Goal: Answer question/provide support: Share knowledge or assist other users

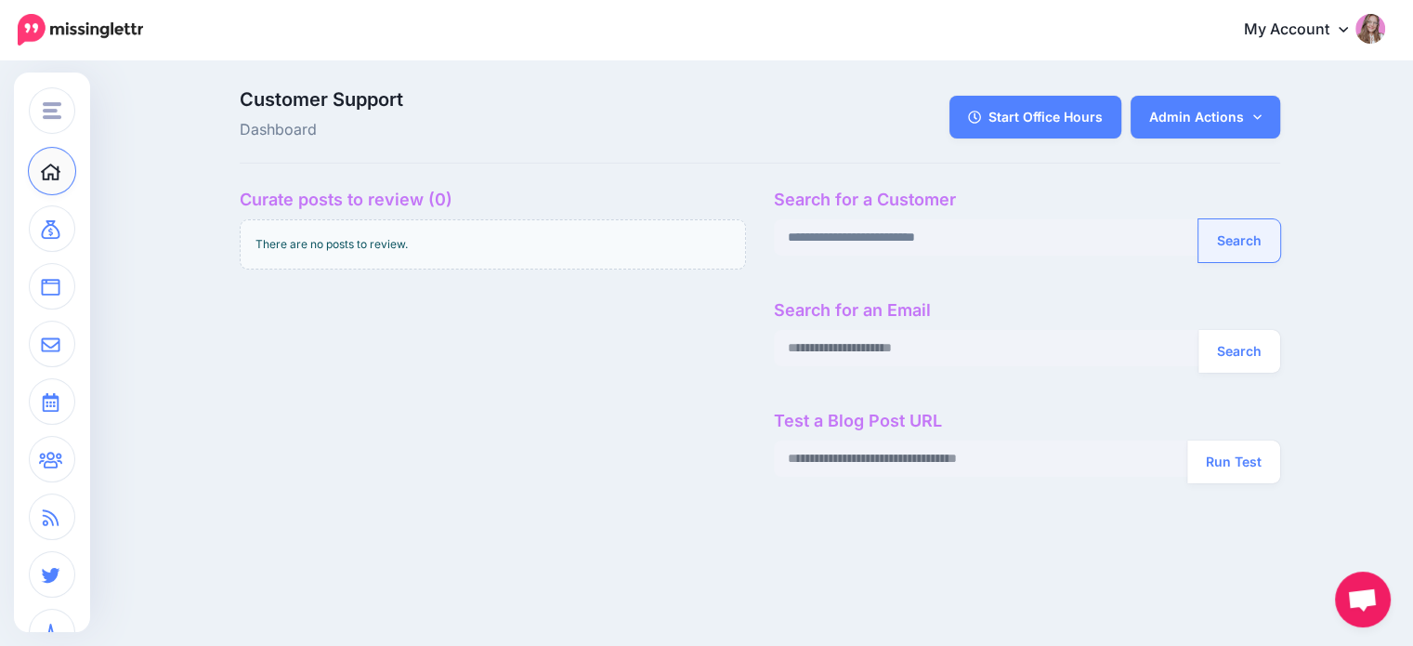
type input "**********"
click at [1243, 230] on button "Search" at bounding box center [1240, 240] width 82 height 43
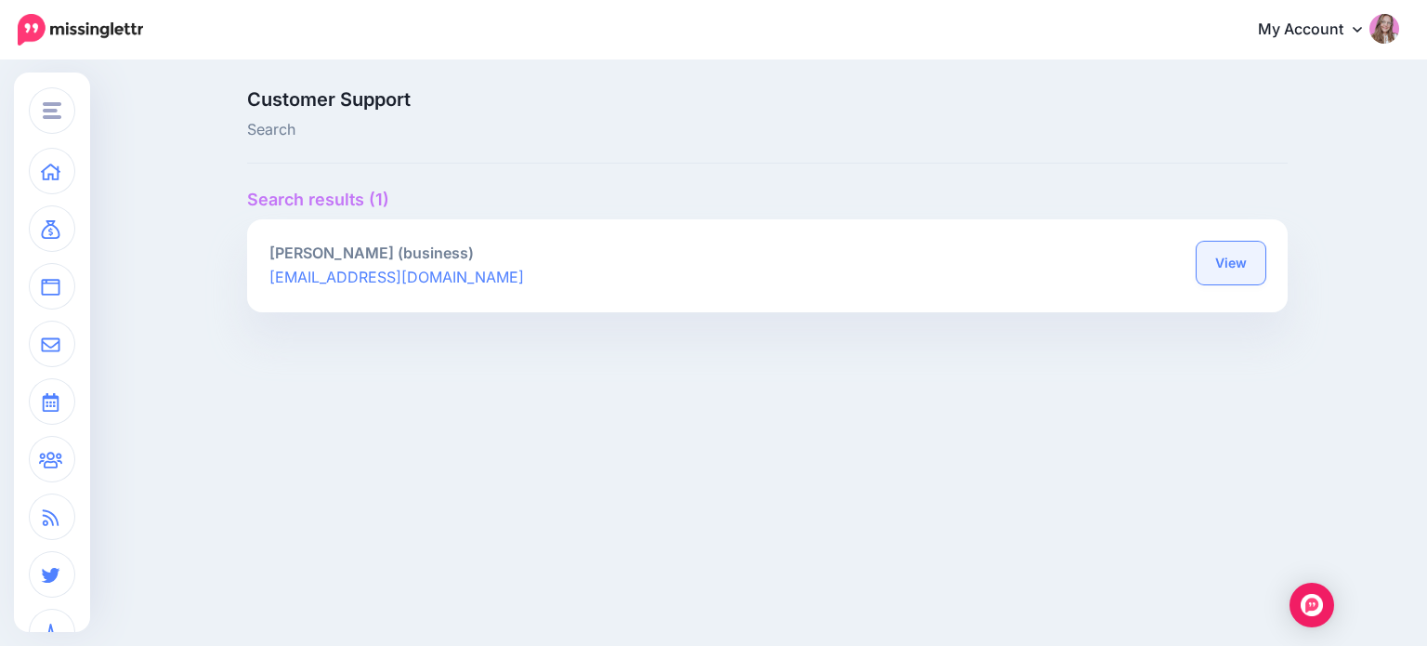
click at [1237, 275] on link "View" at bounding box center [1231, 263] width 69 height 43
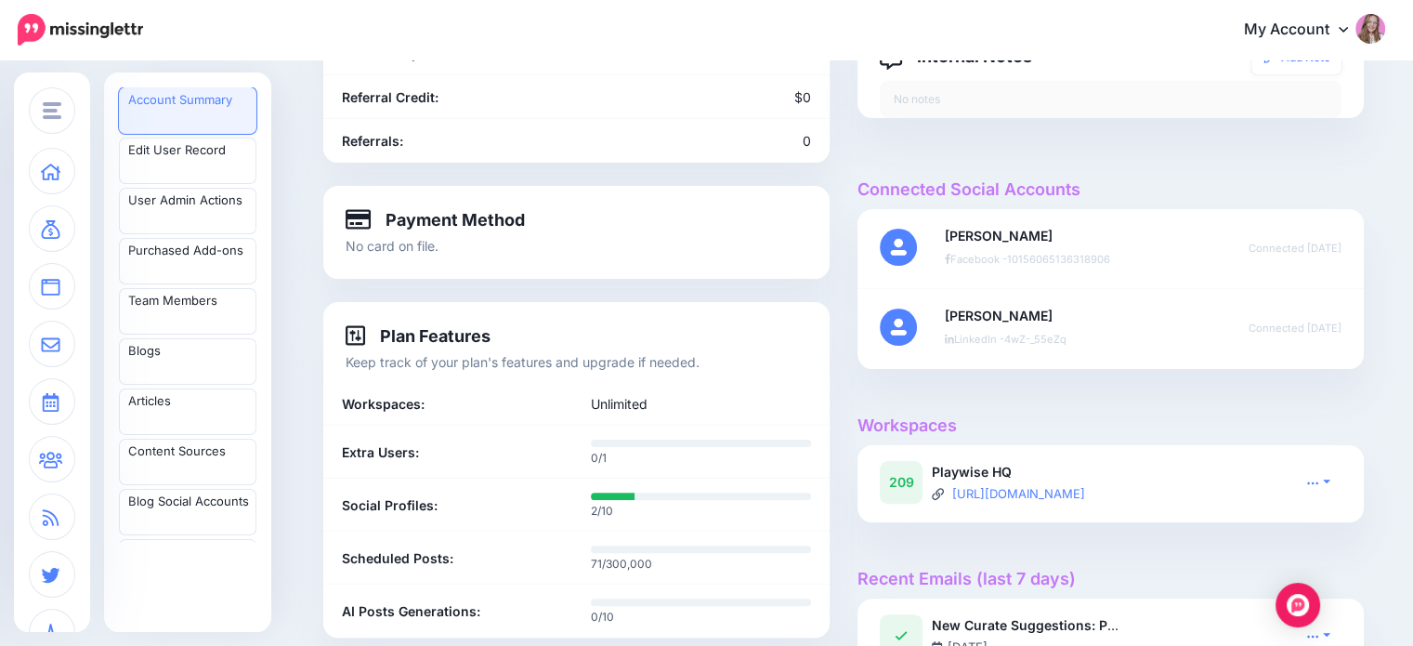
scroll to position [651, 0]
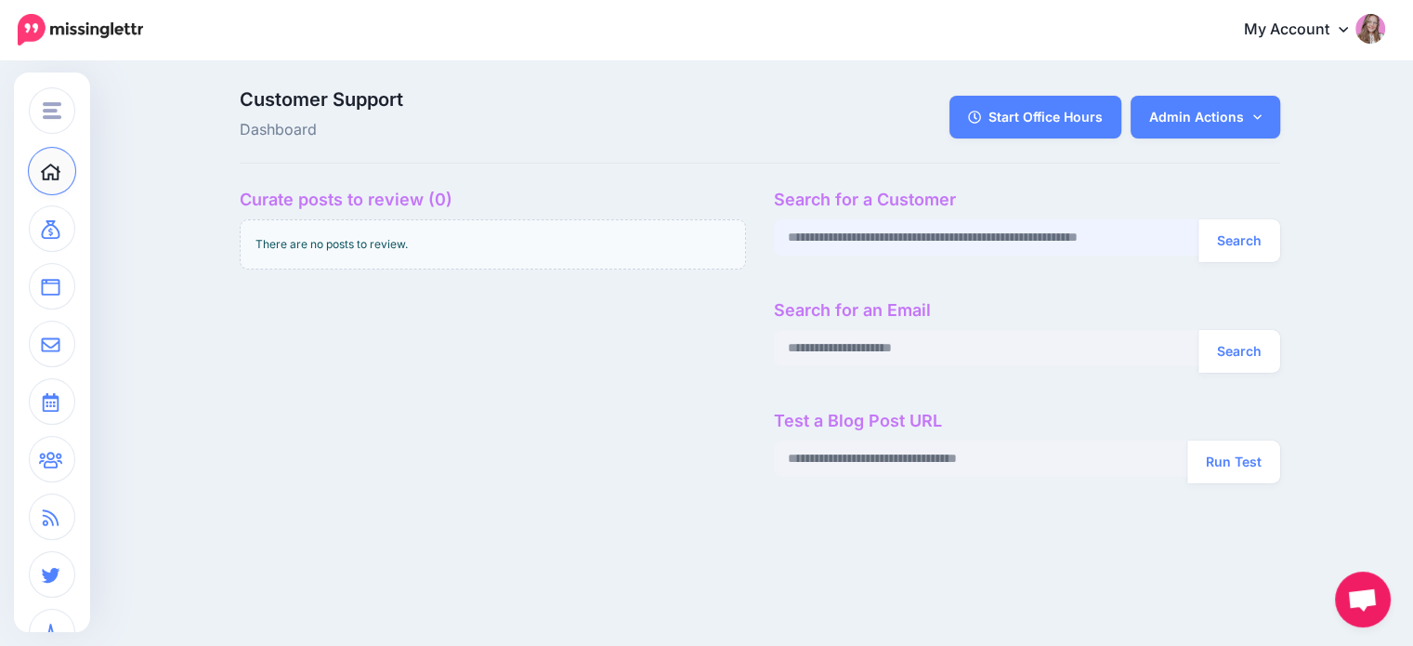
click at [953, 230] on input "text" at bounding box center [987, 237] width 426 height 36
paste input "**********"
type input "**********"
click at [933, 237] on input "**********" at bounding box center [987, 237] width 426 height 36
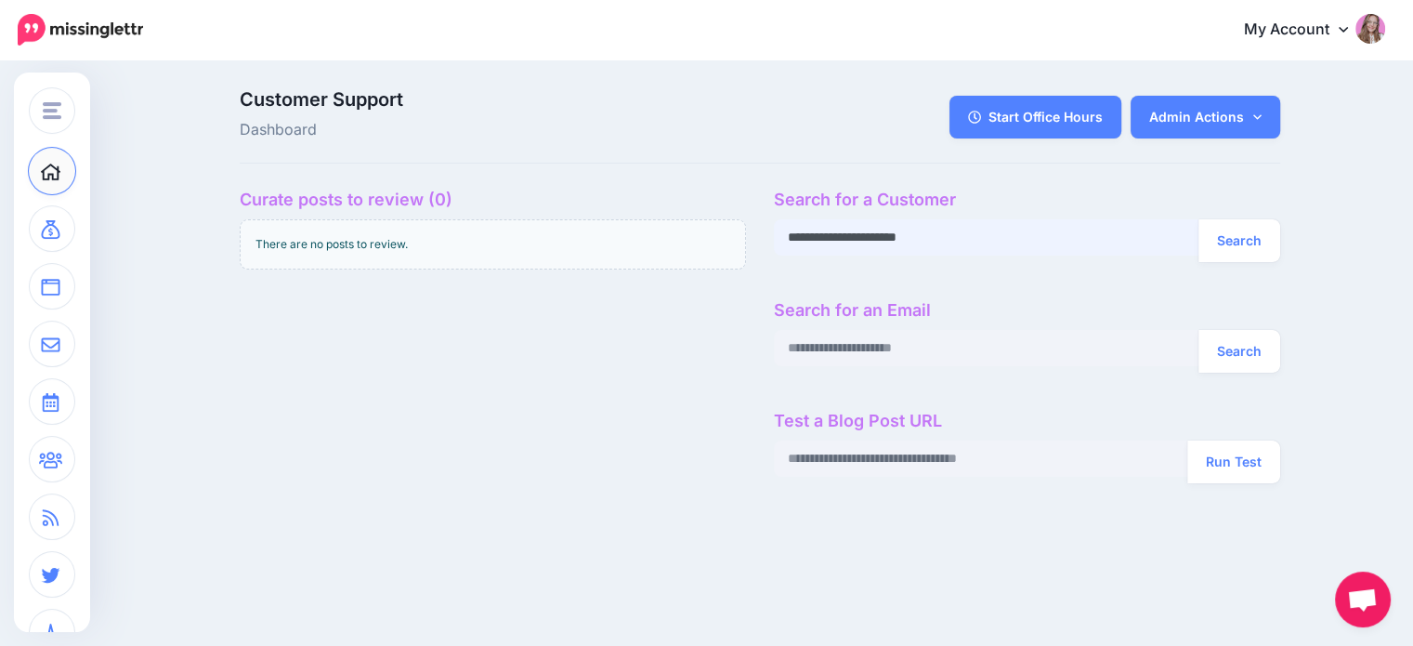
click at [933, 237] on input "**********" at bounding box center [987, 237] width 426 height 36
paste input "**********"
type input "**********"
click at [1253, 234] on button "Search" at bounding box center [1240, 240] width 82 height 43
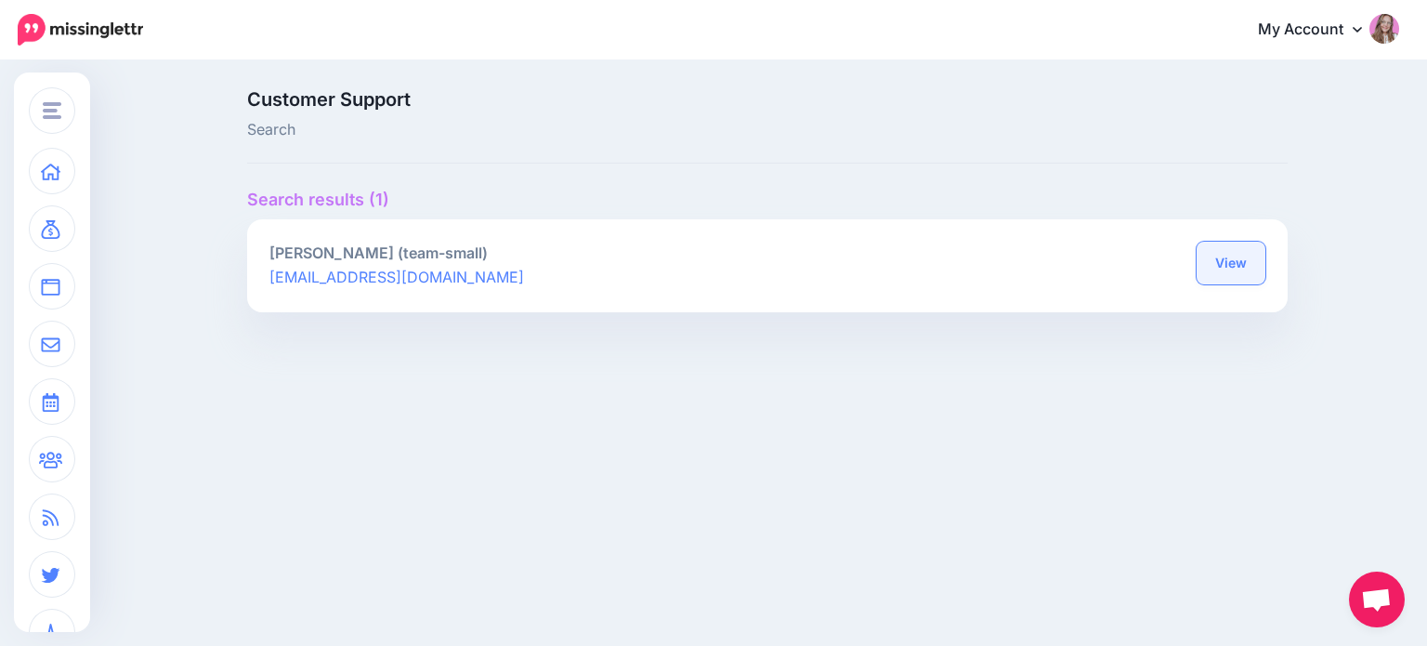
click at [1249, 263] on link "View" at bounding box center [1231, 263] width 69 height 43
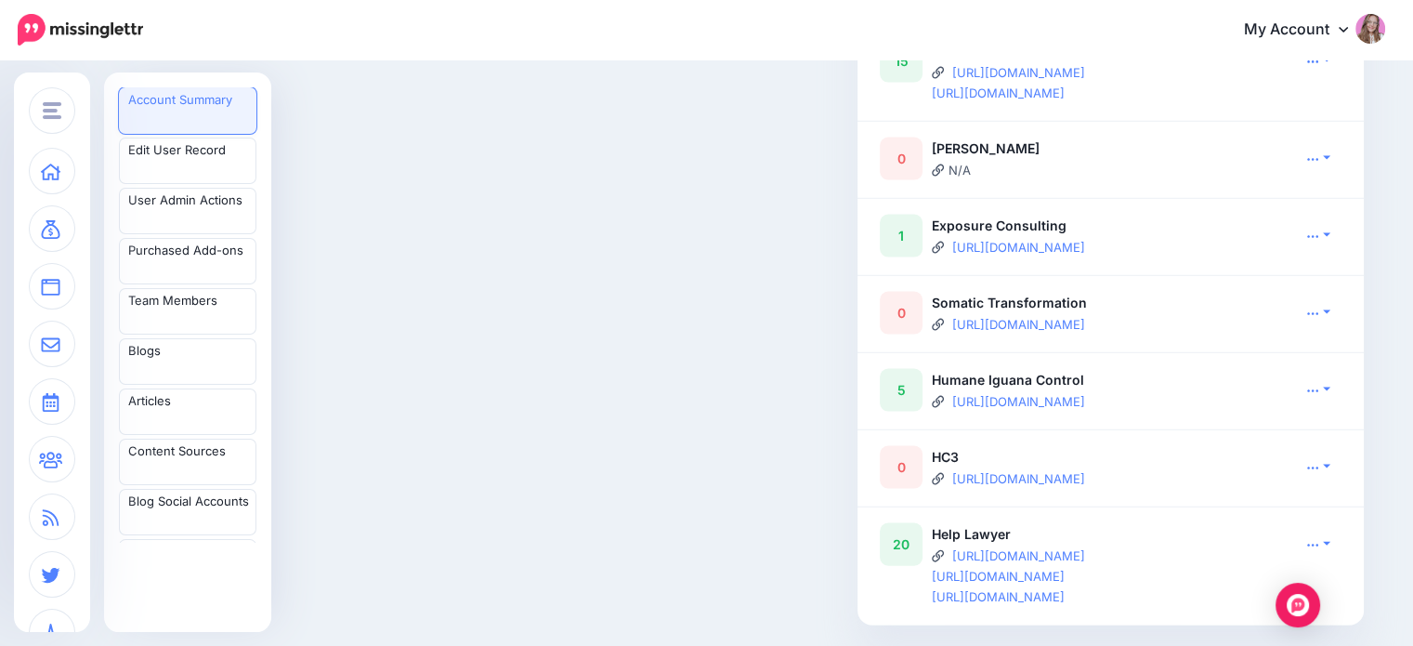
scroll to position [3996, 0]
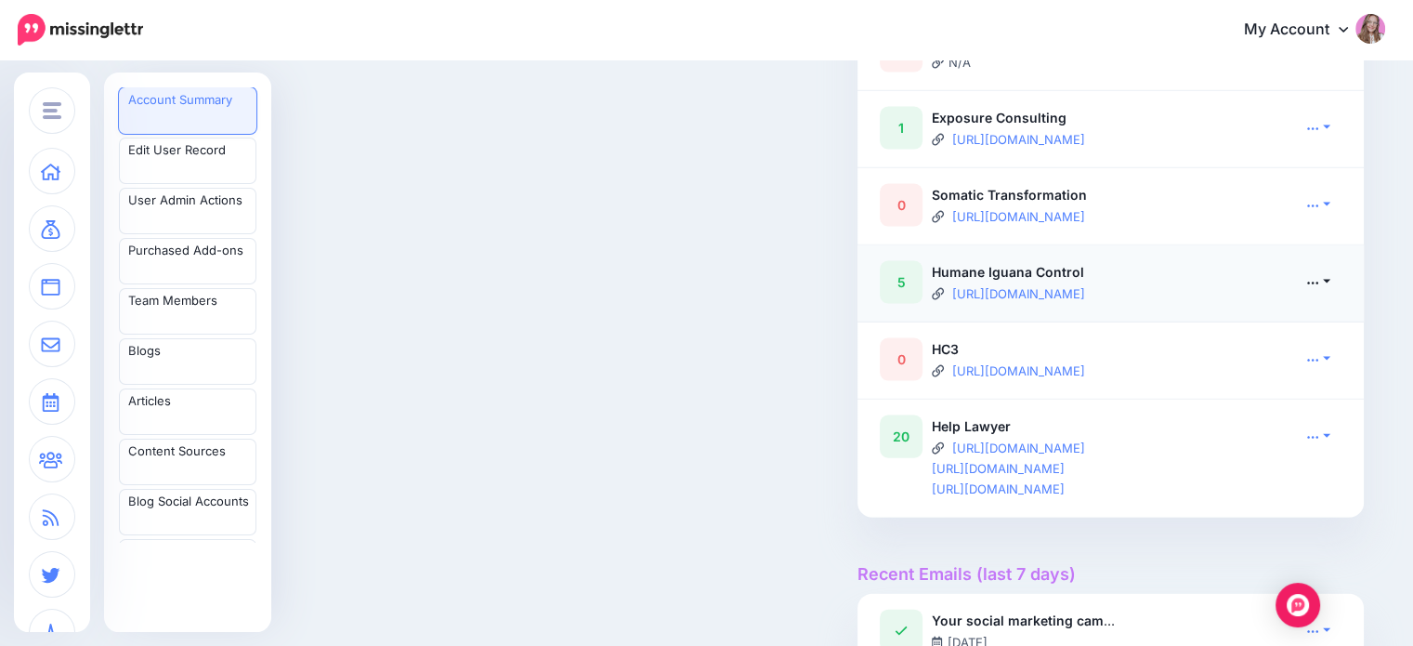
click at [1320, 276] on icon at bounding box center [1313, 282] width 13 height 13
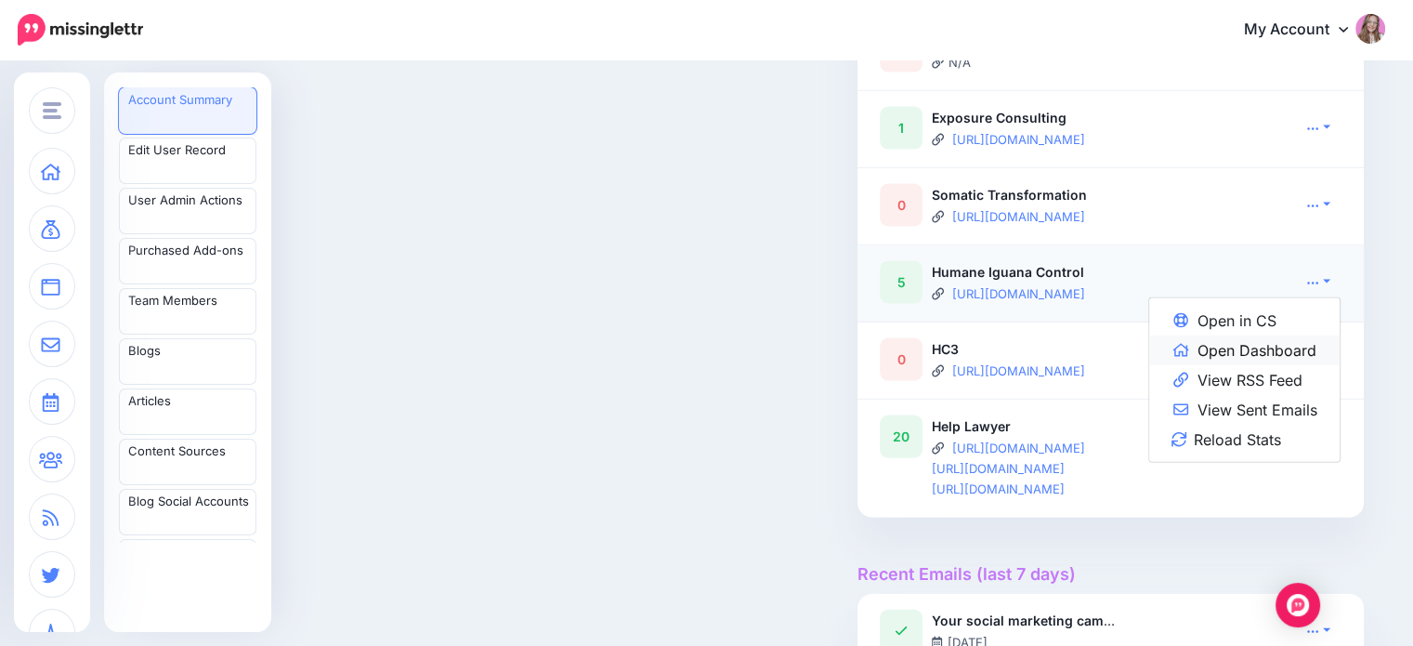
click at [1308, 352] on link "Open Dashboard" at bounding box center [1245, 350] width 191 height 30
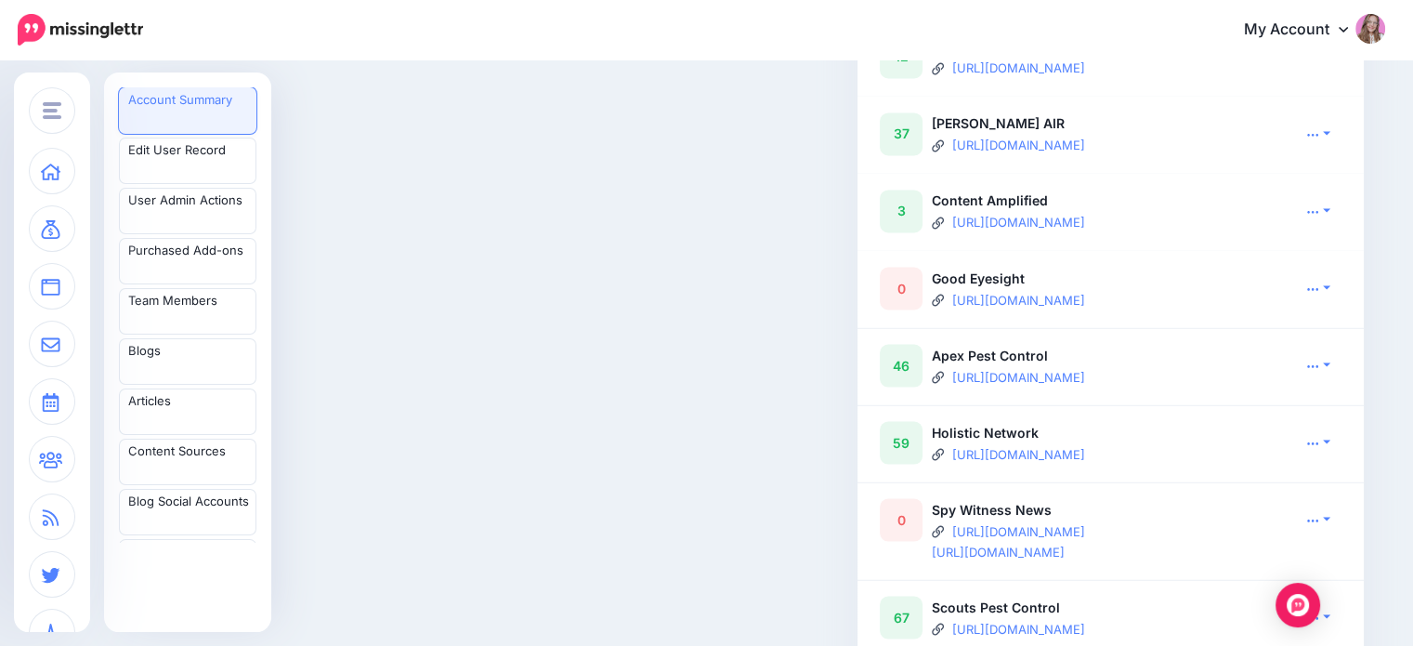
scroll to position [2974, 0]
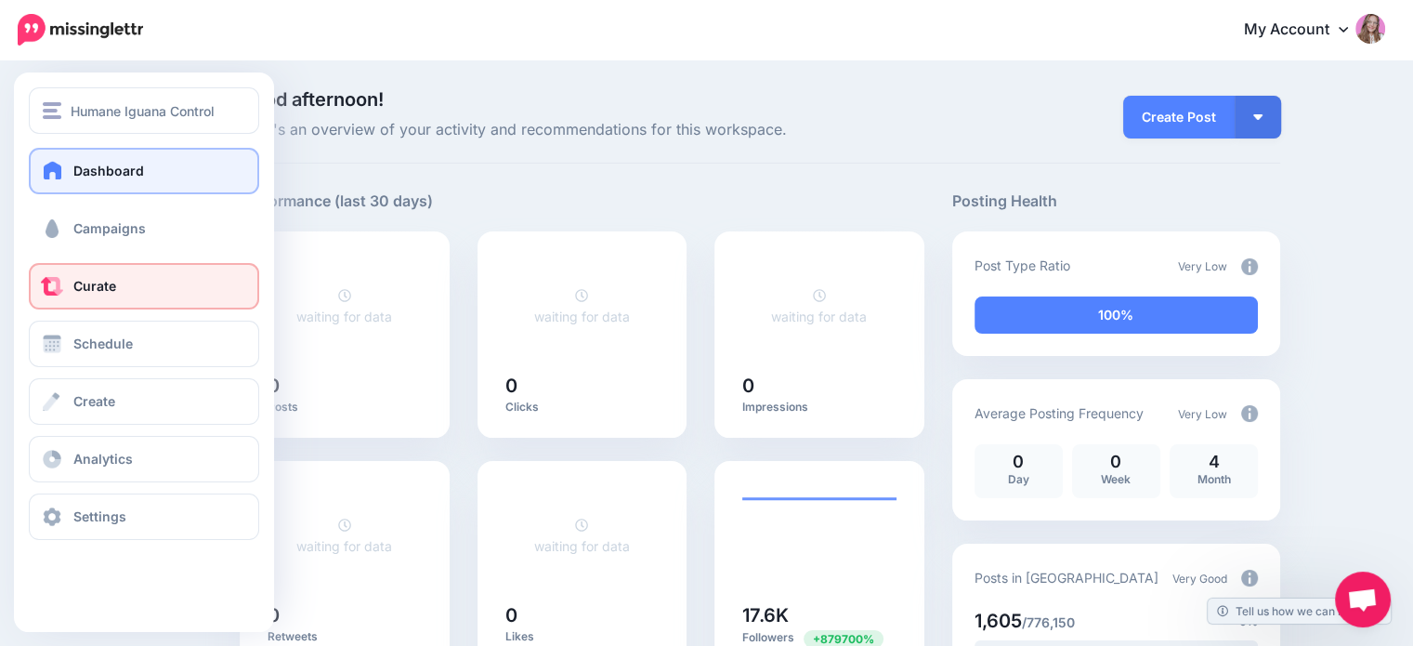
drag, startPoint x: 56, startPoint y: 243, endPoint x: 119, endPoint y: 282, distance: 74.3
click at [56, 242] on link "Campaigns" at bounding box center [144, 228] width 230 height 46
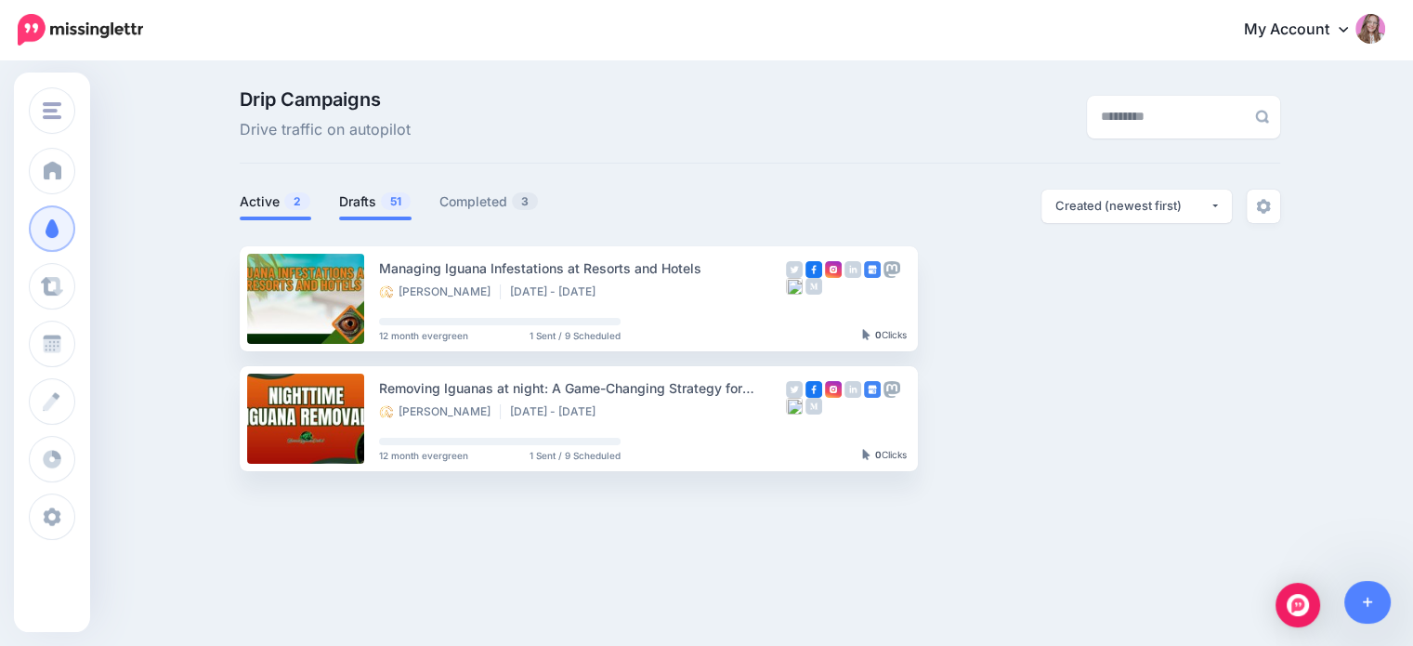
click at [375, 209] on link "Drafts 51" at bounding box center [375, 202] width 72 height 22
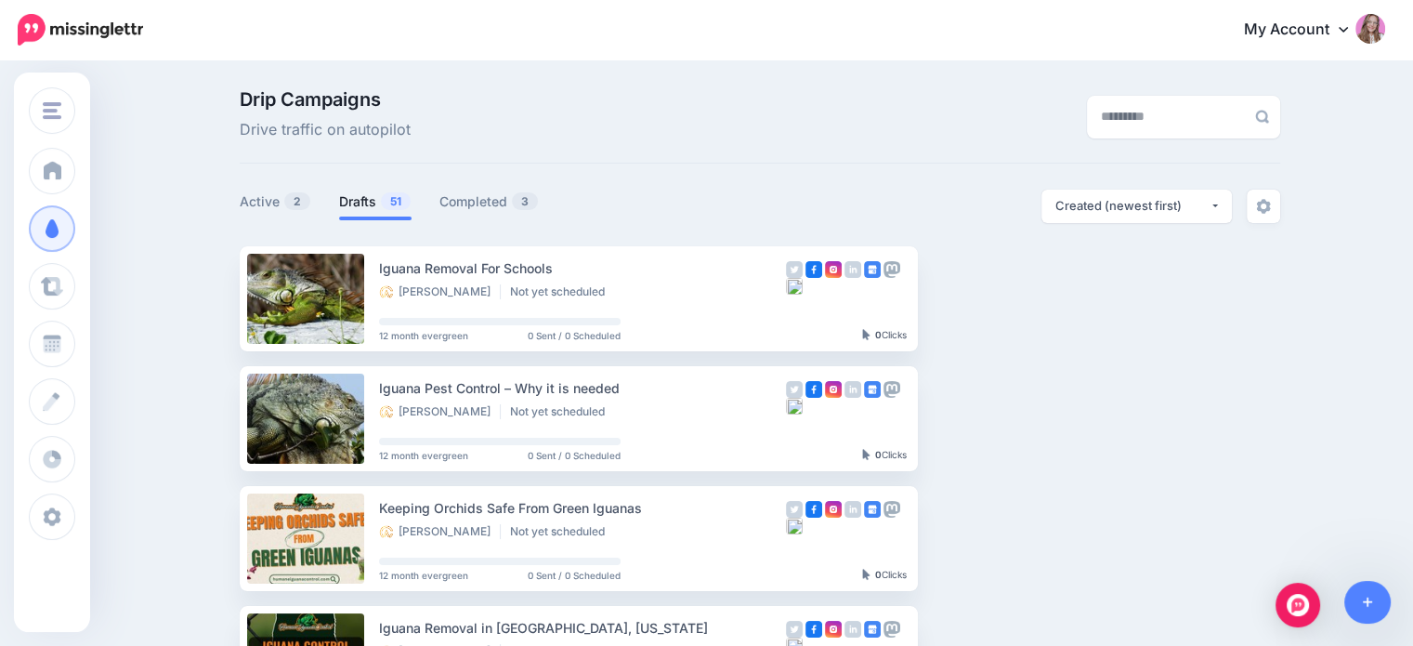
scroll to position [93, 0]
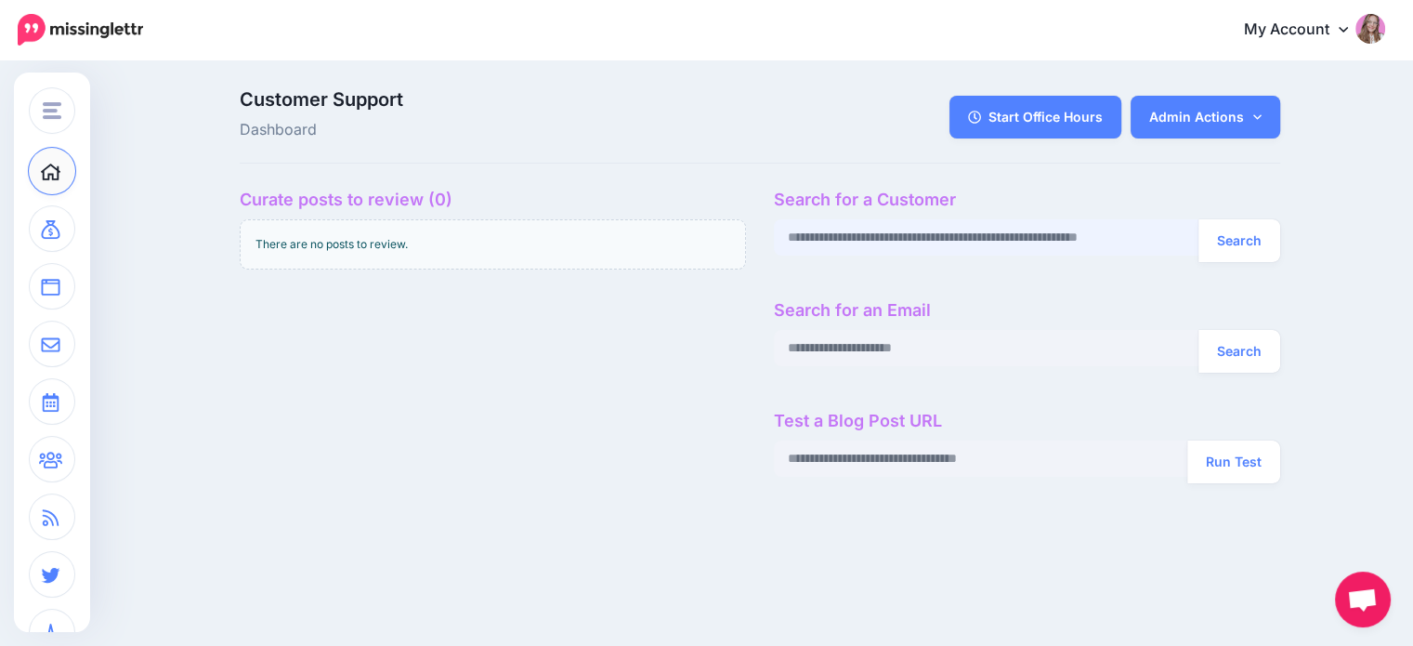
click at [899, 241] on input "text" at bounding box center [987, 237] width 426 height 36
paste input "**********"
type input "**********"
click at [1231, 259] on button "Search" at bounding box center [1240, 240] width 82 height 43
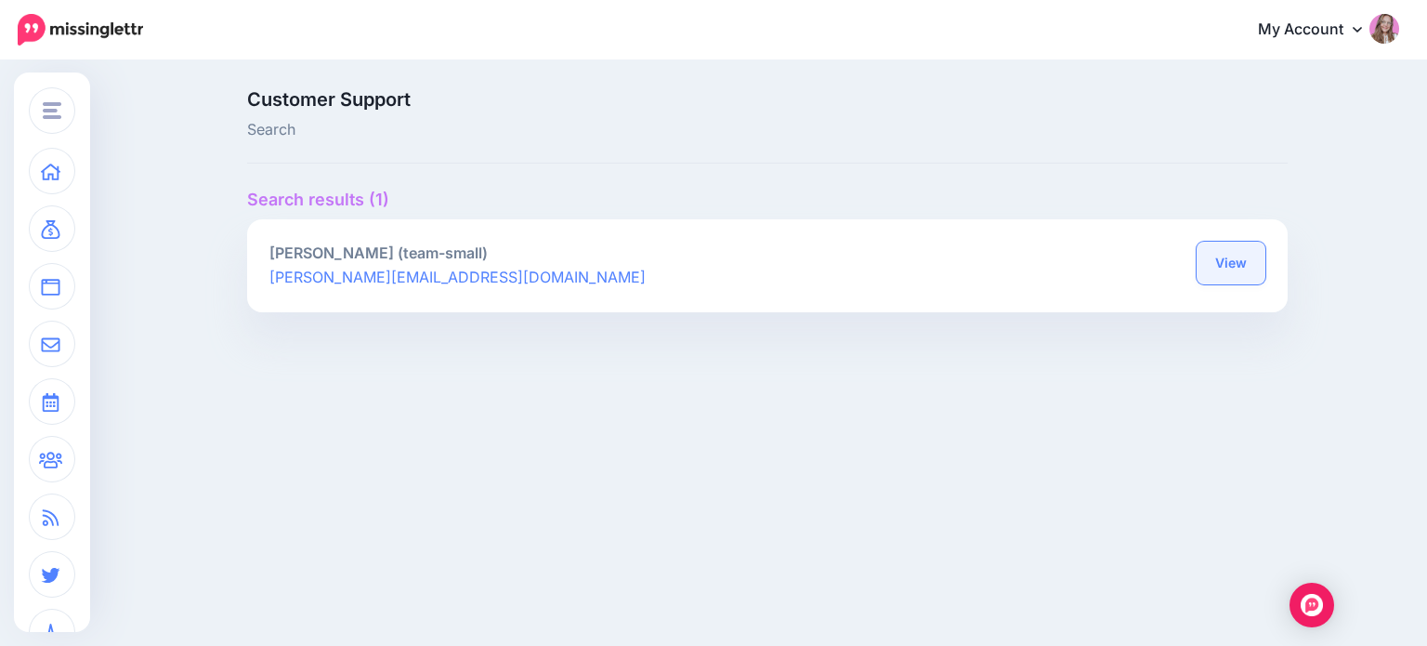
click at [1223, 247] on link "View" at bounding box center [1231, 263] width 69 height 43
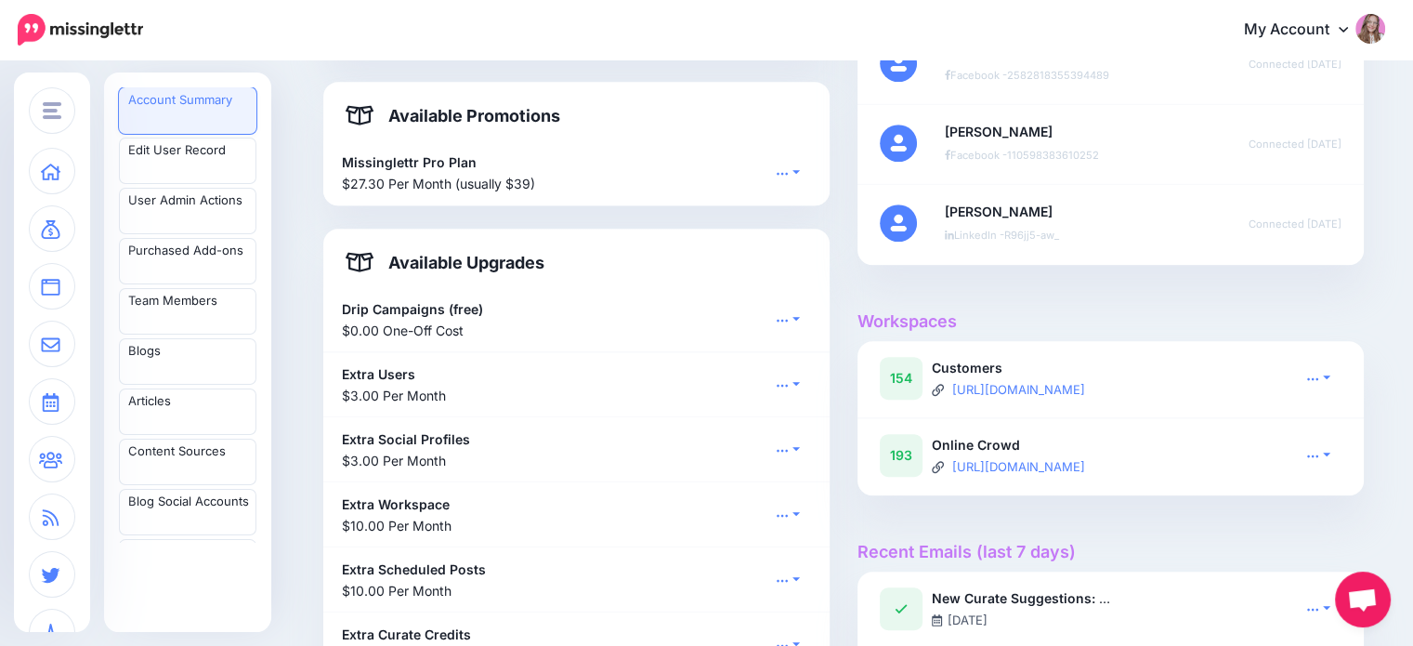
scroll to position [1208, 0]
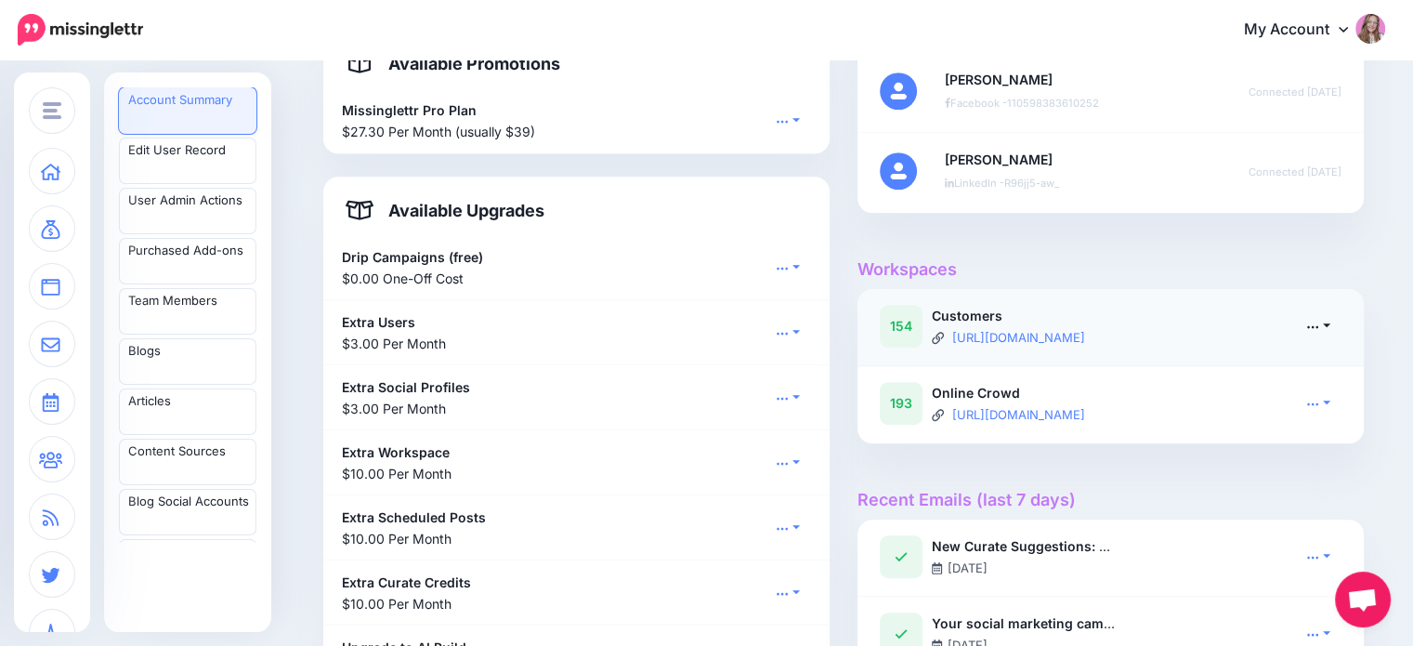
click at [1320, 321] on icon at bounding box center [1313, 326] width 13 height 13
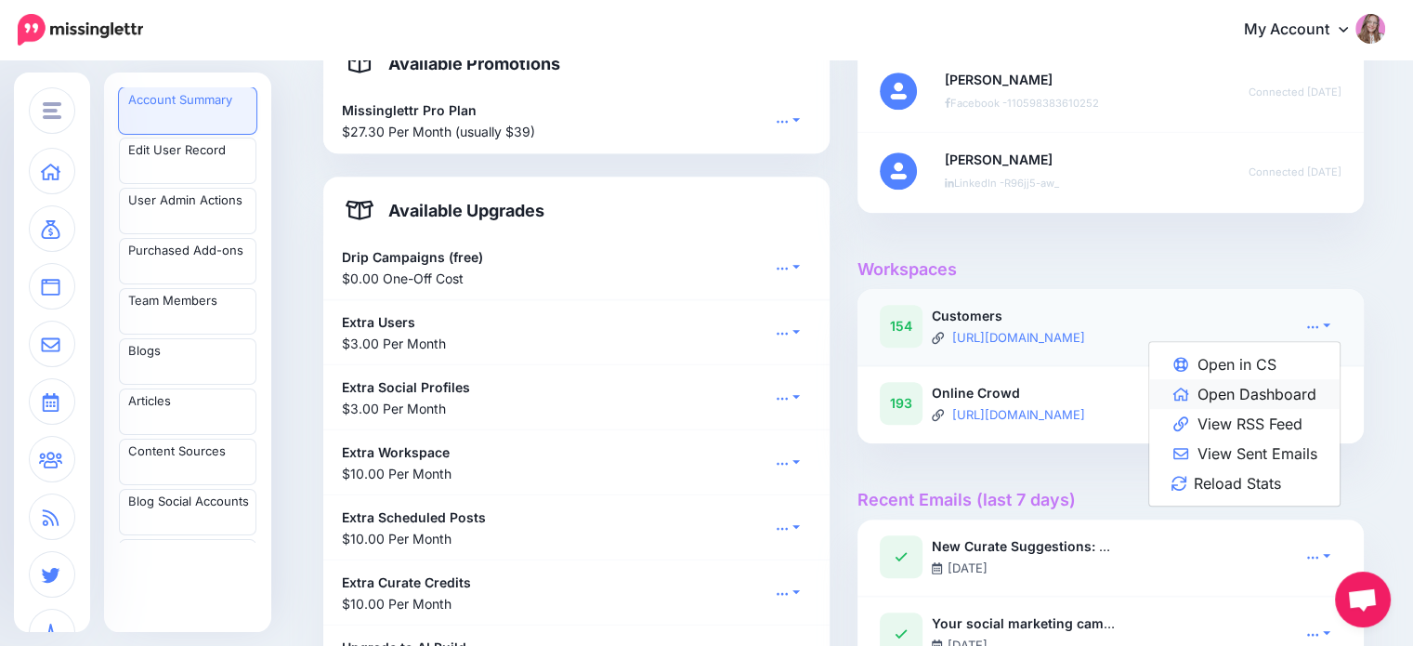
click at [1274, 393] on link "Open Dashboard" at bounding box center [1245, 394] width 191 height 30
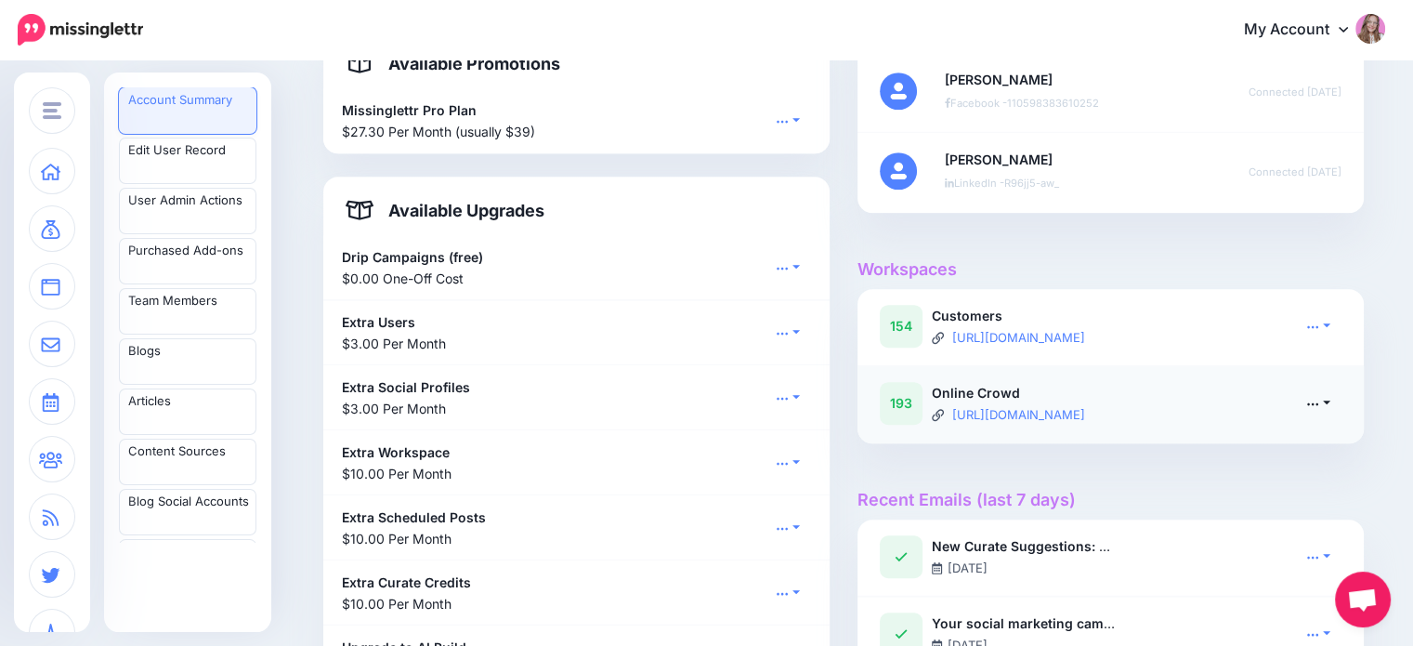
click at [1331, 399] on link at bounding box center [1318, 402] width 46 height 27
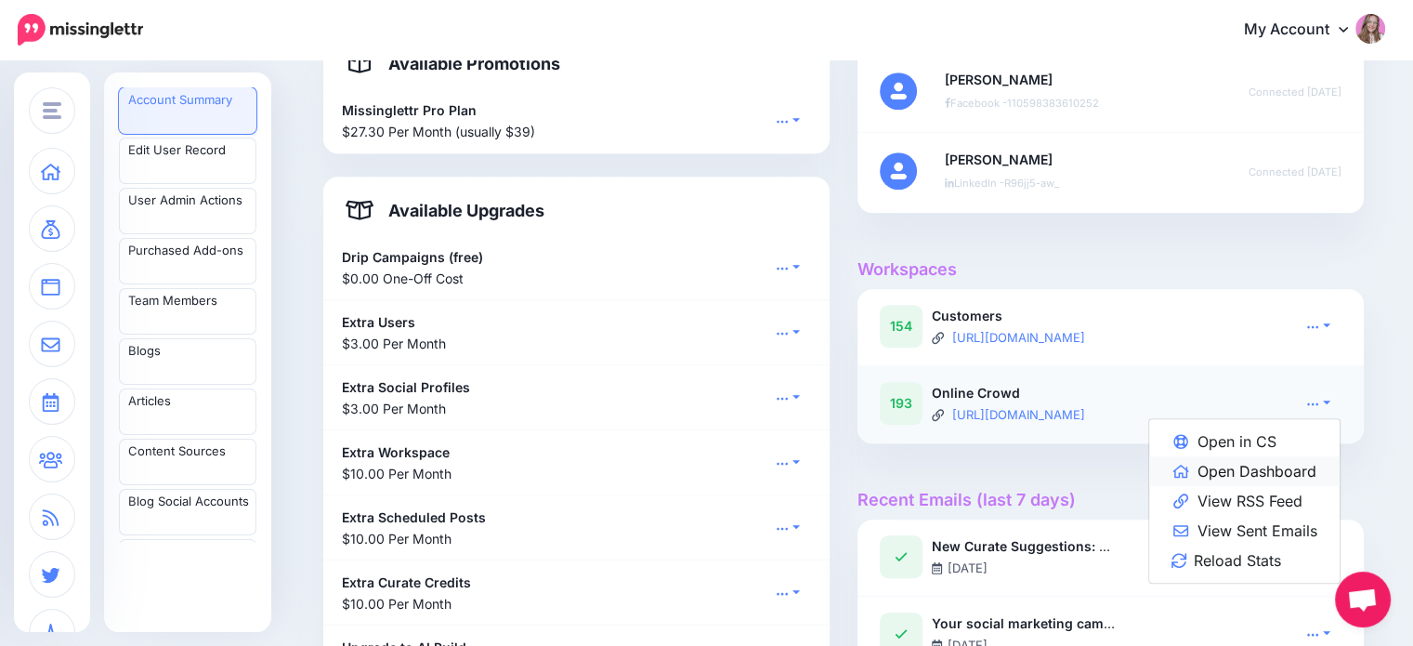
click at [1288, 468] on link "Open Dashboard" at bounding box center [1245, 471] width 191 height 30
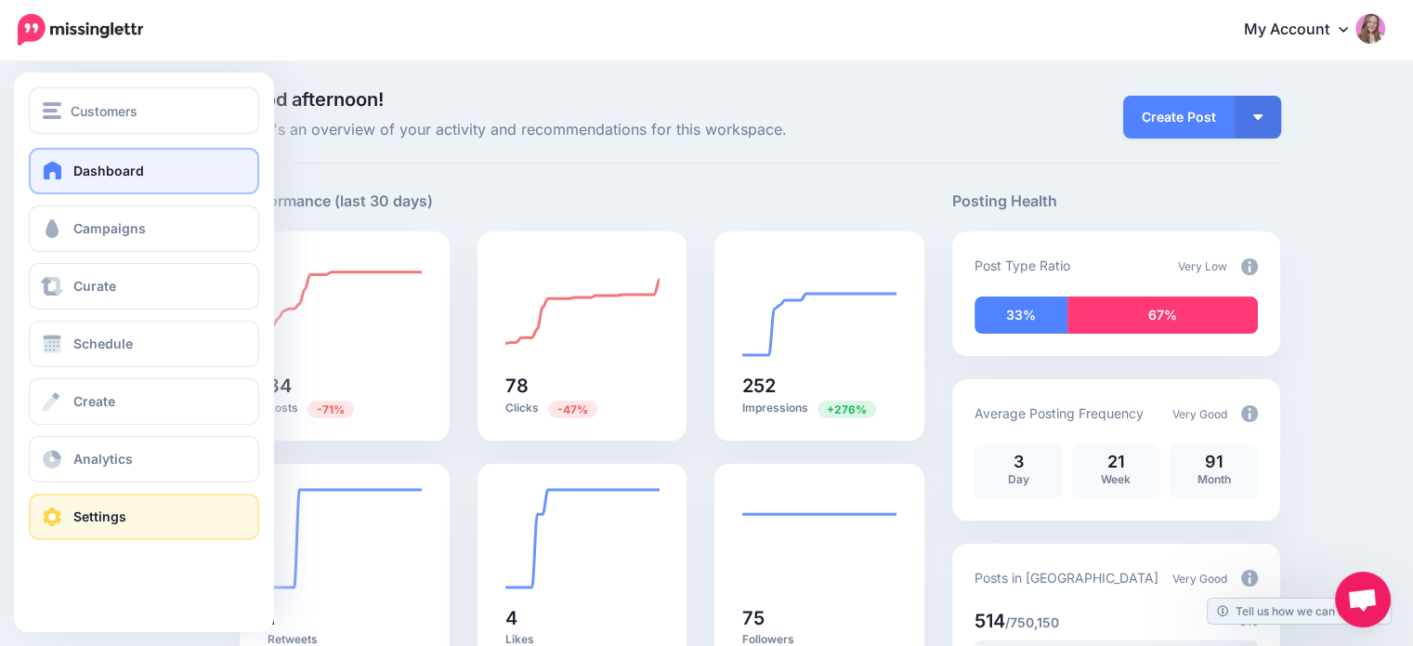
click at [92, 531] on link "Settings" at bounding box center [144, 516] width 230 height 46
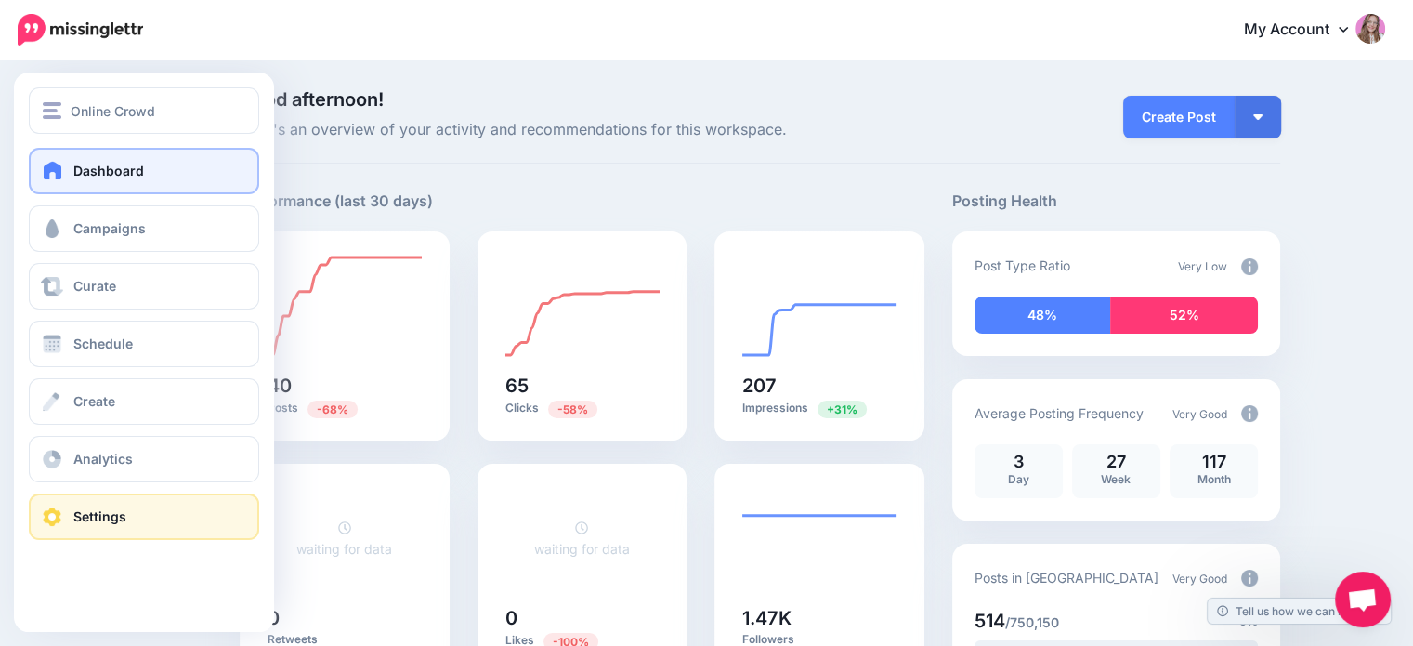
click at [48, 531] on link "Settings" at bounding box center [144, 516] width 230 height 46
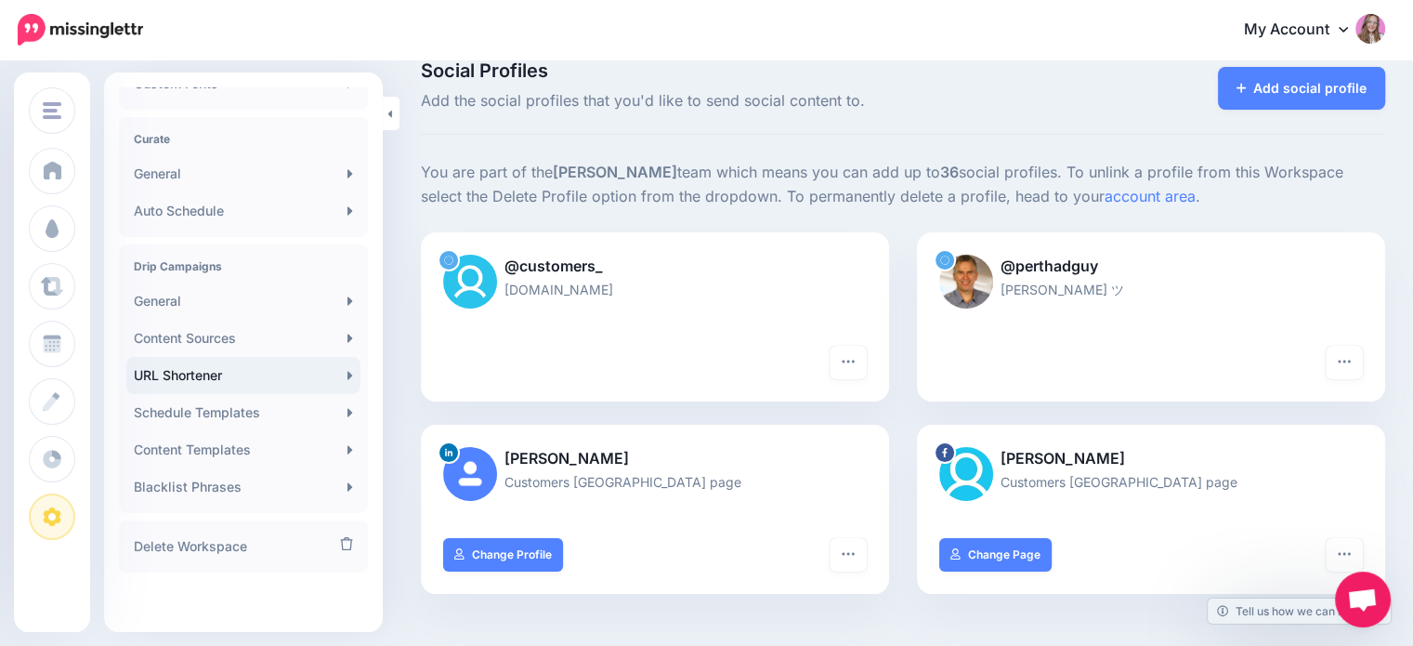
scroll to position [375, 0]
click at [220, 370] on link "URL Shortener" at bounding box center [243, 374] width 234 height 37
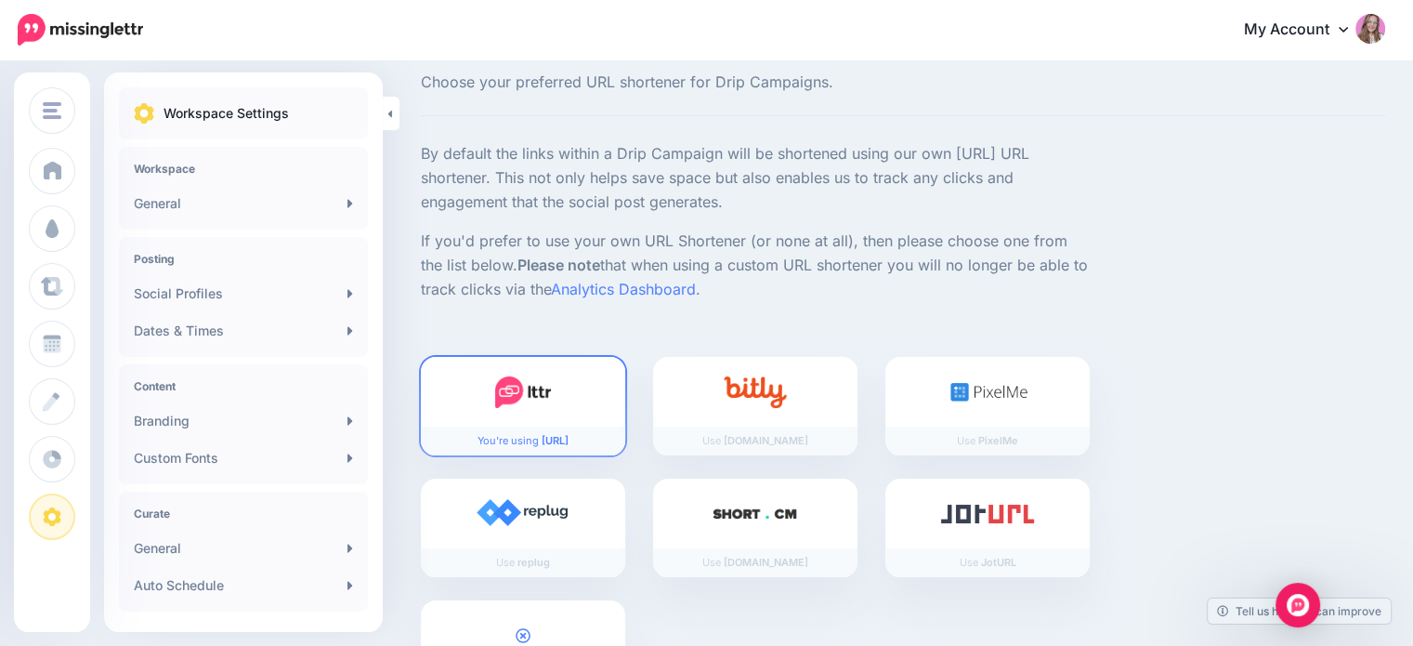
scroll to position [93, 0]
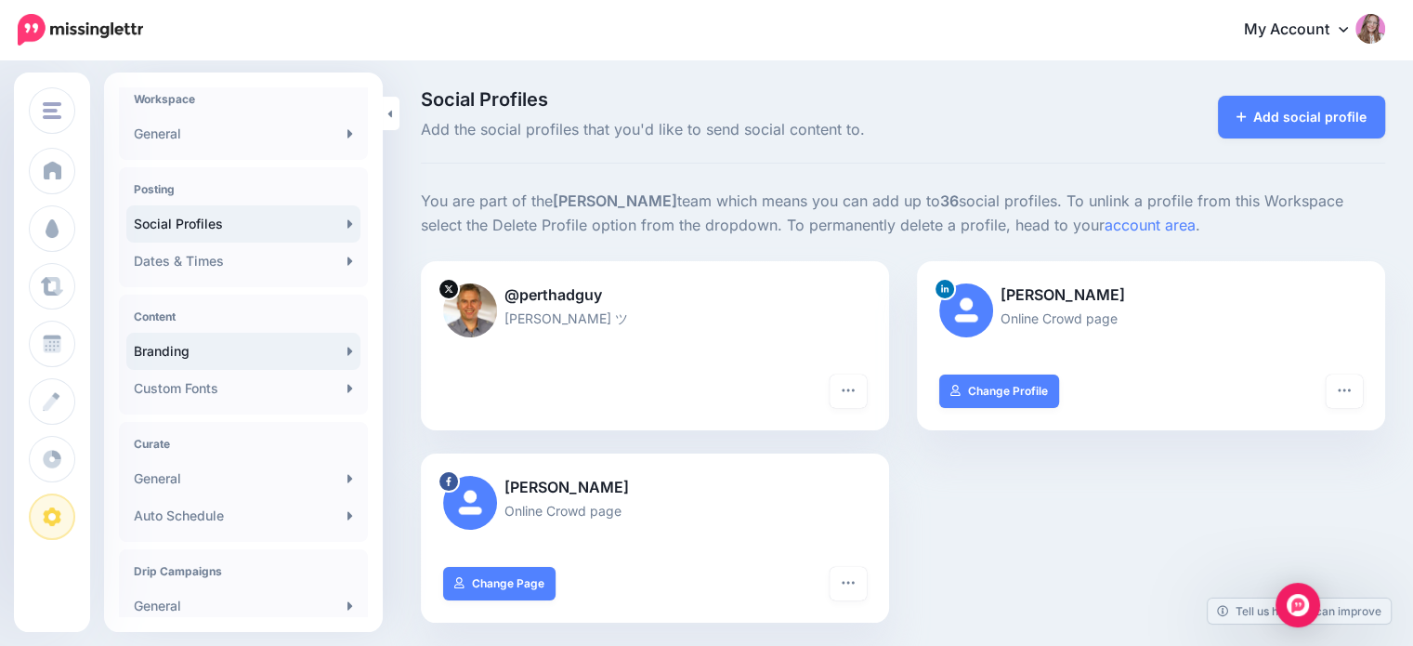
scroll to position [186, 0]
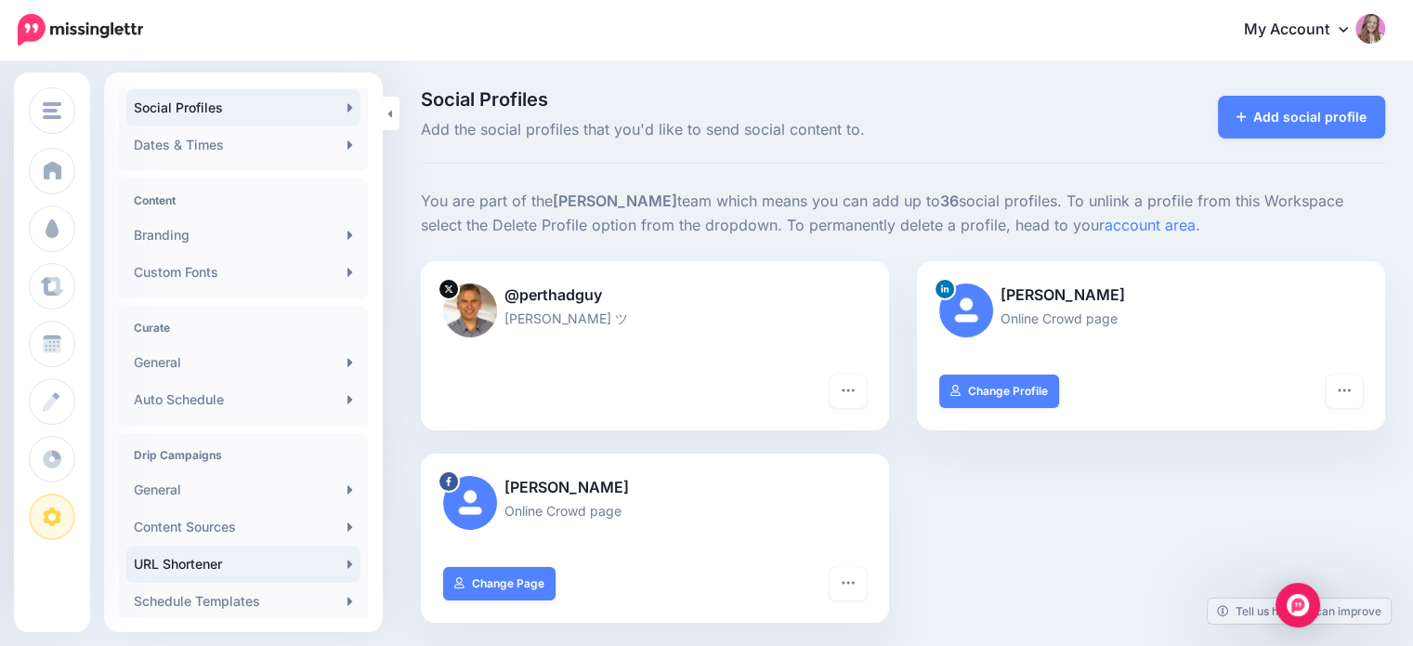
click at [201, 556] on link "URL Shortener" at bounding box center [243, 564] width 234 height 37
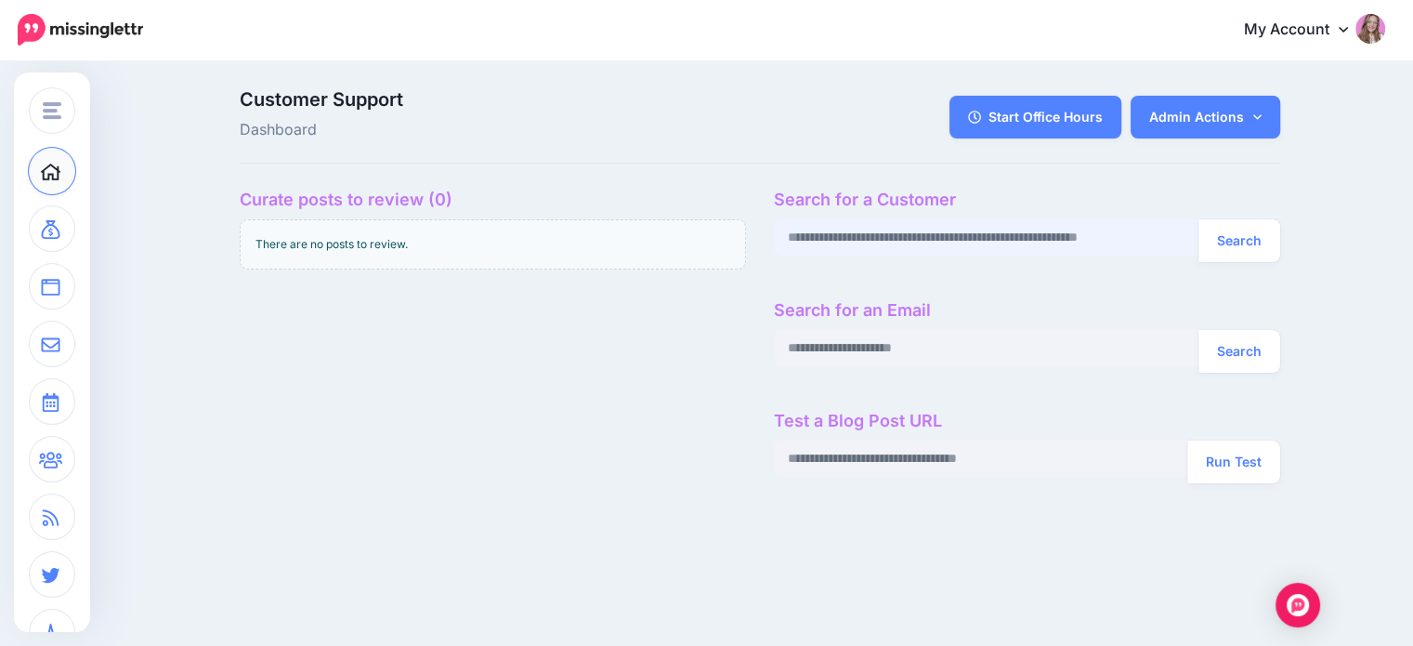
click at [841, 238] on input "text" at bounding box center [987, 237] width 426 height 36
paste input "**********"
type input "**********"
click at [1231, 238] on button "Search" at bounding box center [1240, 240] width 82 height 43
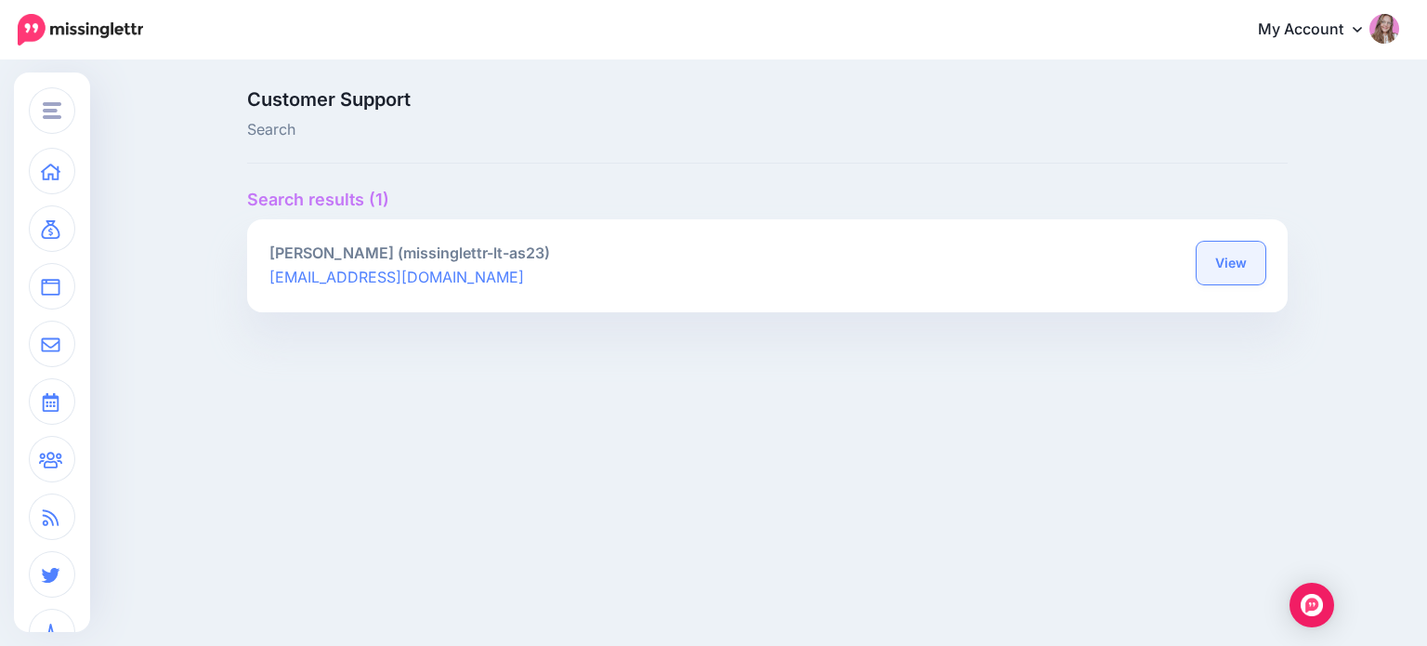
click at [1242, 261] on link "View" at bounding box center [1231, 263] width 69 height 43
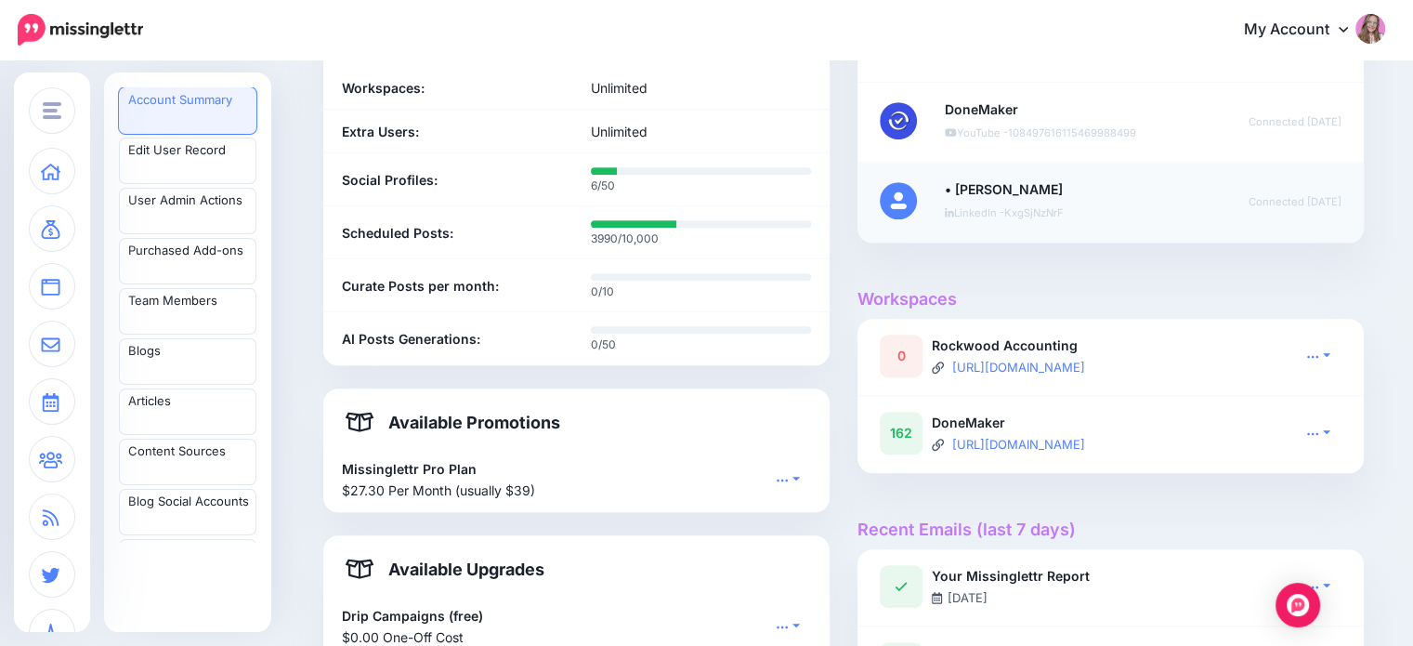
scroll to position [836, 0]
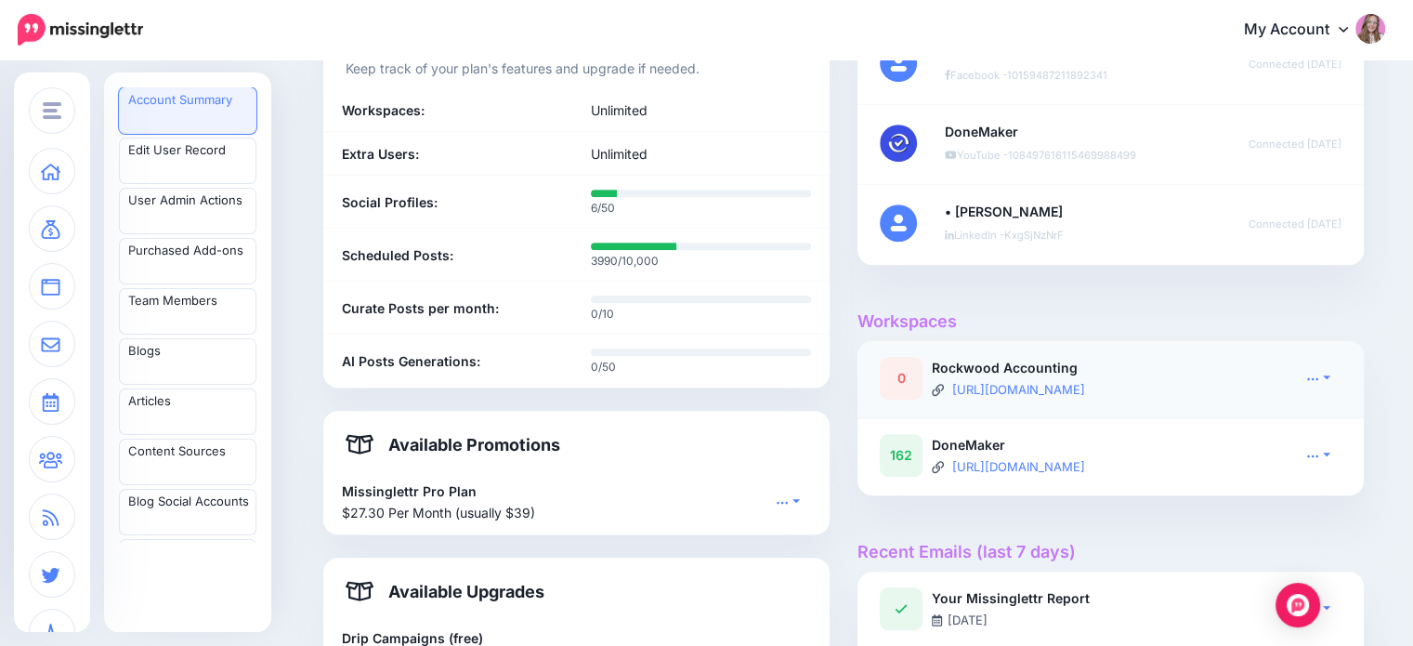
click at [1327, 357] on div at bounding box center [1294, 361] width 95 height 9
click at [1327, 370] on link at bounding box center [1318, 377] width 46 height 27
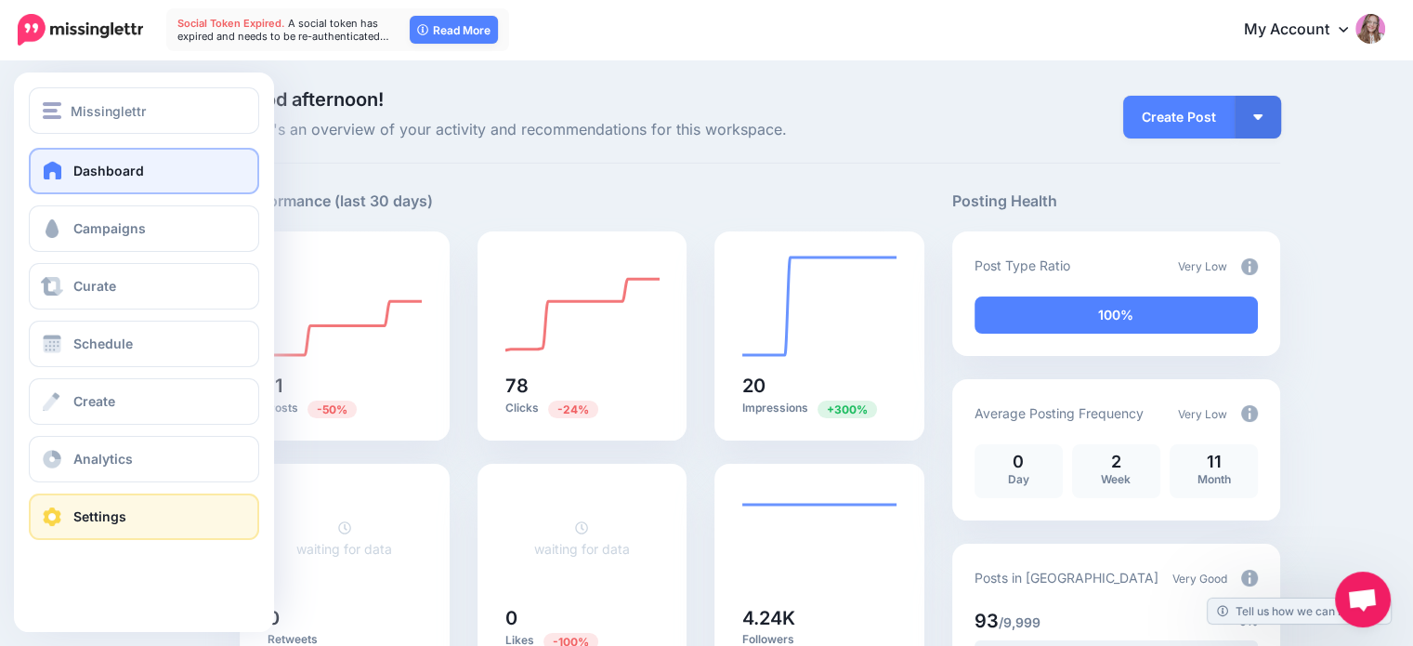
click at [58, 519] on span at bounding box center [52, 516] width 24 height 19
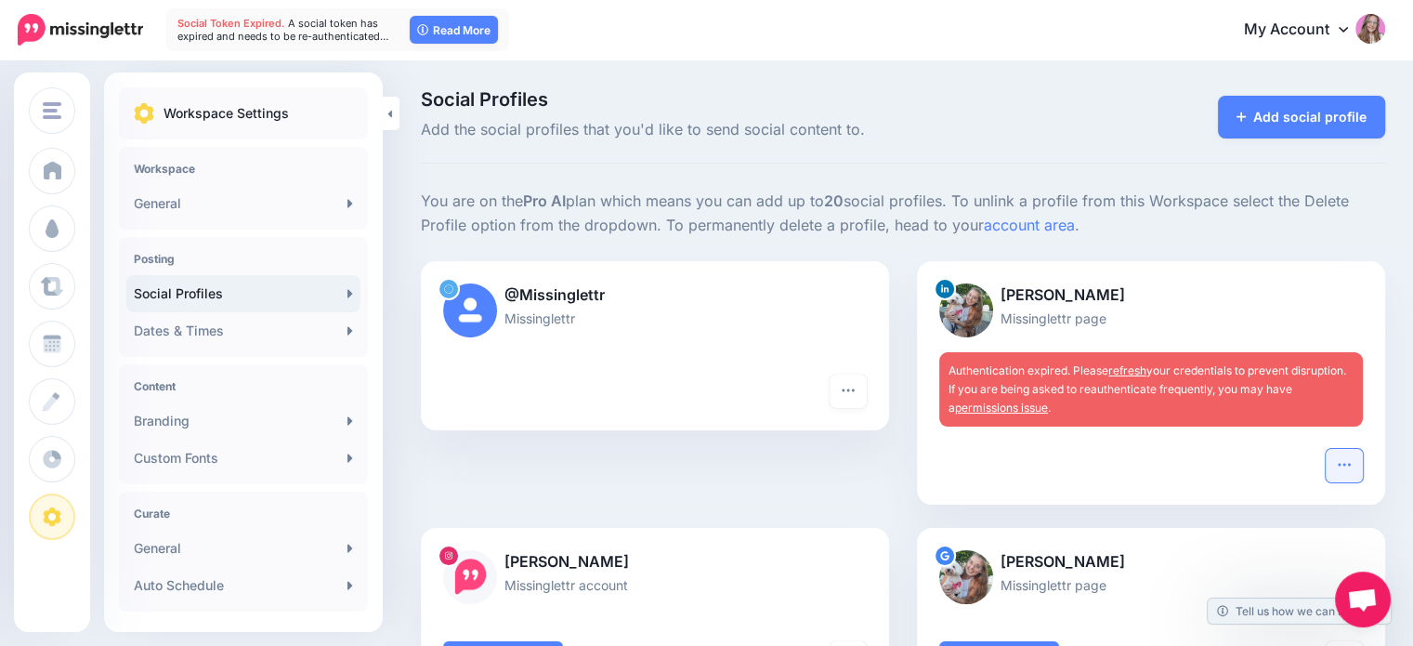
click at [1352, 457] on icon "button" at bounding box center [1344, 464] width 15 height 15
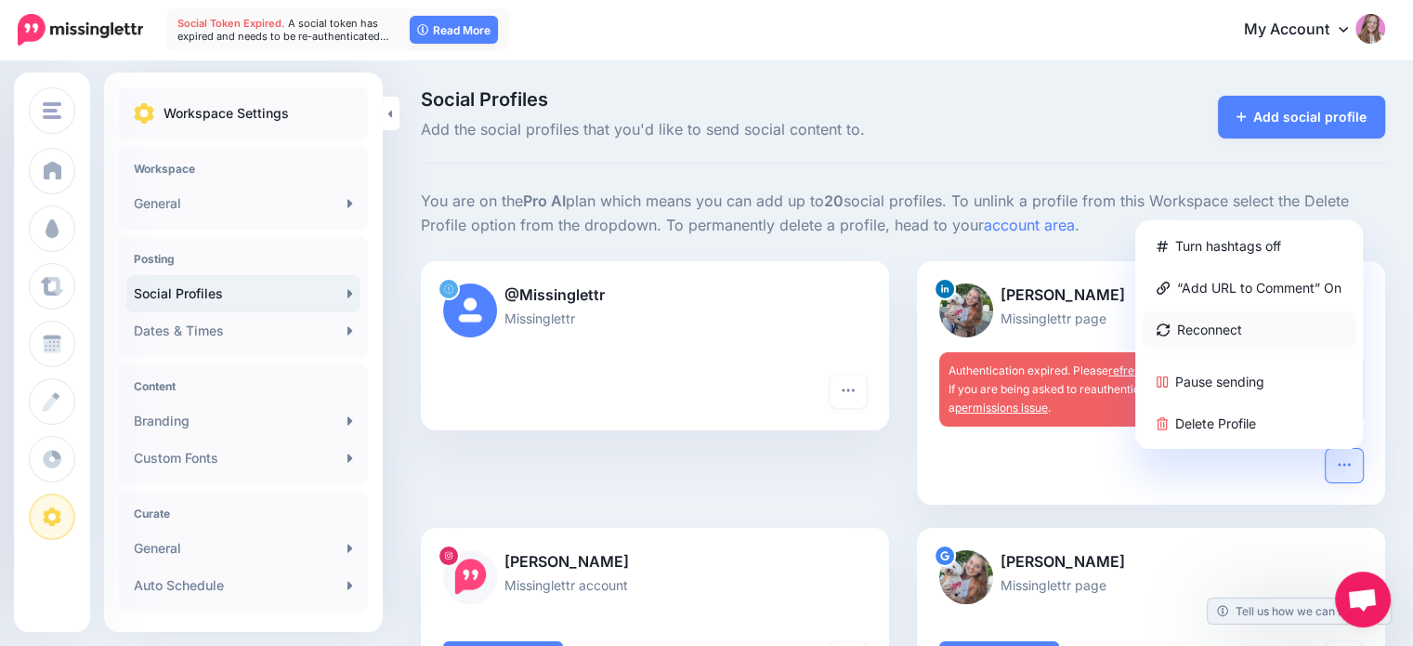
click at [1237, 319] on link "Reconnect" at bounding box center [1249, 329] width 213 height 36
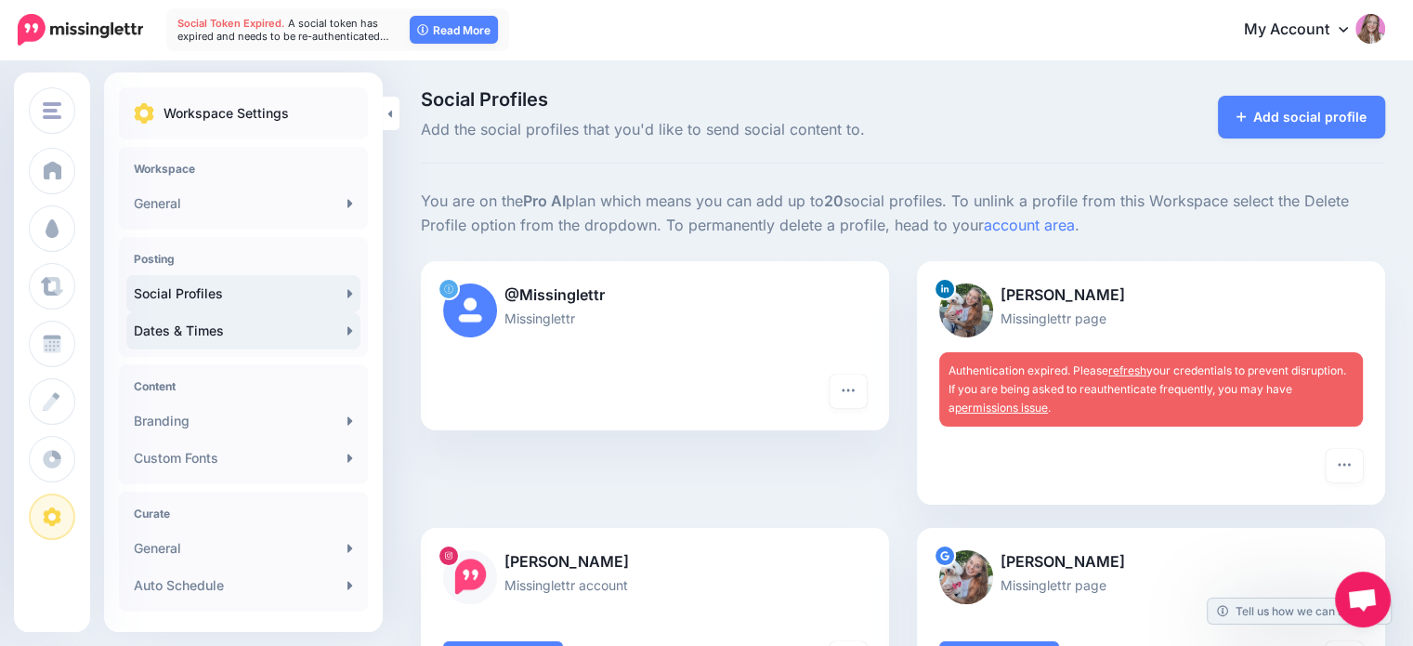
scroll to position [93, 0]
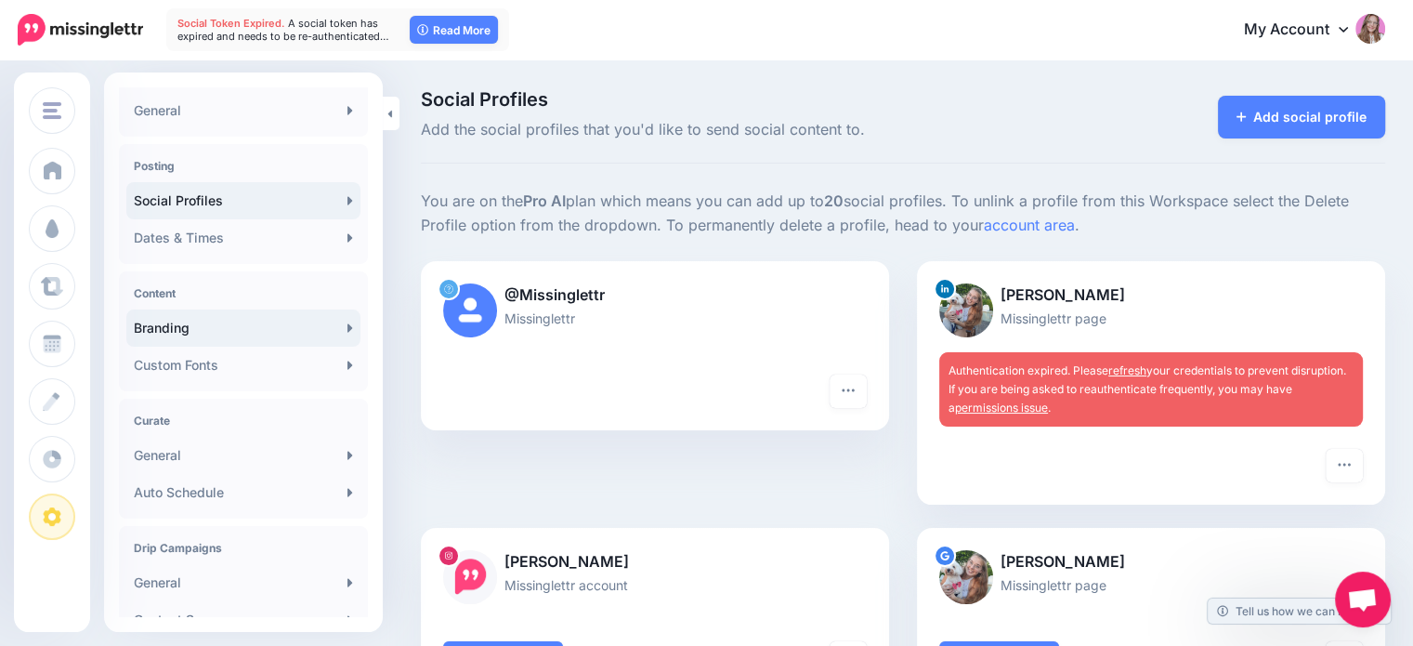
click at [182, 330] on link "Branding" at bounding box center [243, 327] width 234 height 37
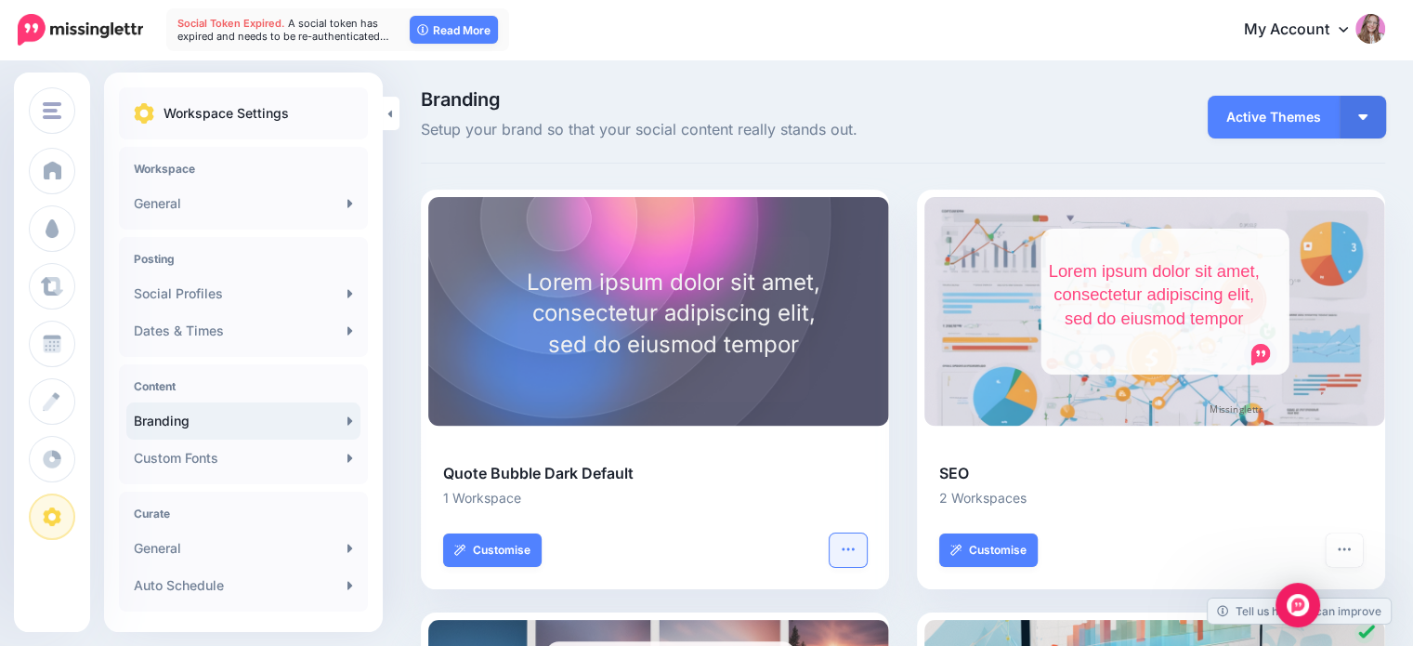
click at [867, 559] on button "button" at bounding box center [848, 549] width 37 height 33
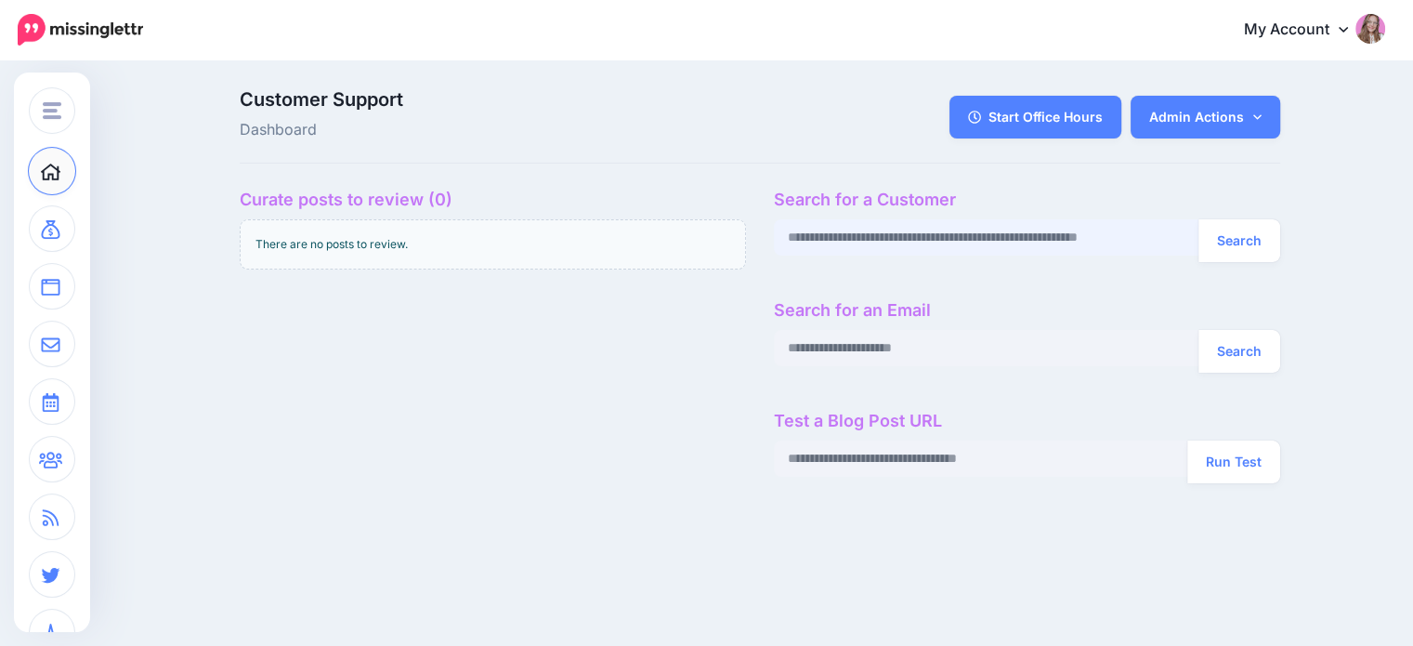
click at [936, 230] on input "text" at bounding box center [987, 237] width 426 height 36
paste input "**********"
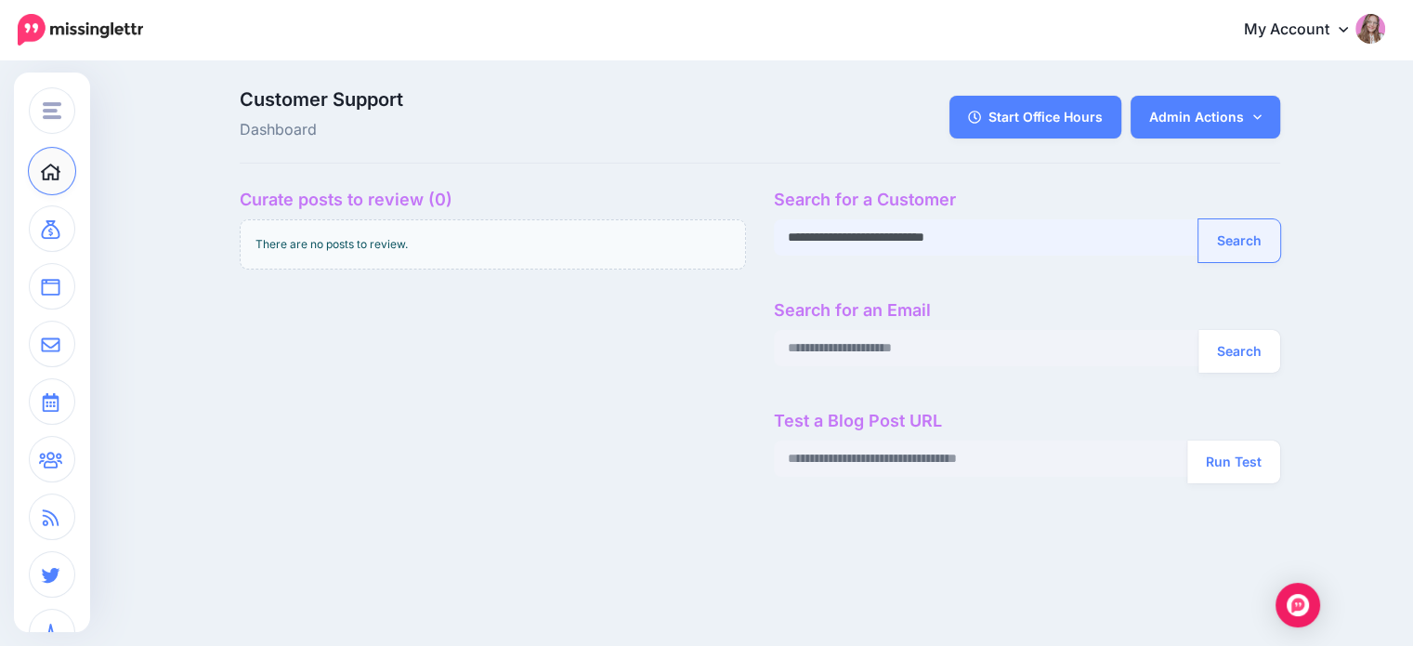
type input "**********"
click at [1260, 239] on button "Search" at bounding box center [1240, 240] width 82 height 43
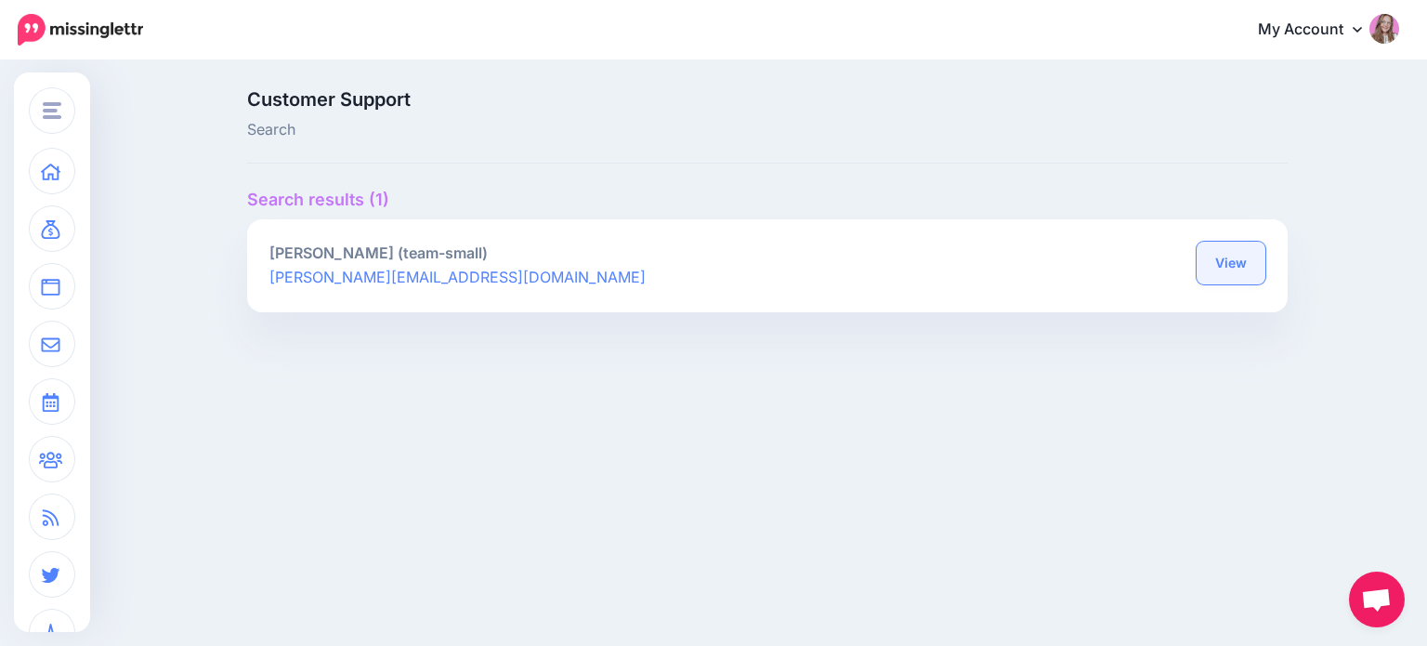
click at [1246, 259] on link "View" at bounding box center [1231, 263] width 69 height 43
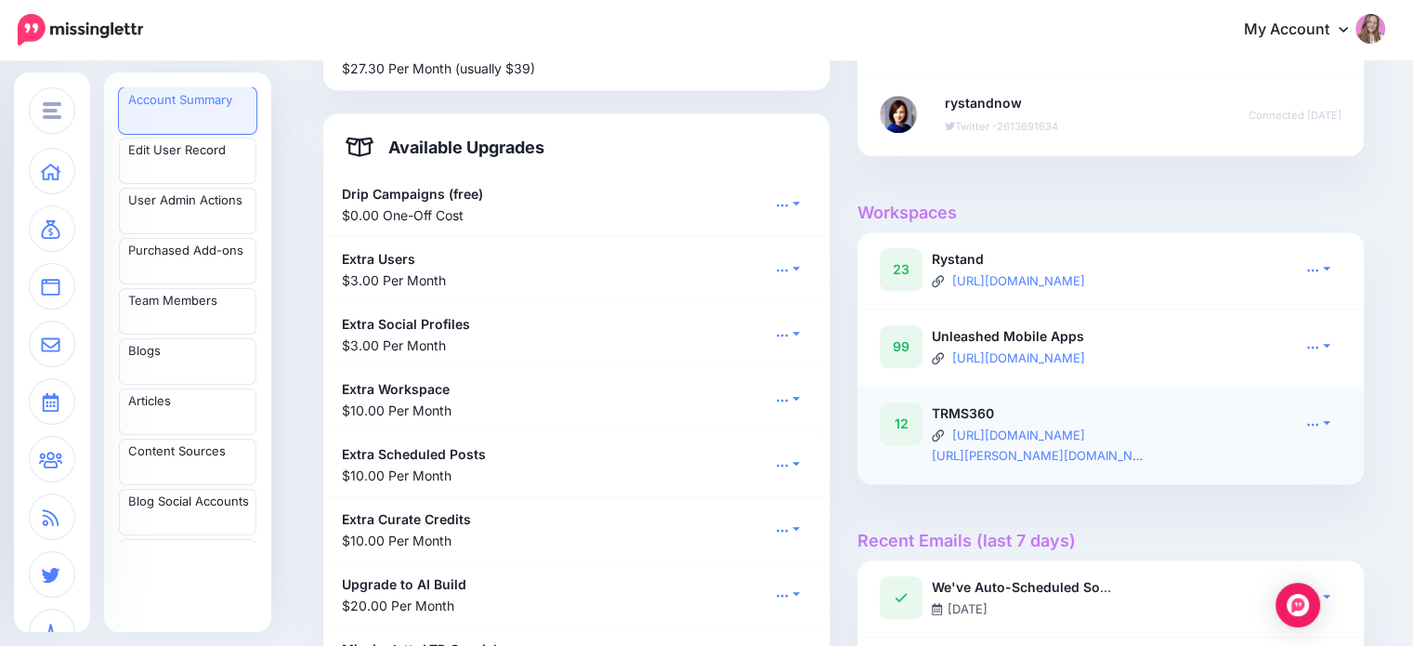
scroll to position [1394, 0]
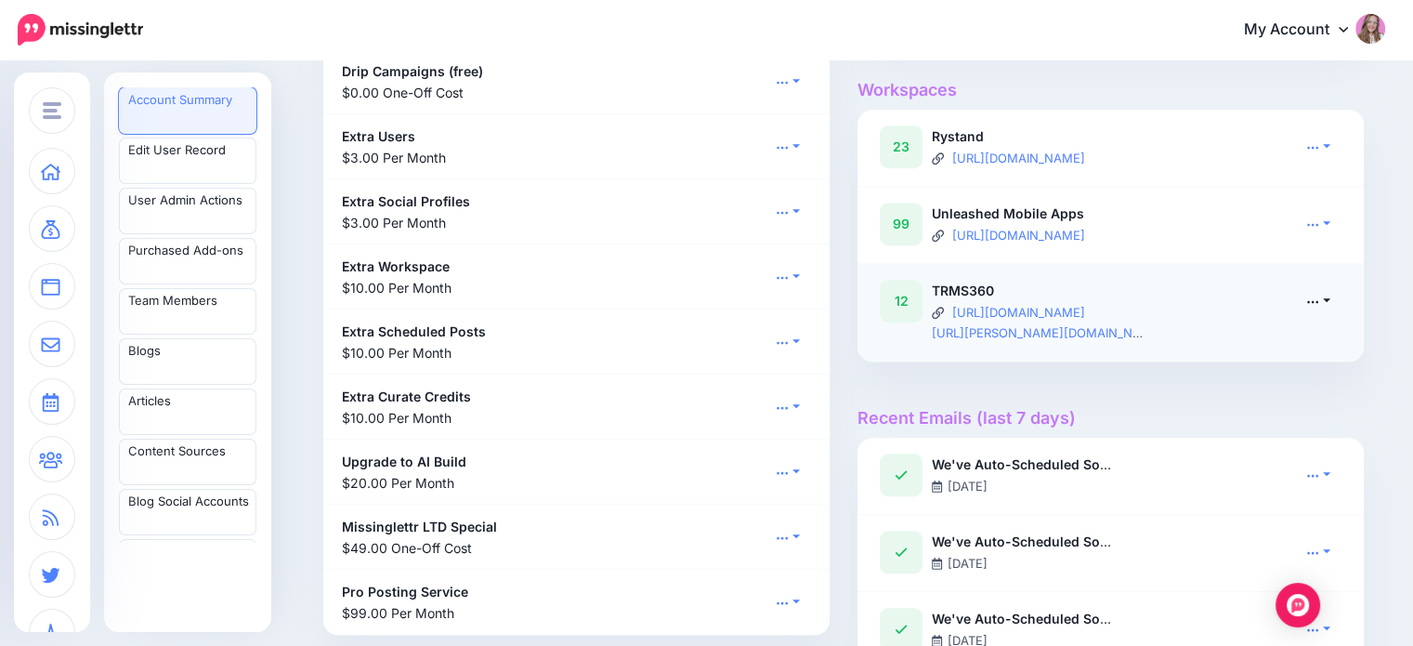
click at [1328, 299] on link at bounding box center [1318, 300] width 46 height 27
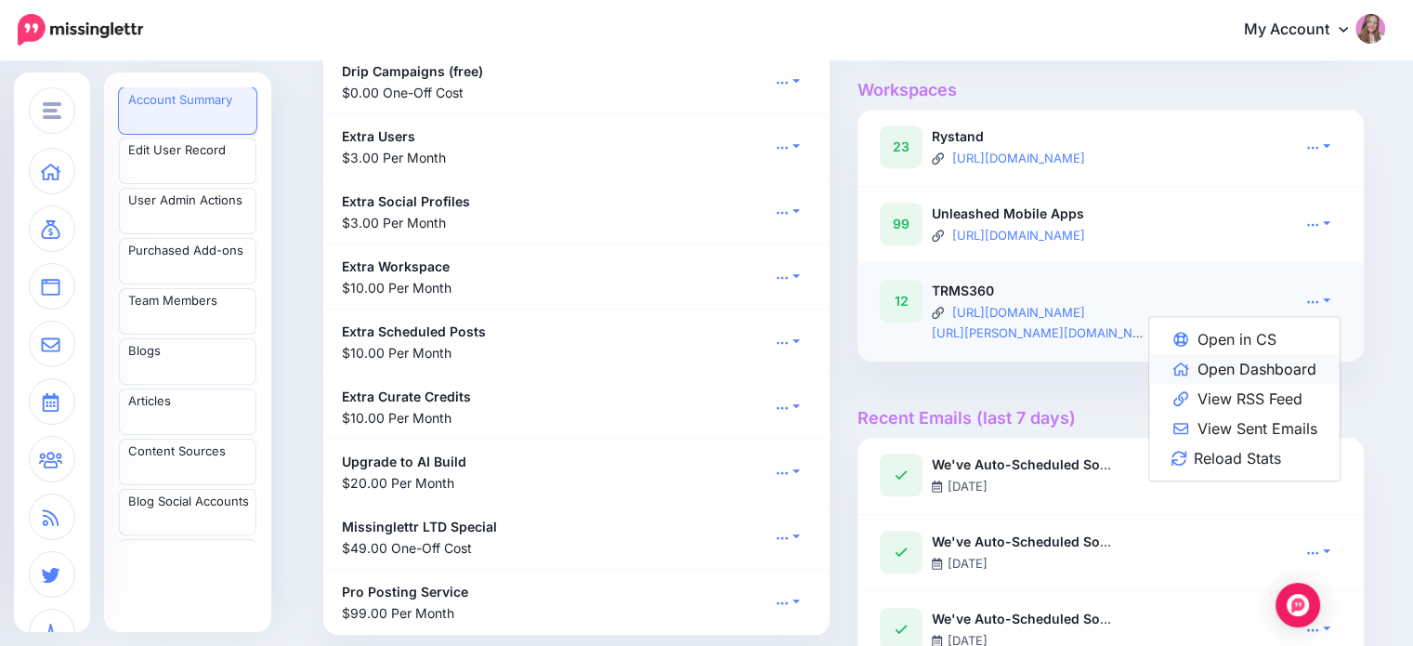
click at [1297, 363] on link "Open Dashboard" at bounding box center [1245, 369] width 191 height 30
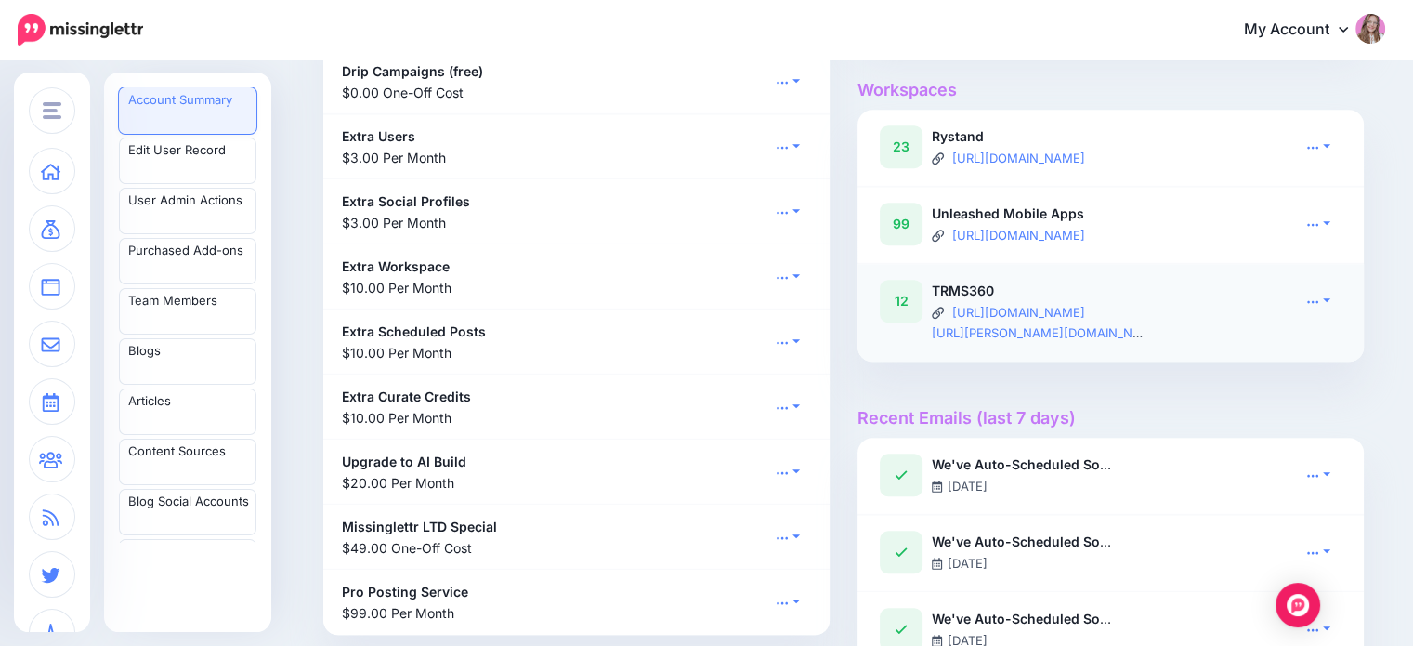
click at [1347, 313] on div "Open in CS Open Dashboard View RSS Feed View Sent Emails Reload Stats" at bounding box center [1294, 311] width 123 height 63
click at [1333, 305] on link at bounding box center [1318, 300] width 46 height 27
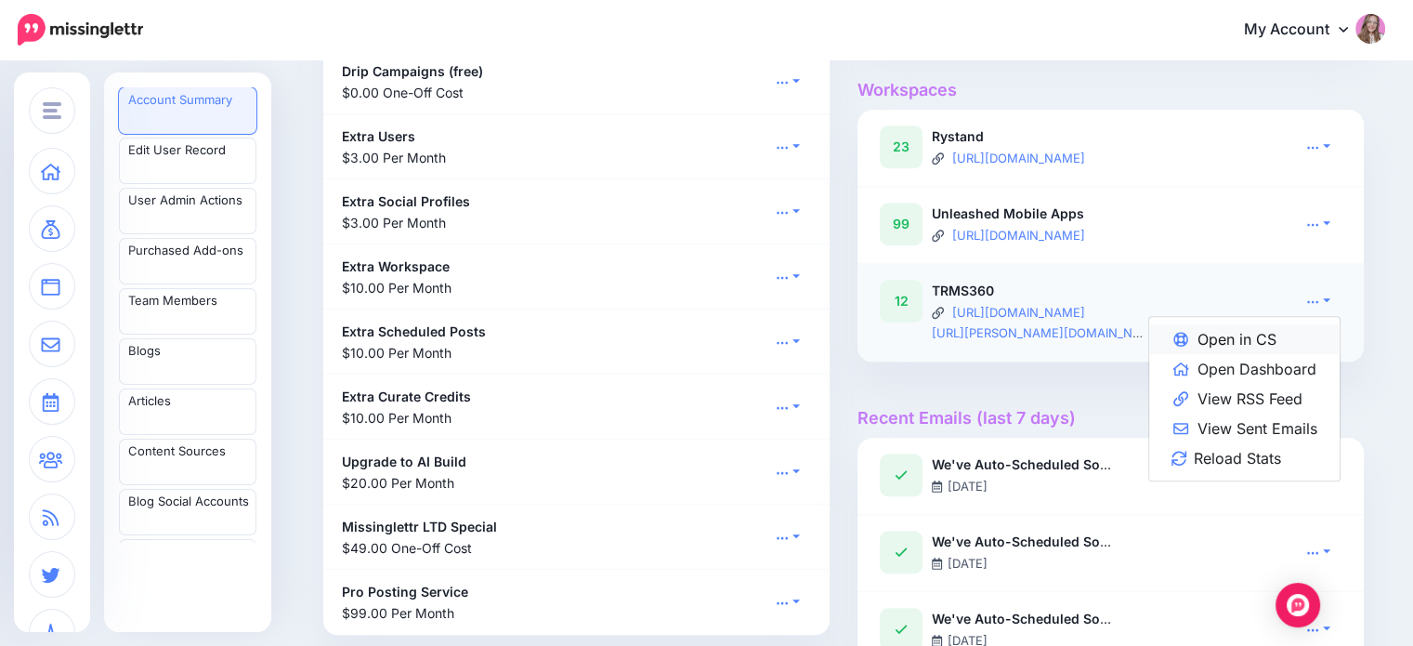
click at [1302, 341] on link "Open in CS" at bounding box center [1245, 339] width 191 height 30
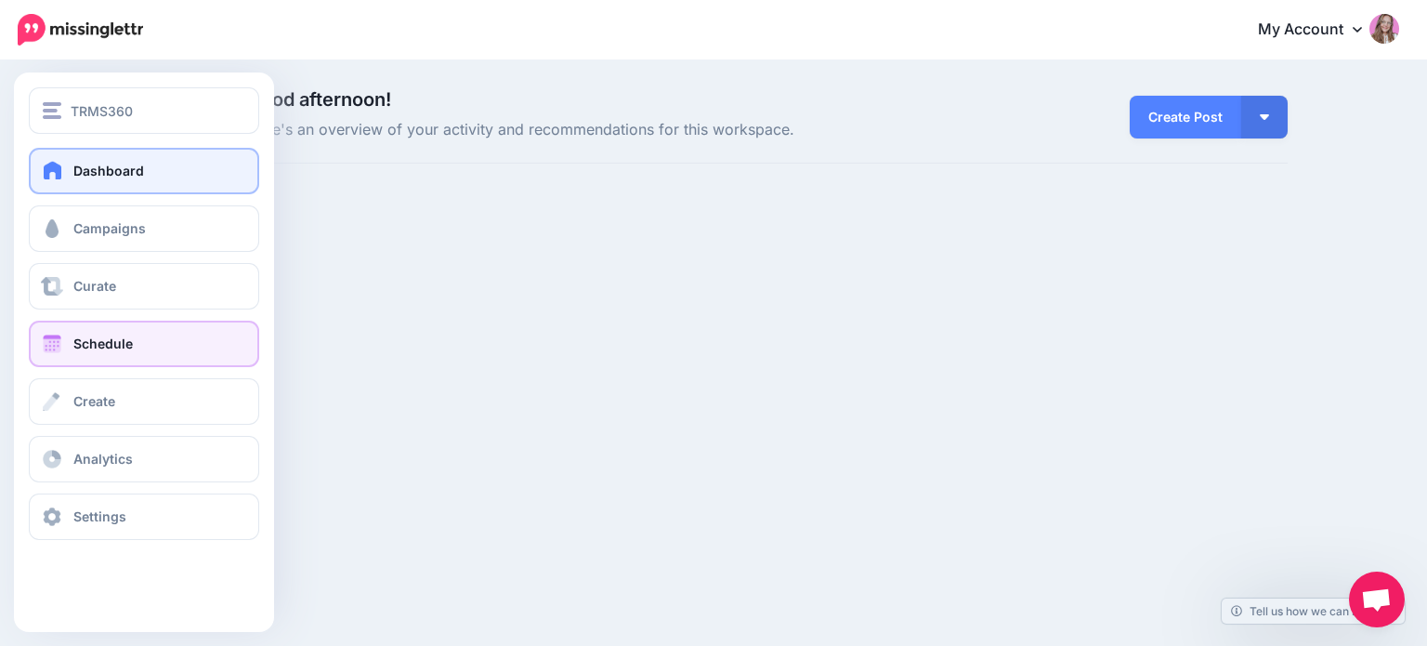
click at [96, 358] on link "Schedule" at bounding box center [144, 344] width 230 height 46
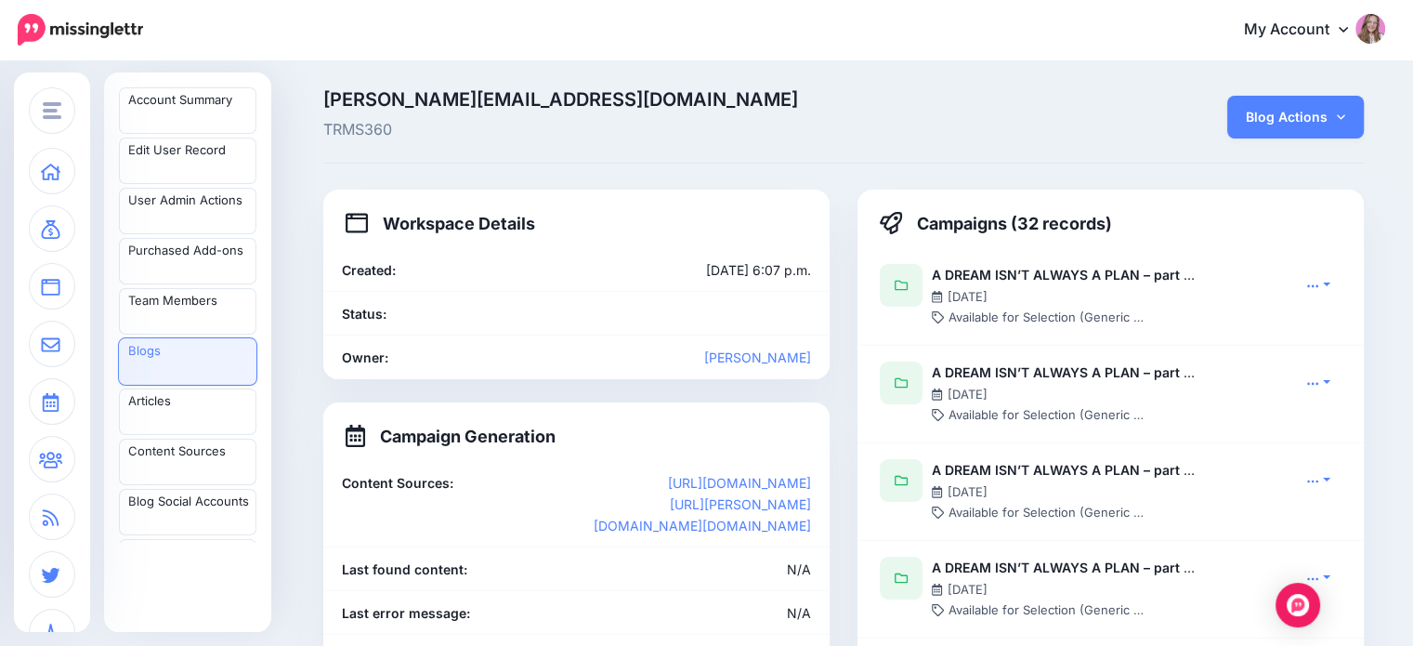
click at [1343, 126] on link "Blog Actions" at bounding box center [1296, 117] width 137 height 43
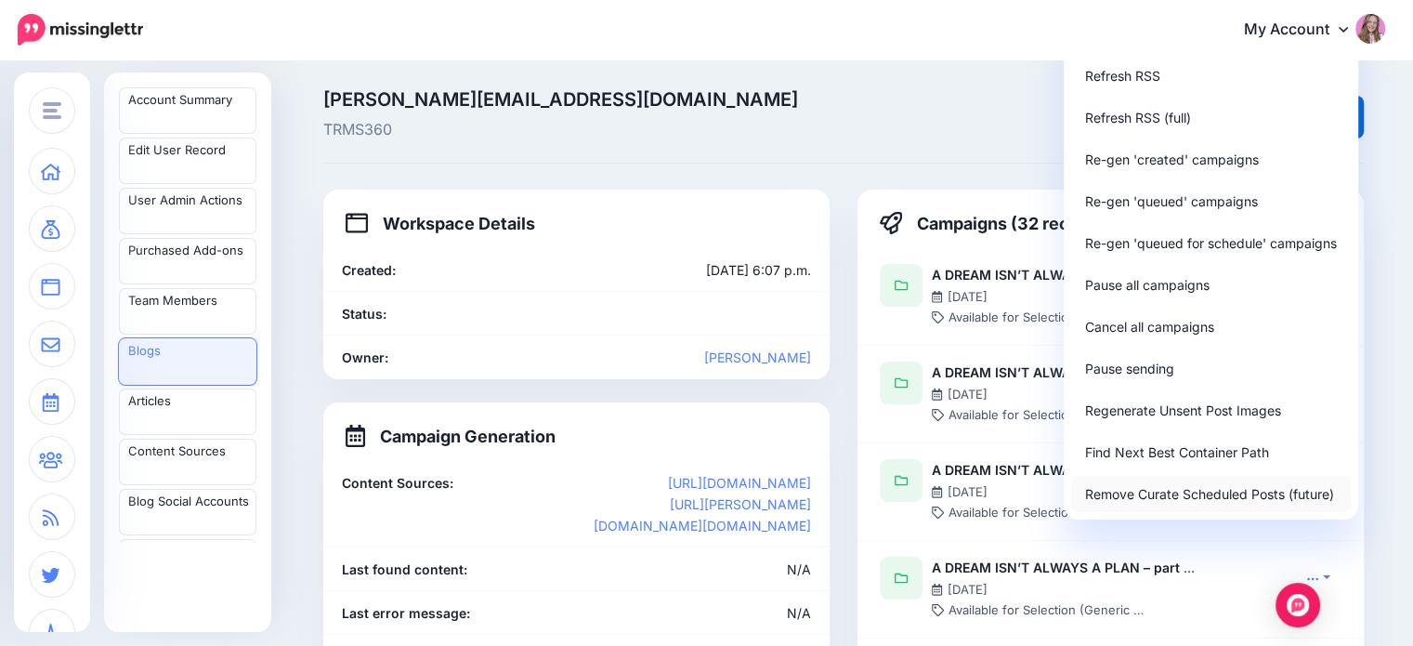
click at [1239, 495] on link "Remove Curate Scheduled Posts (future)" at bounding box center [1211, 494] width 280 height 36
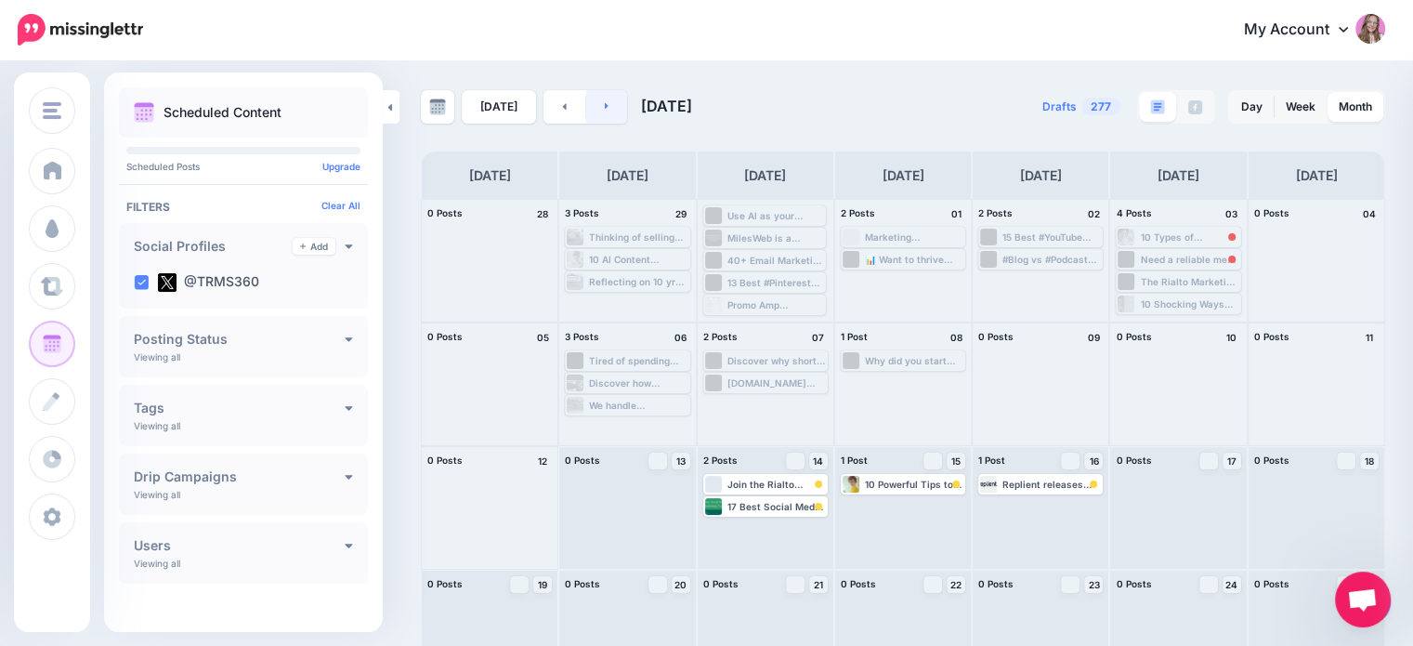
click at [607, 98] on link at bounding box center [607, 106] width 42 height 33
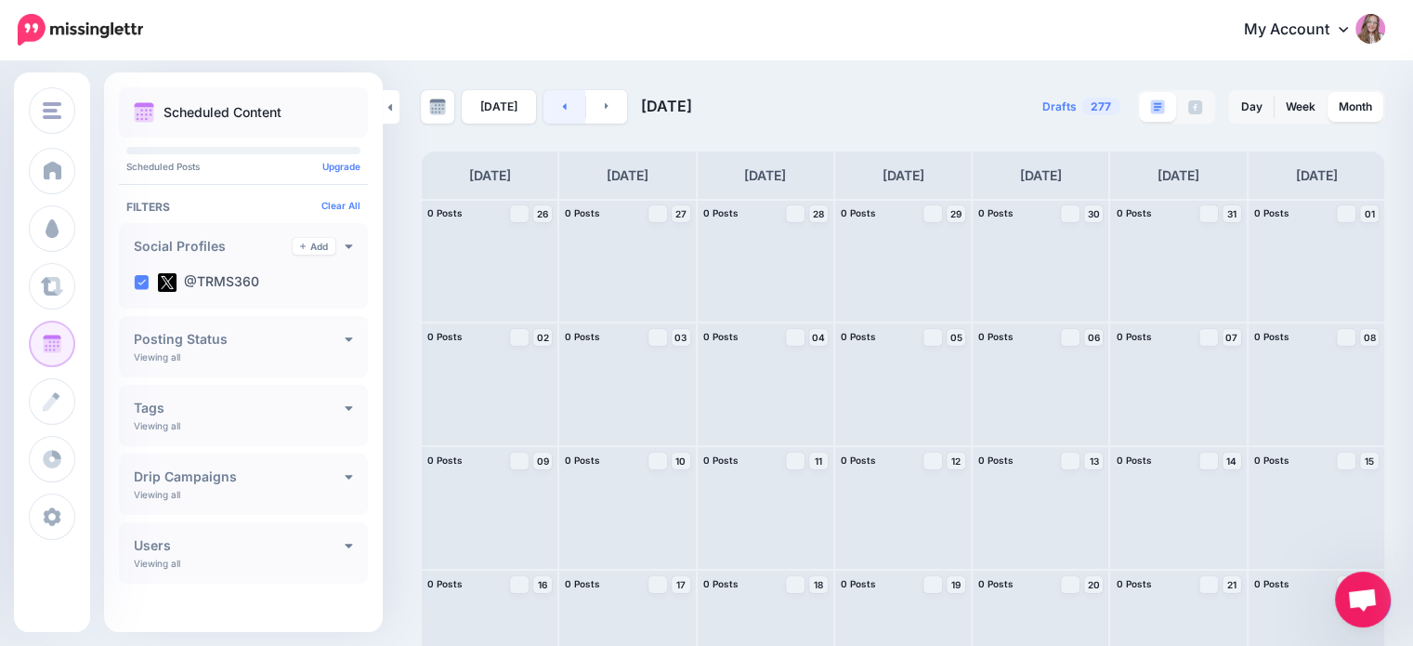
click at [552, 106] on link at bounding box center [565, 106] width 42 height 33
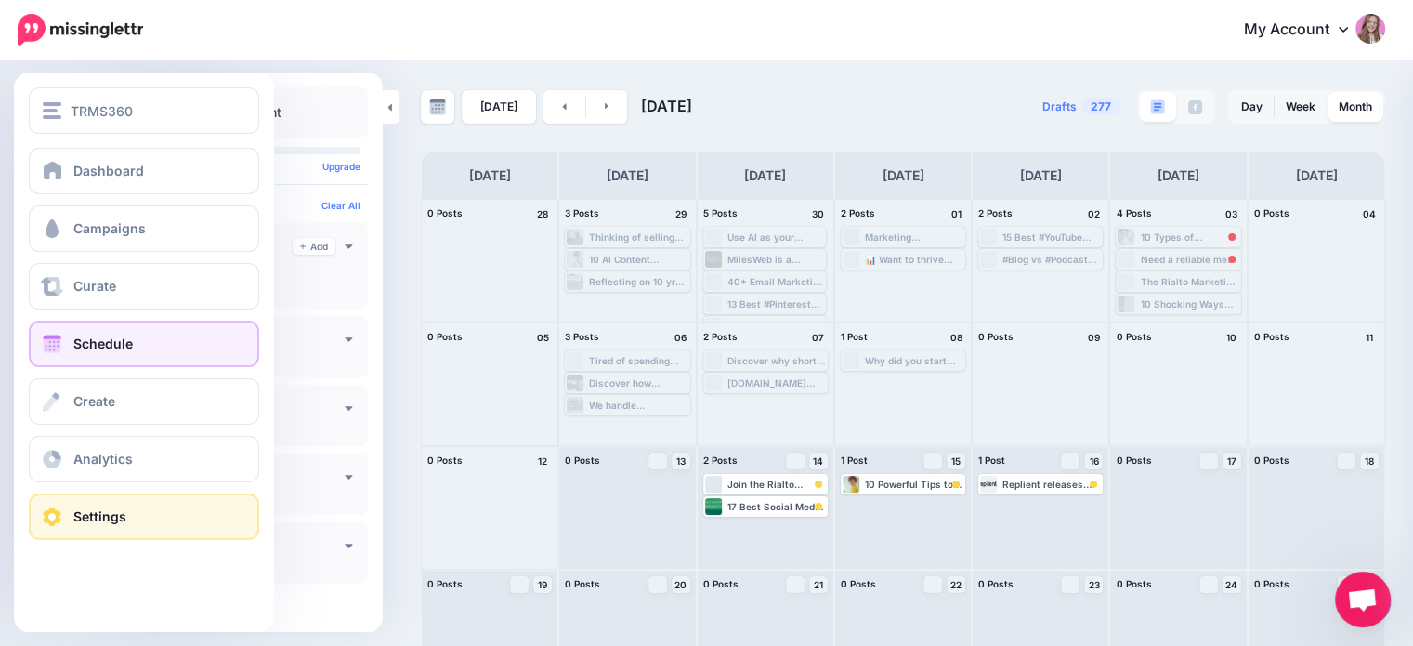
click at [63, 519] on span at bounding box center [52, 516] width 24 height 19
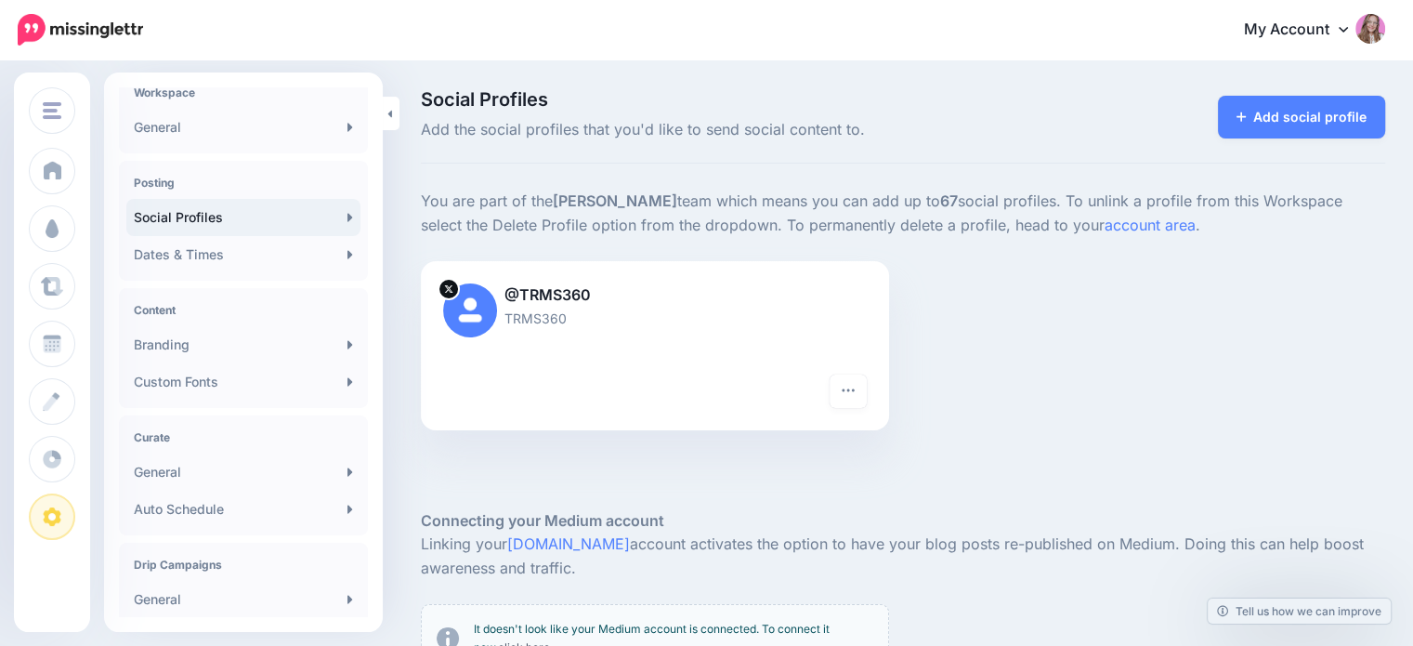
scroll to position [186, 0]
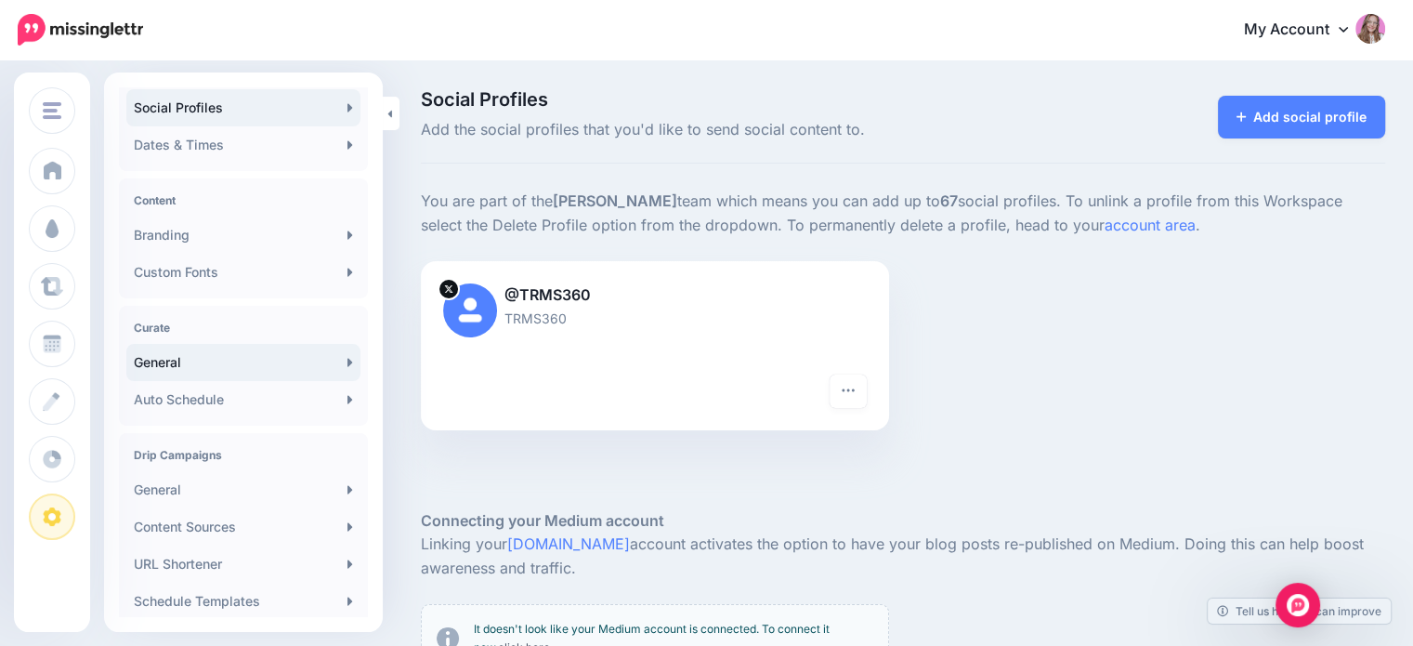
click at [194, 377] on link "General" at bounding box center [243, 362] width 234 height 37
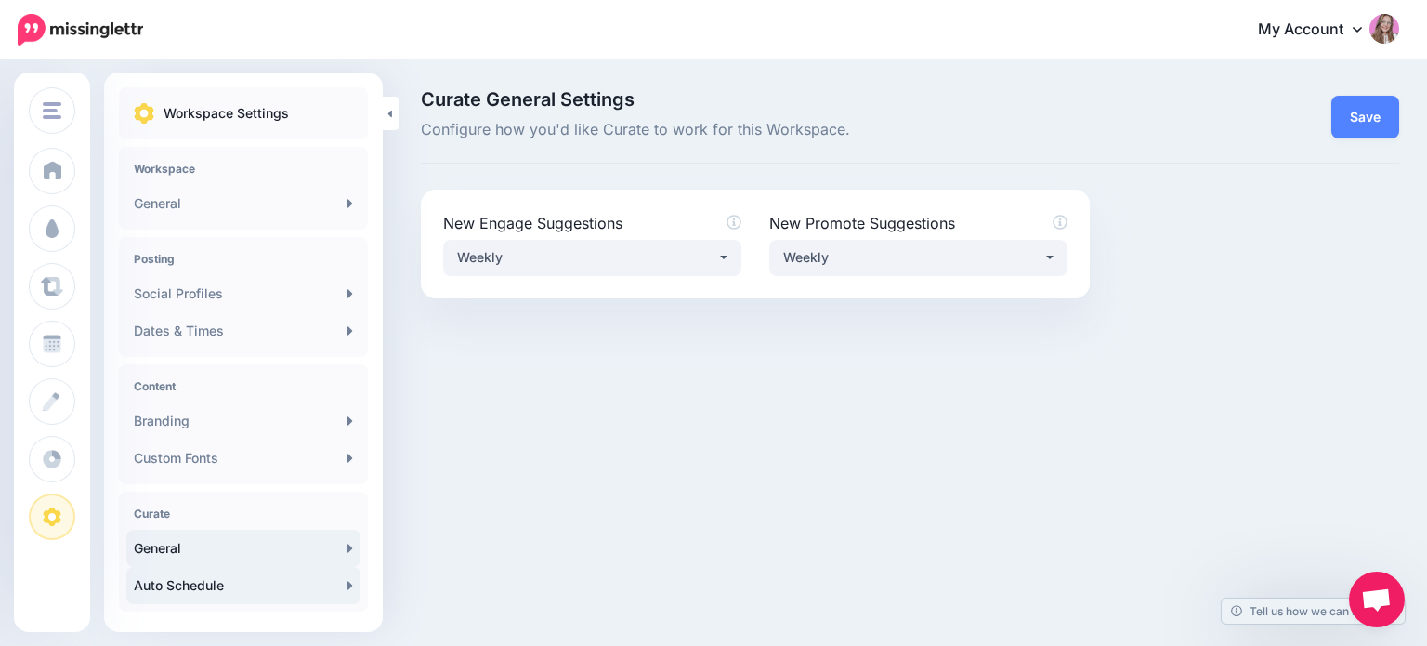
click at [186, 598] on link "Auto Schedule" at bounding box center [243, 585] width 234 height 37
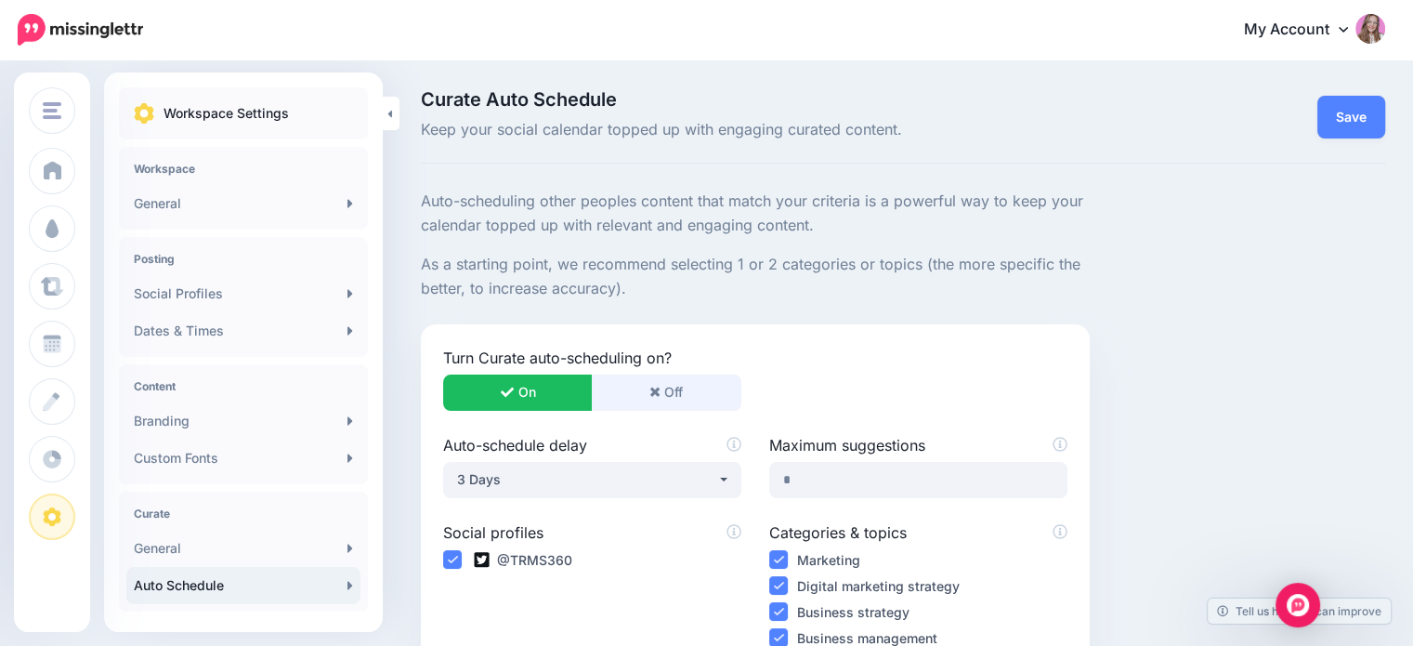
click at [693, 388] on button "Off" at bounding box center [667, 393] width 150 height 36
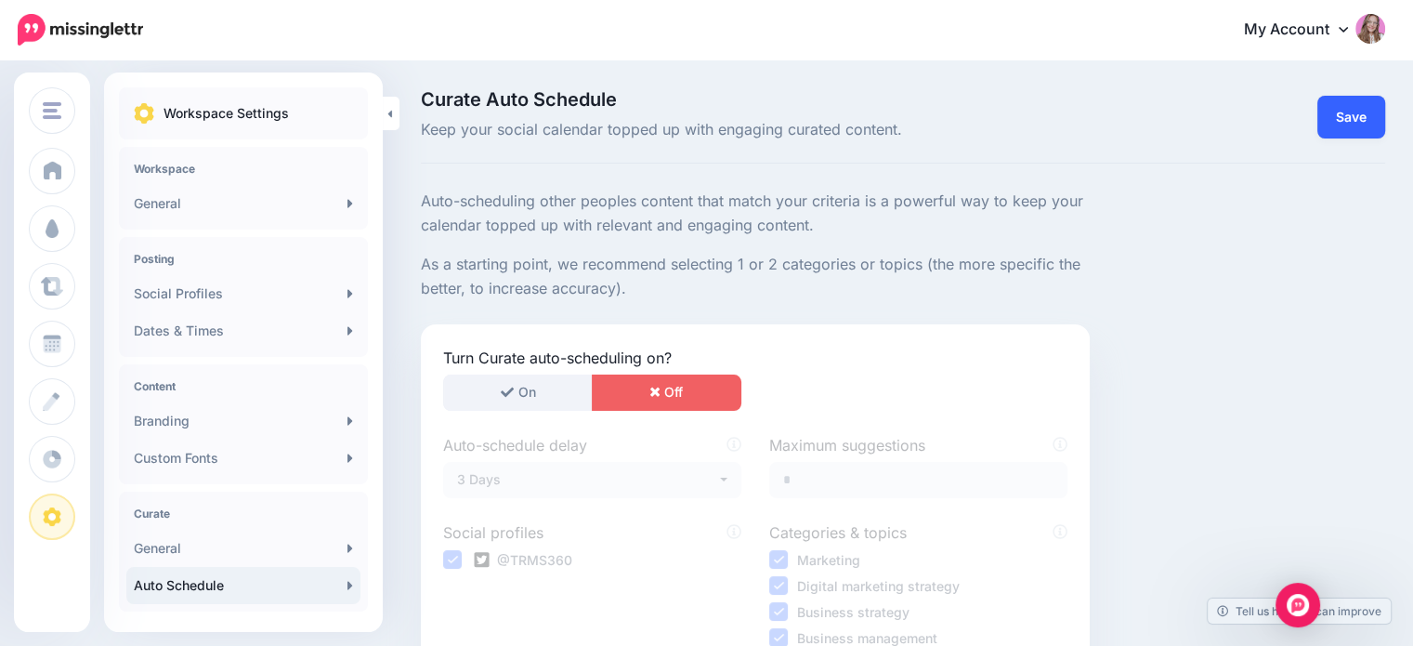
click at [1383, 108] on link "Save" at bounding box center [1352, 117] width 68 height 43
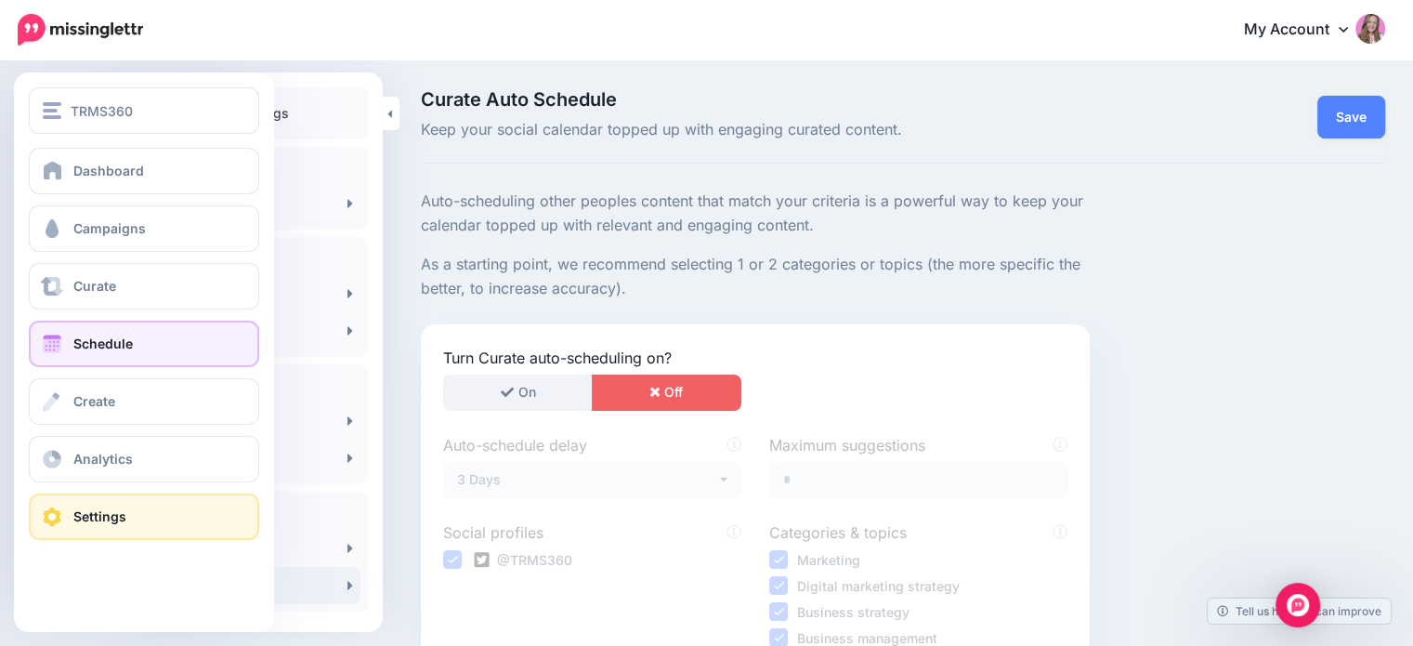
click at [71, 329] on link "Schedule" at bounding box center [144, 344] width 230 height 46
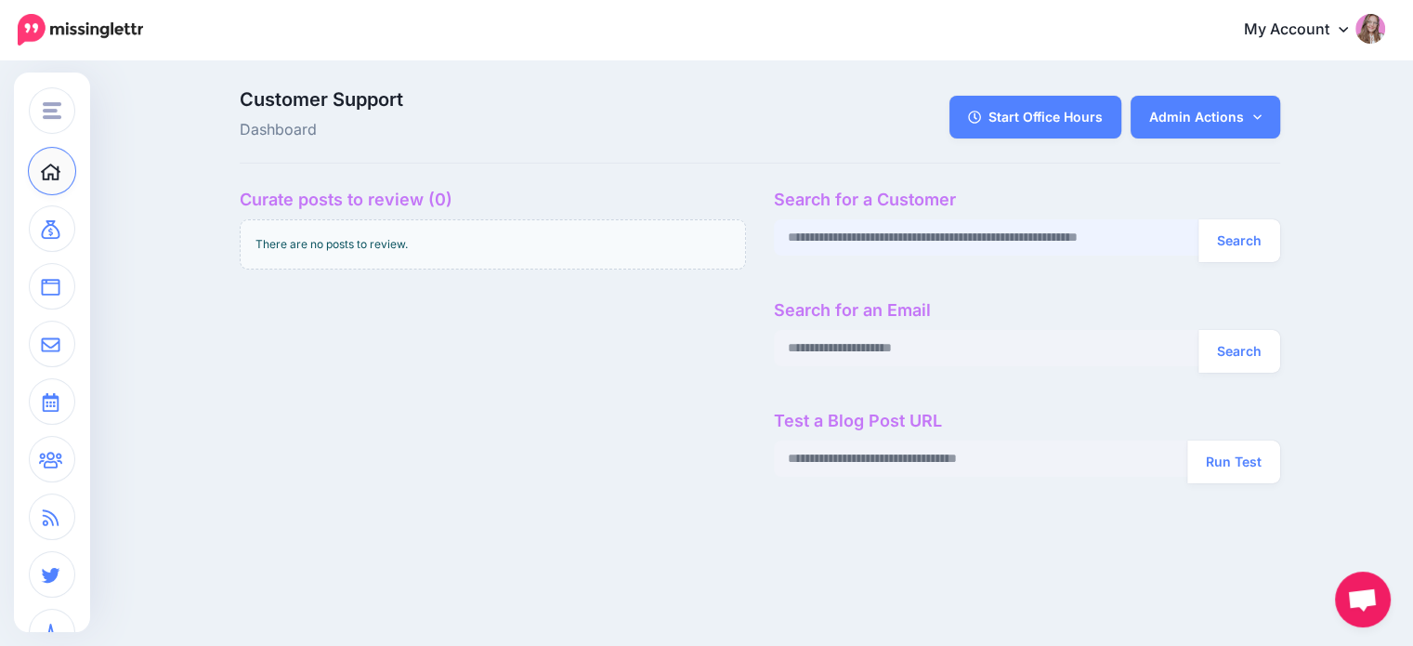
paste input "**********"
type input "**********"
drag, startPoint x: 1260, startPoint y: 256, endPoint x: 1212, endPoint y: 237, distance: 51.8
click at [1260, 254] on button "Search" at bounding box center [1240, 240] width 82 height 43
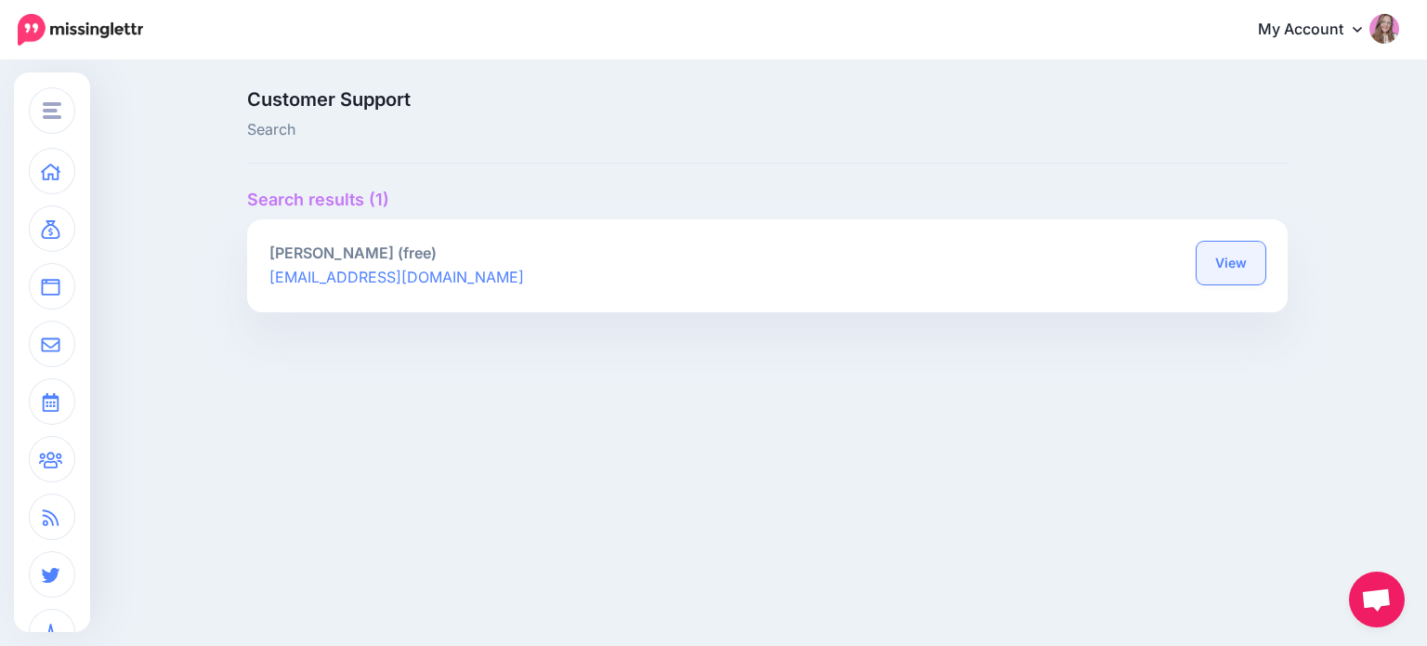
click at [1249, 278] on link "View" at bounding box center [1231, 263] width 69 height 43
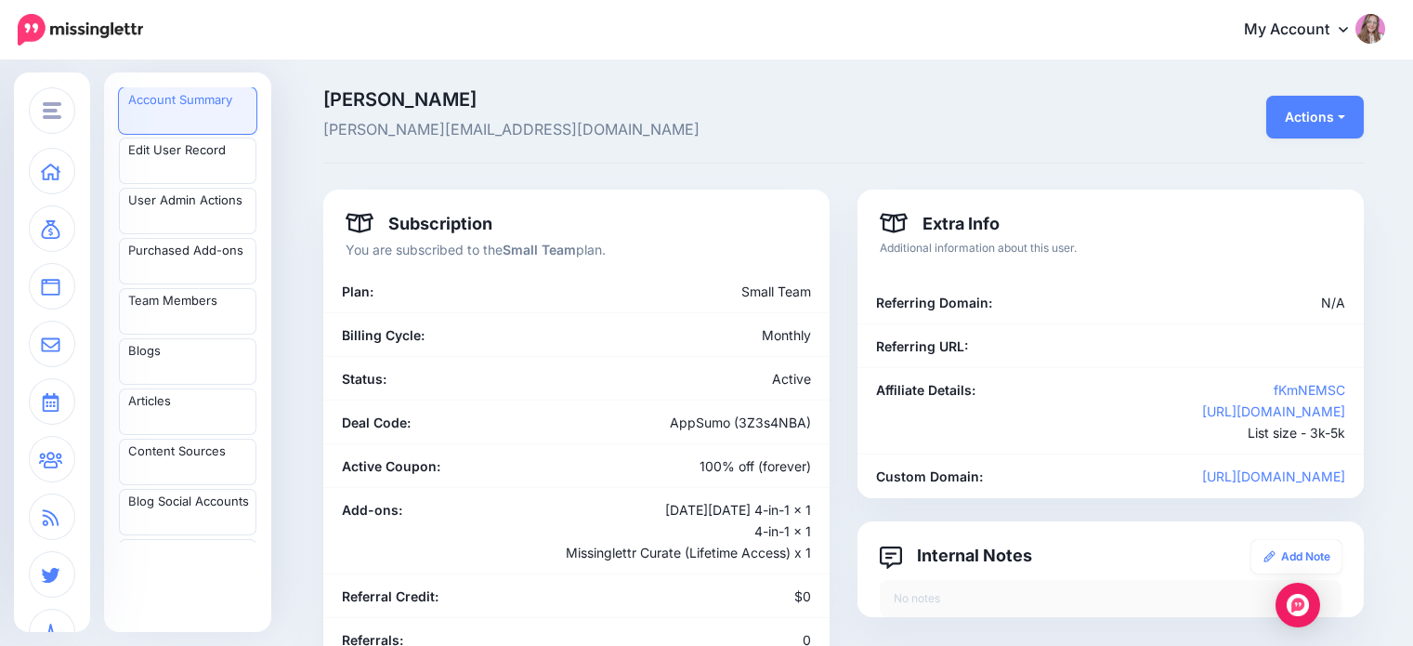
scroll to position [1420, 0]
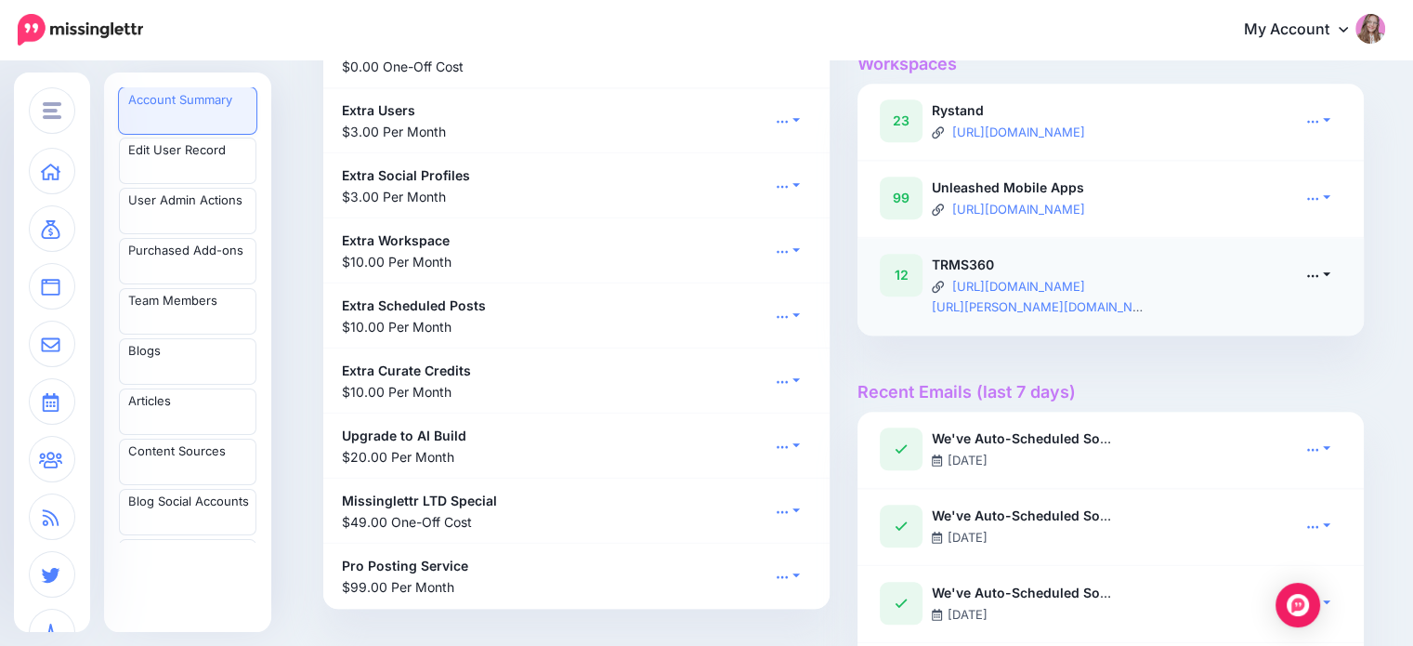
click at [1334, 273] on link at bounding box center [1318, 274] width 46 height 27
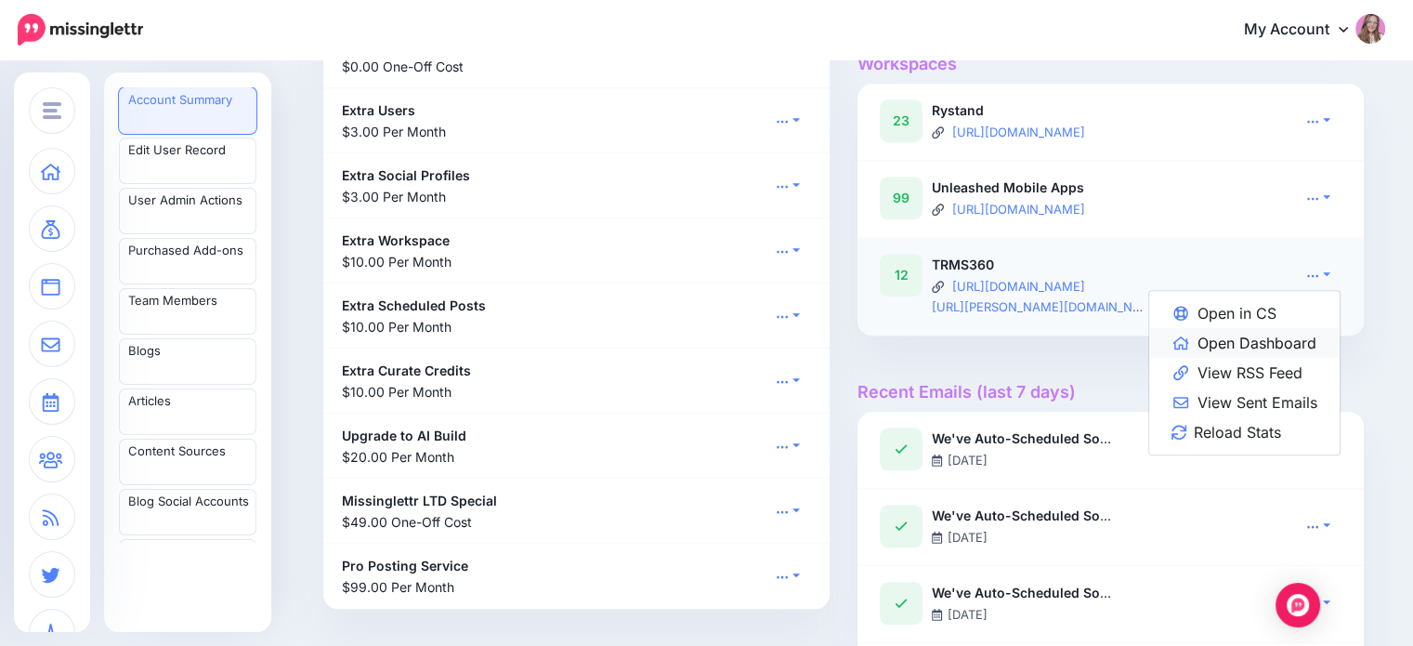
click at [1293, 334] on link "Open Dashboard" at bounding box center [1245, 343] width 191 height 30
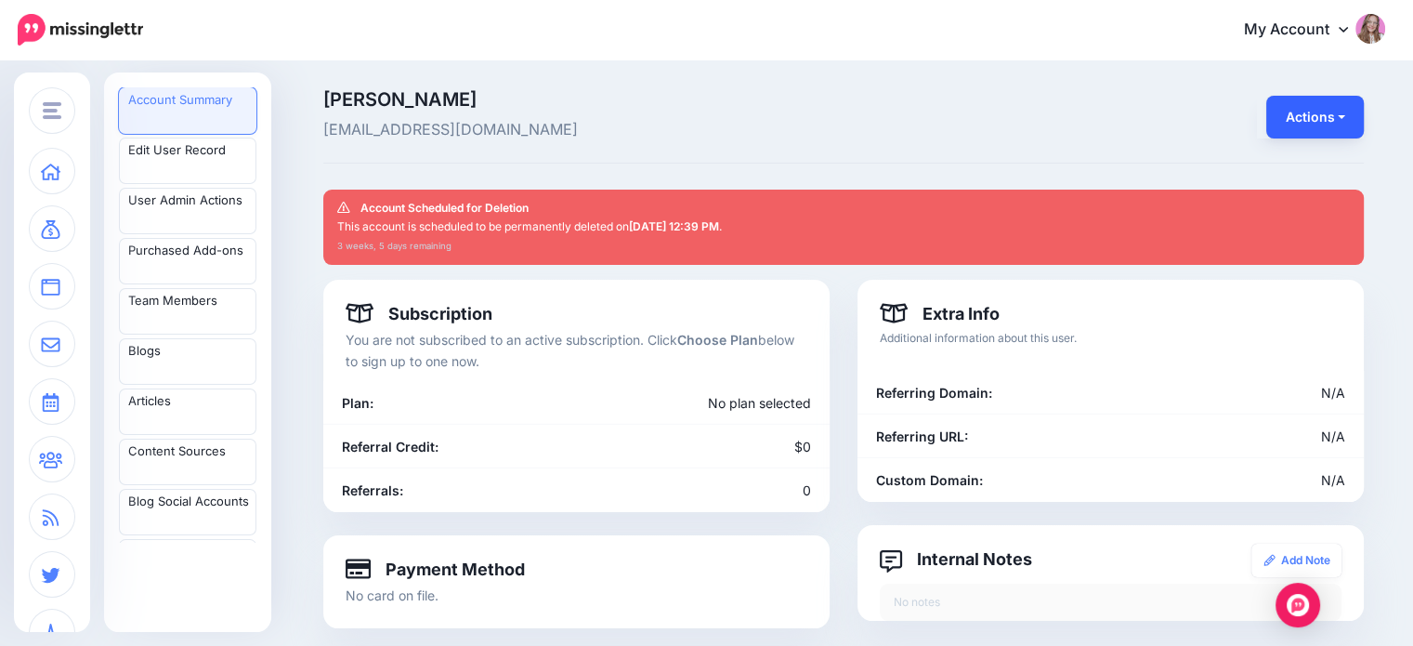
click at [1342, 110] on button "Actions" at bounding box center [1316, 117] width 98 height 43
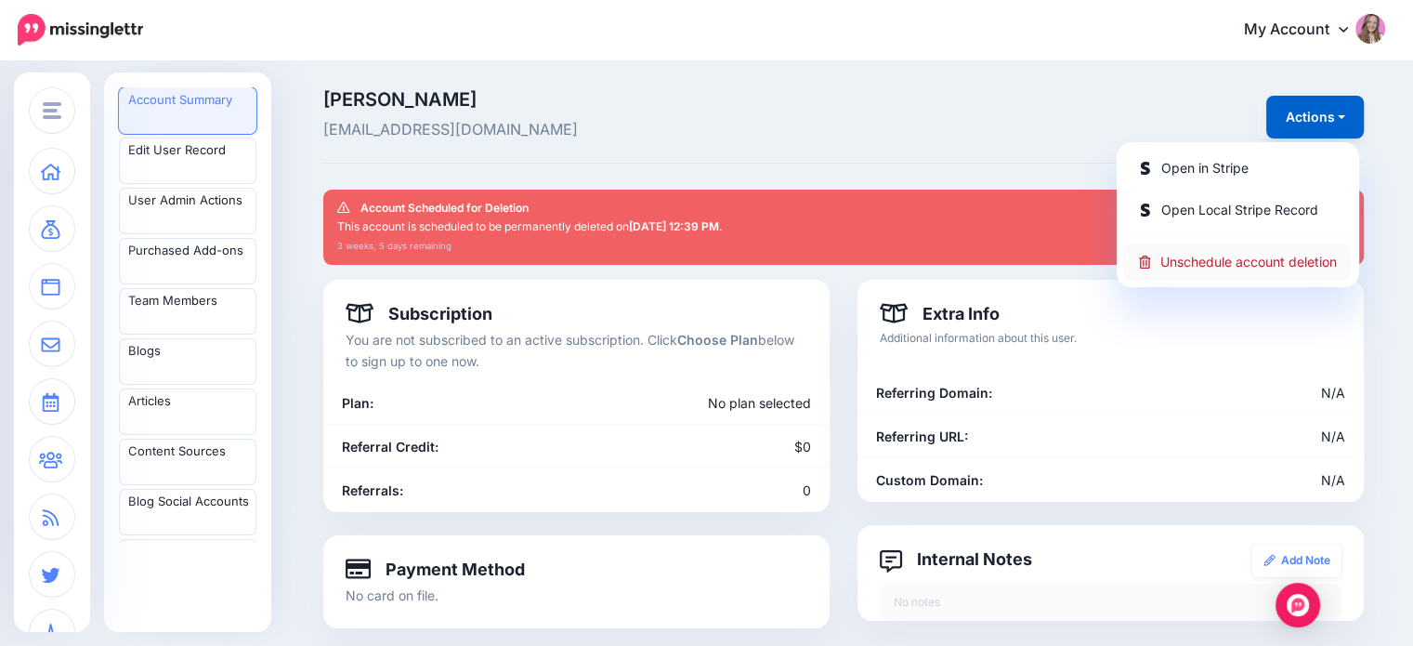
click at [1251, 266] on link "Unschedule account deletion" at bounding box center [1238, 261] width 228 height 36
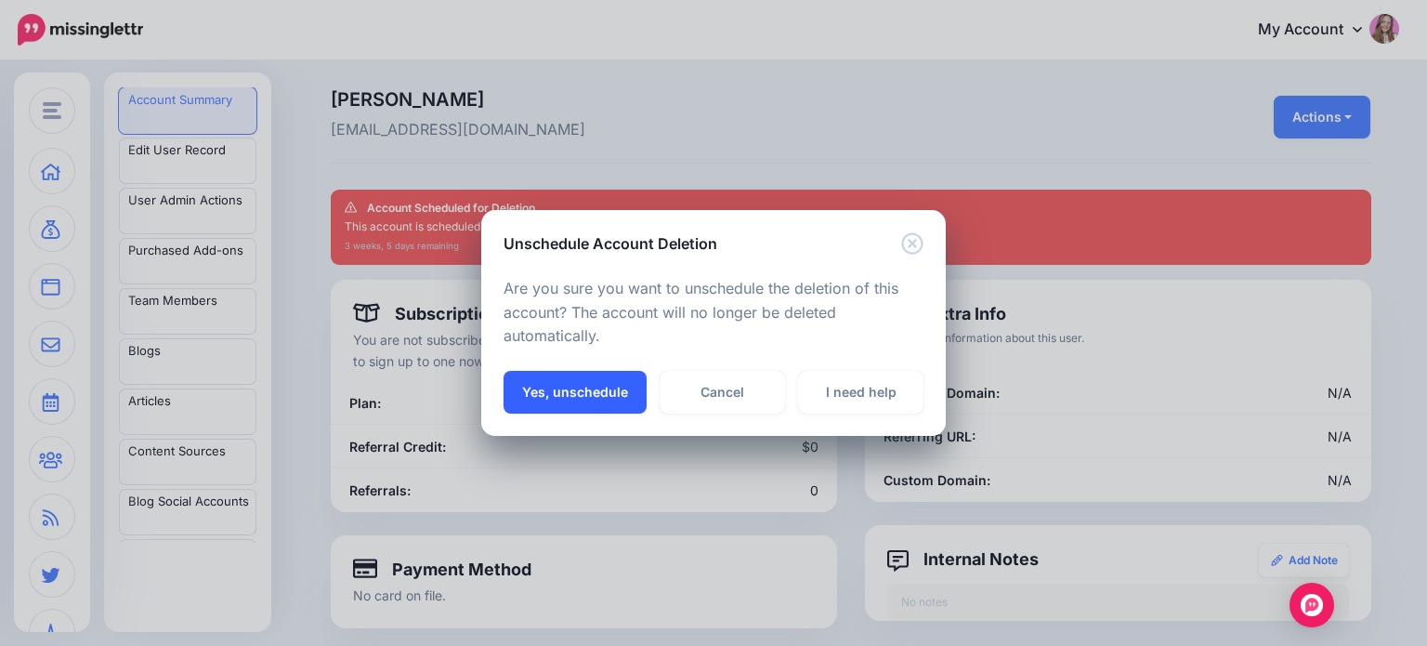
click at [577, 404] on button "Yes, unschedule" at bounding box center [575, 392] width 143 height 43
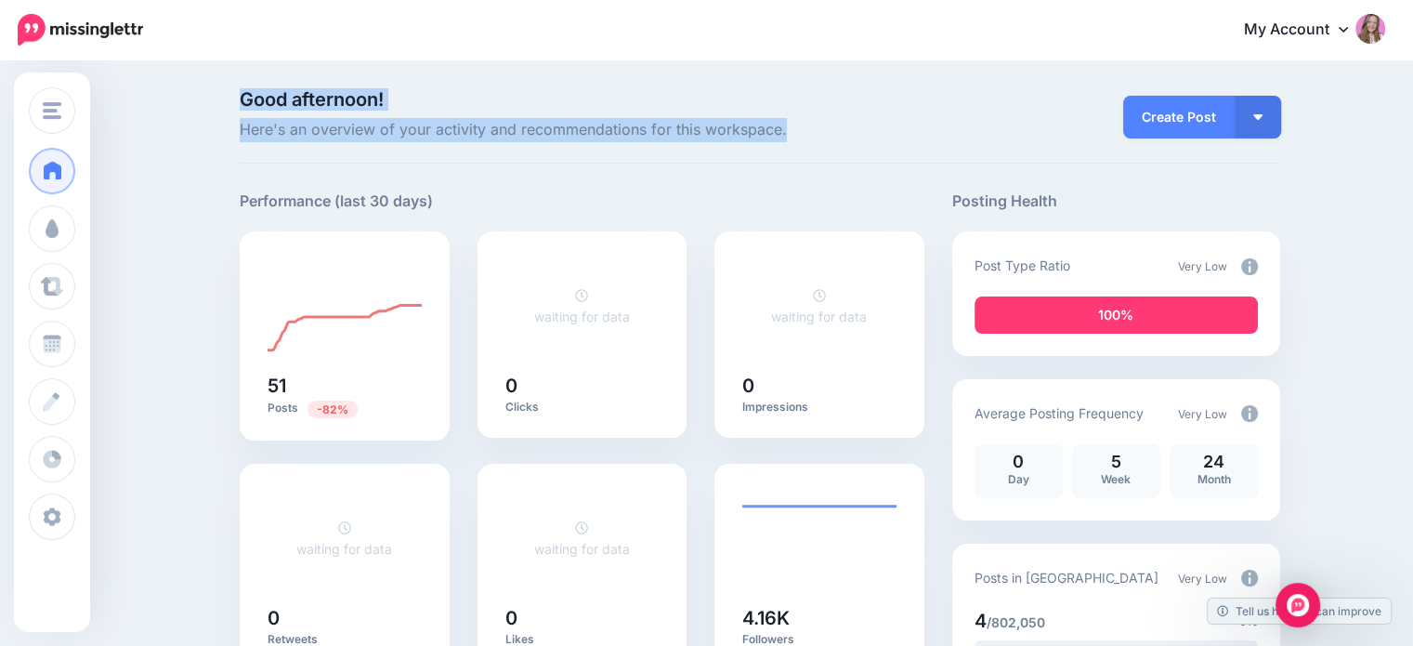
drag, startPoint x: 230, startPoint y: 103, endPoint x: 803, endPoint y: 126, distance: 572.9
click at [803, 128] on span "Here's an overview of your activity and recommendations for this workspace." at bounding box center [582, 130] width 685 height 24
drag, startPoint x: 803, startPoint y: 128, endPoint x: 254, endPoint y: 85, distance: 551.0
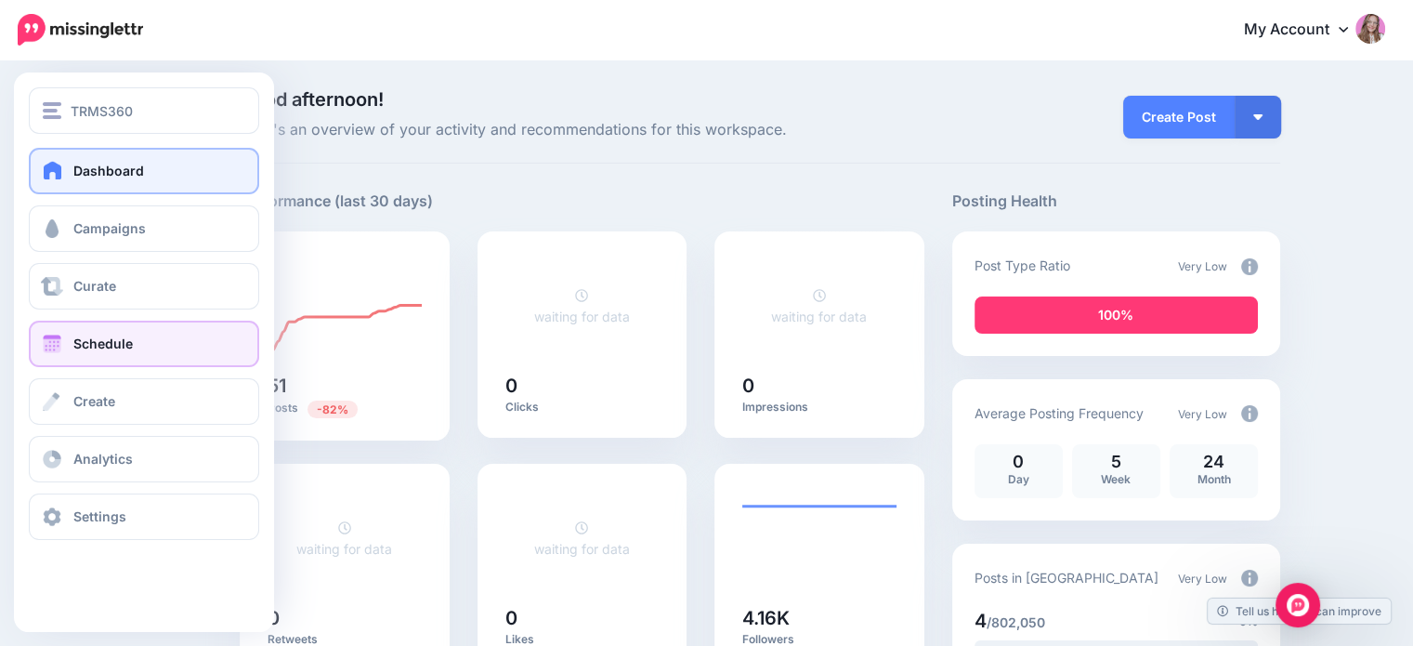
click at [143, 348] on link "Schedule" at bounding box center [144, 344] width 230 height 46
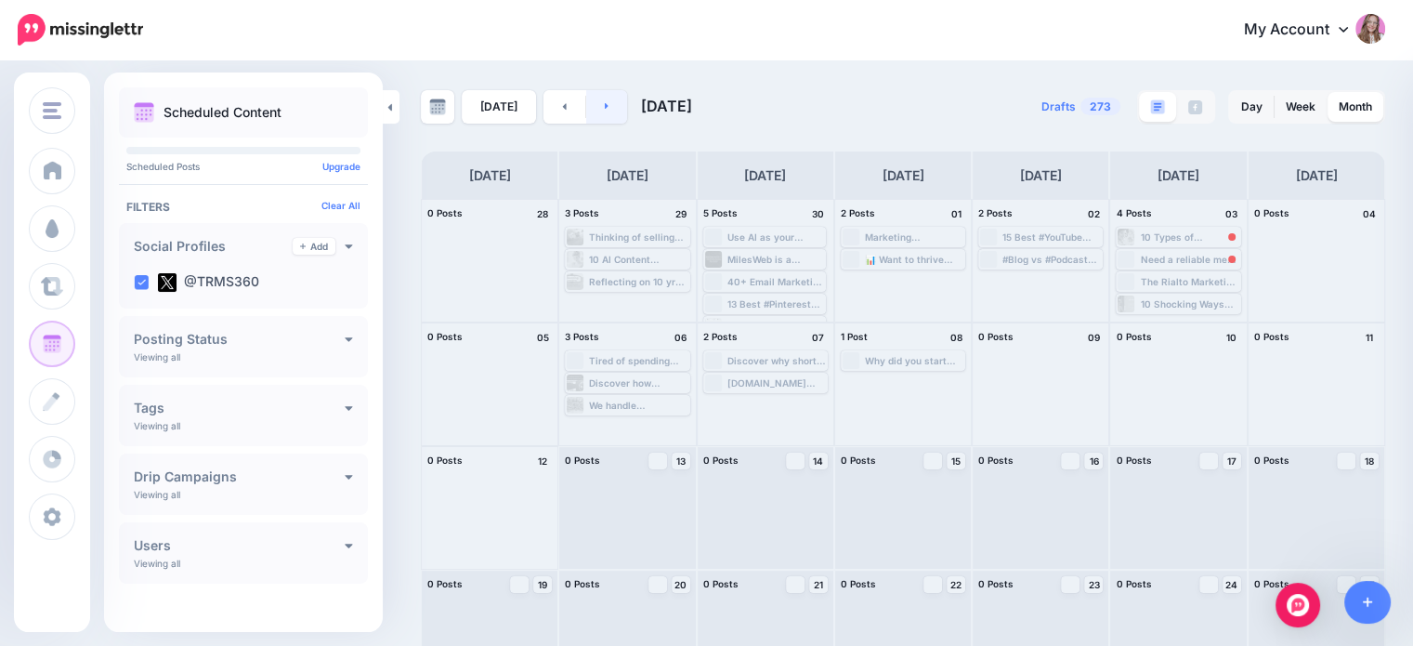
click at [595, 121] on link at bounding box center [607, 106] width 42 height 33
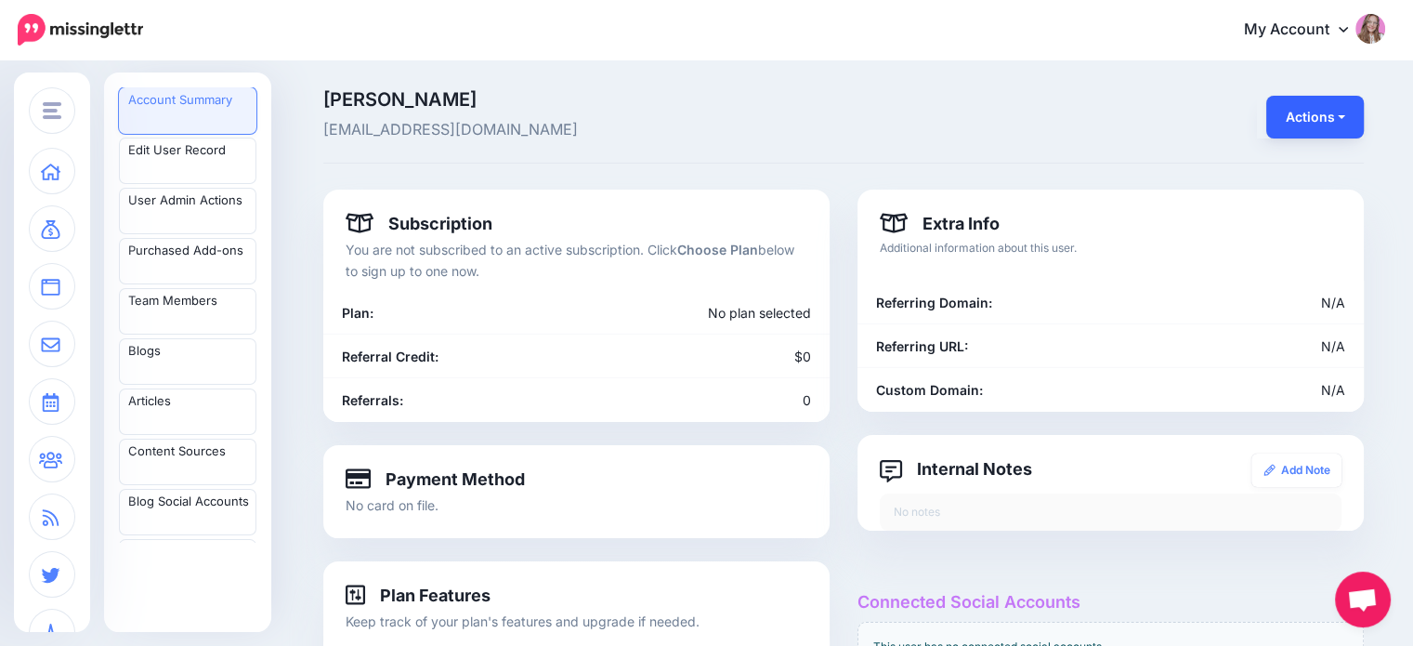
click at [1325, 120] on button "Actions" at bounding box center [1316, 117] width 98 height 43
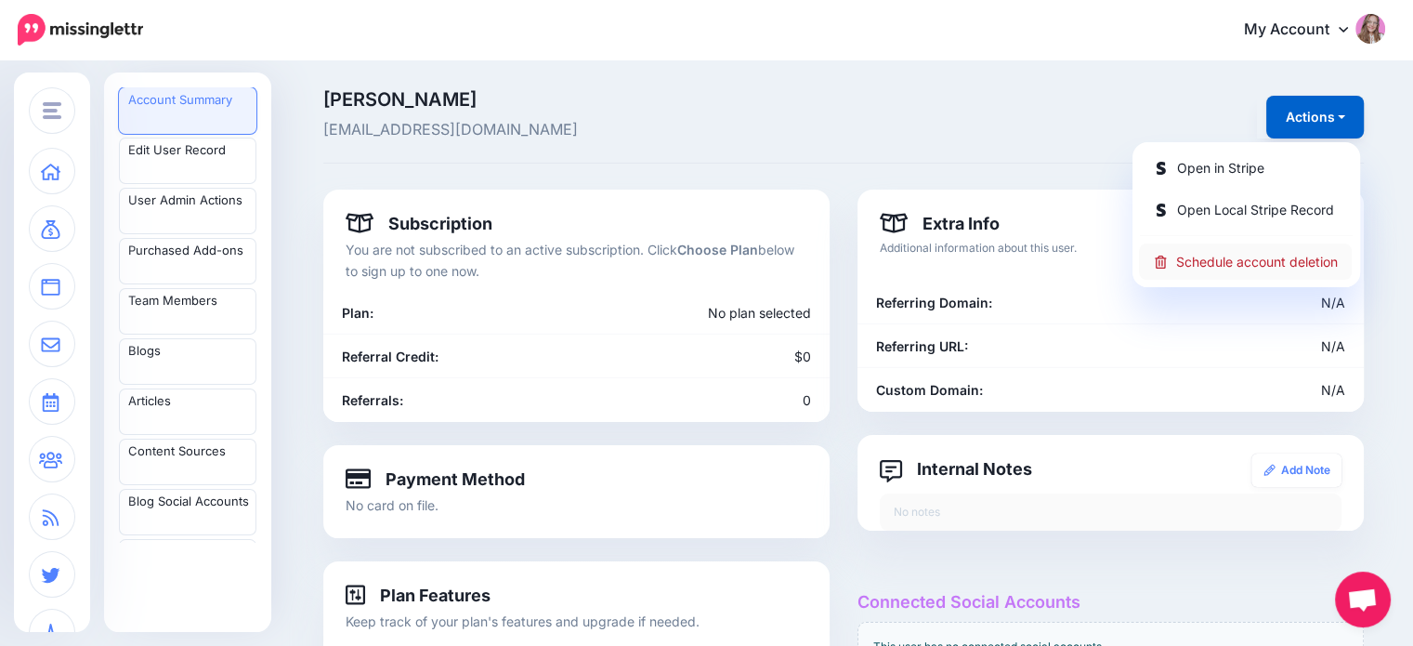
click at [1234, 265] on link "Schedule account deletion" at bounding box center [1245, 261] width 213 height 36
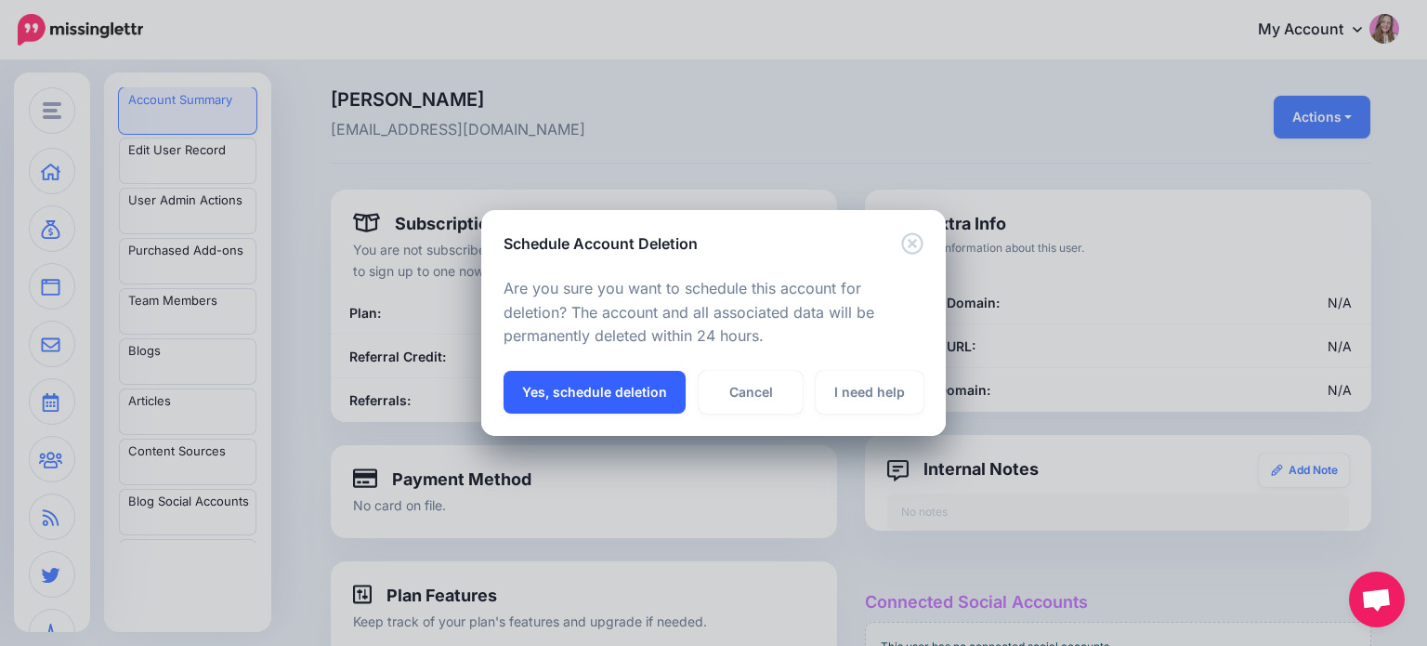
click at [624, 399] on button "Yes, schedule deletion" at bounding box center [595, 392] width 182 height 43
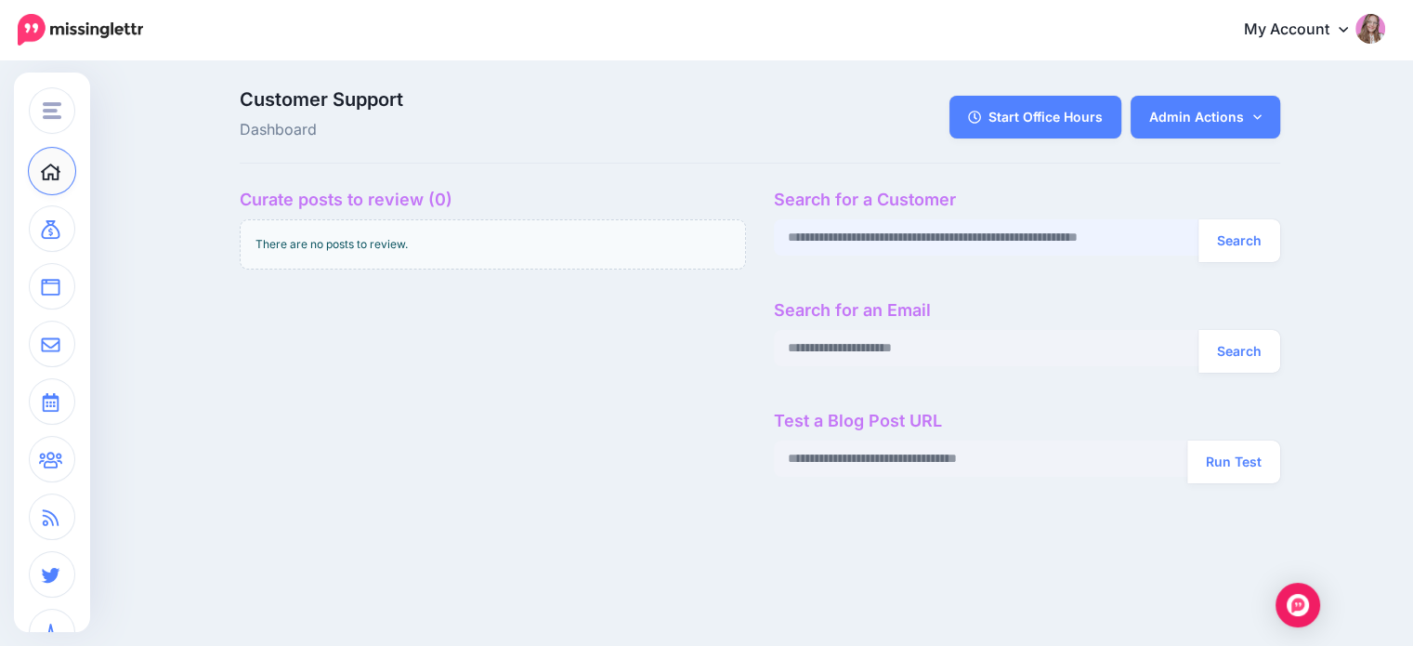
click at [882, 241] on input "text" at bounding box center [987, 237] width 426 height 36
paste input "**********"
type input "**********"
click at [1240, 241] on button "Search" at bounding box center [1240, 240] width 82 height 43
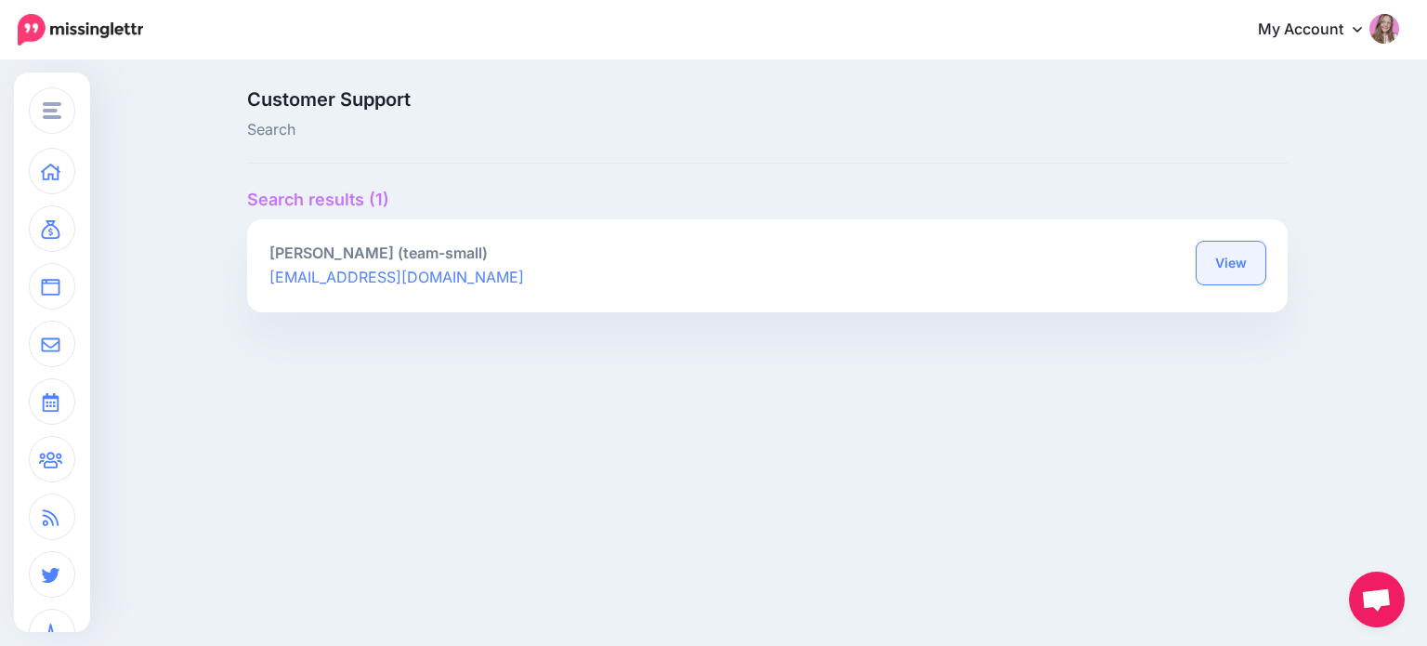
click at [1249, 252] on link "View" at bounding box center [1231, 263] width 69 height 43
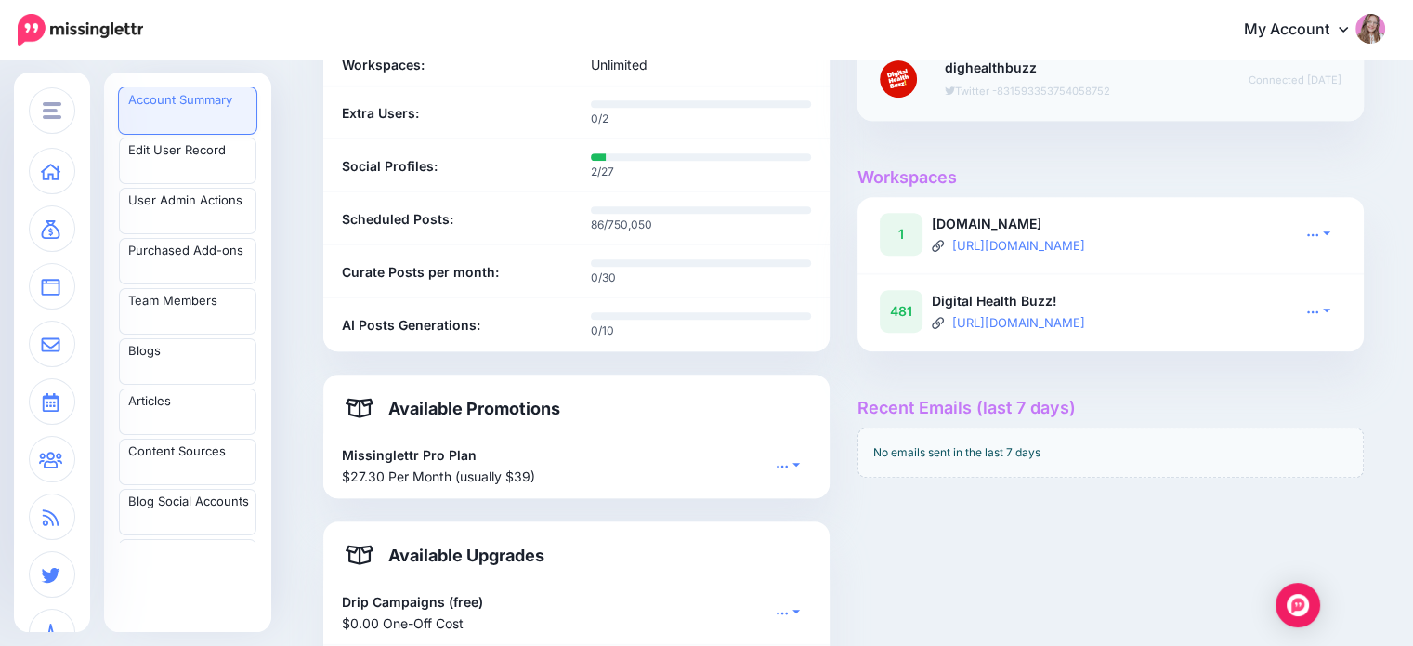
scroll to position [836, 0]
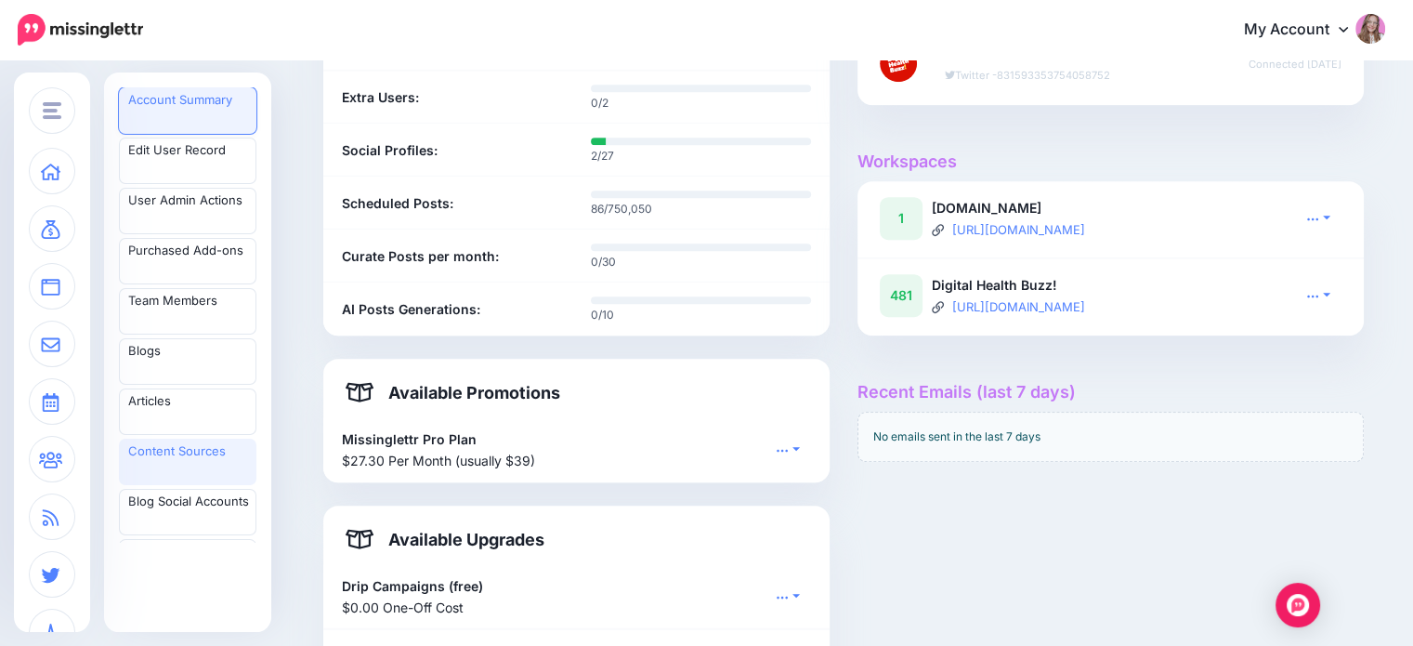
click at [174, 462] on link "Content Sources" at bounding box center [188, 462] width 138 height 46
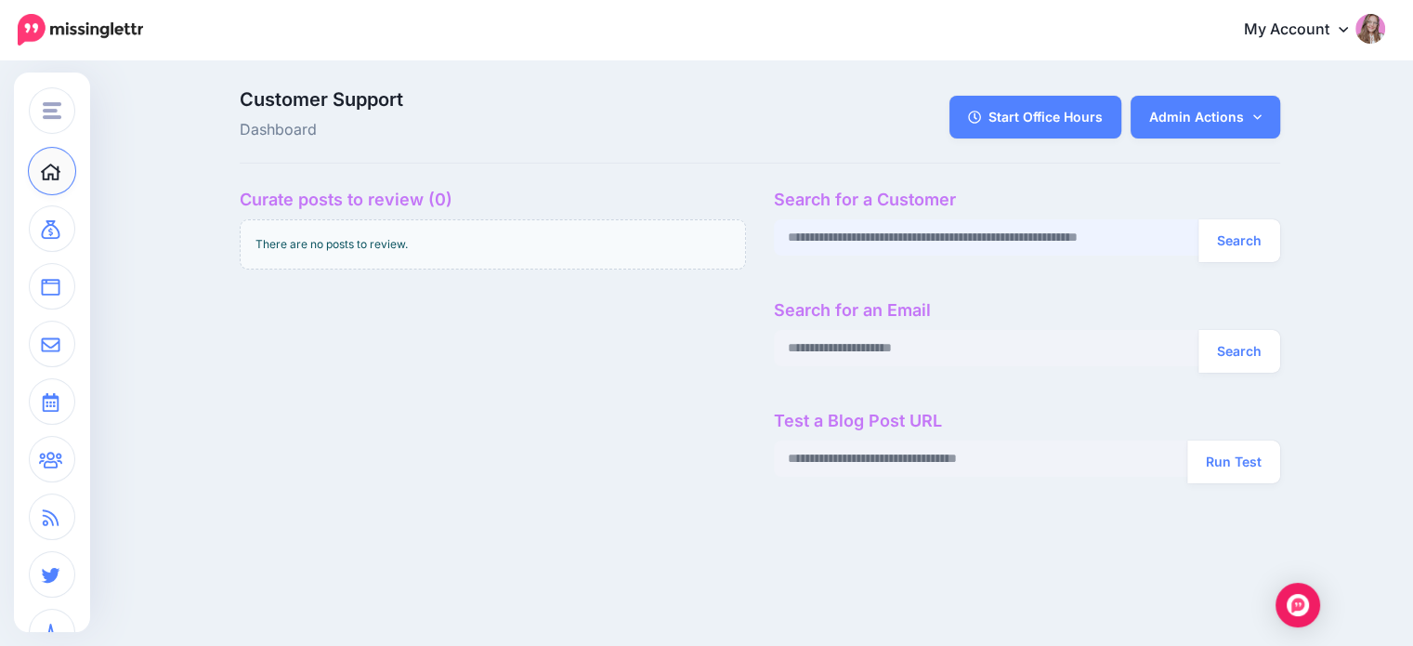
click at [914, 238] on input "text" at bounding box center [987, 237] width 426 height 36
paste input "**********"
type input "**********"
click at [1244, 232] on button "Search" at bounding box center [1240, 240] width 82 height 43
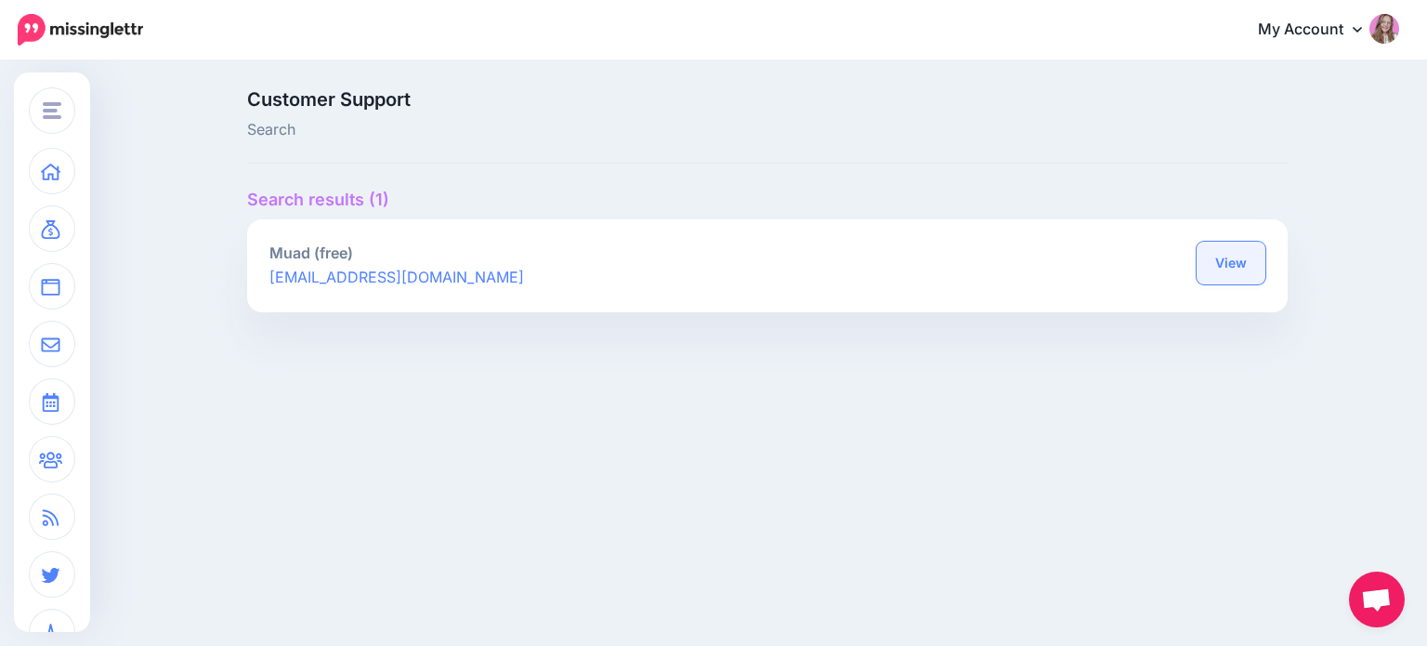
click at [1227, 278] on link "View" at bounding box center [1231, 263] width 69 height 43
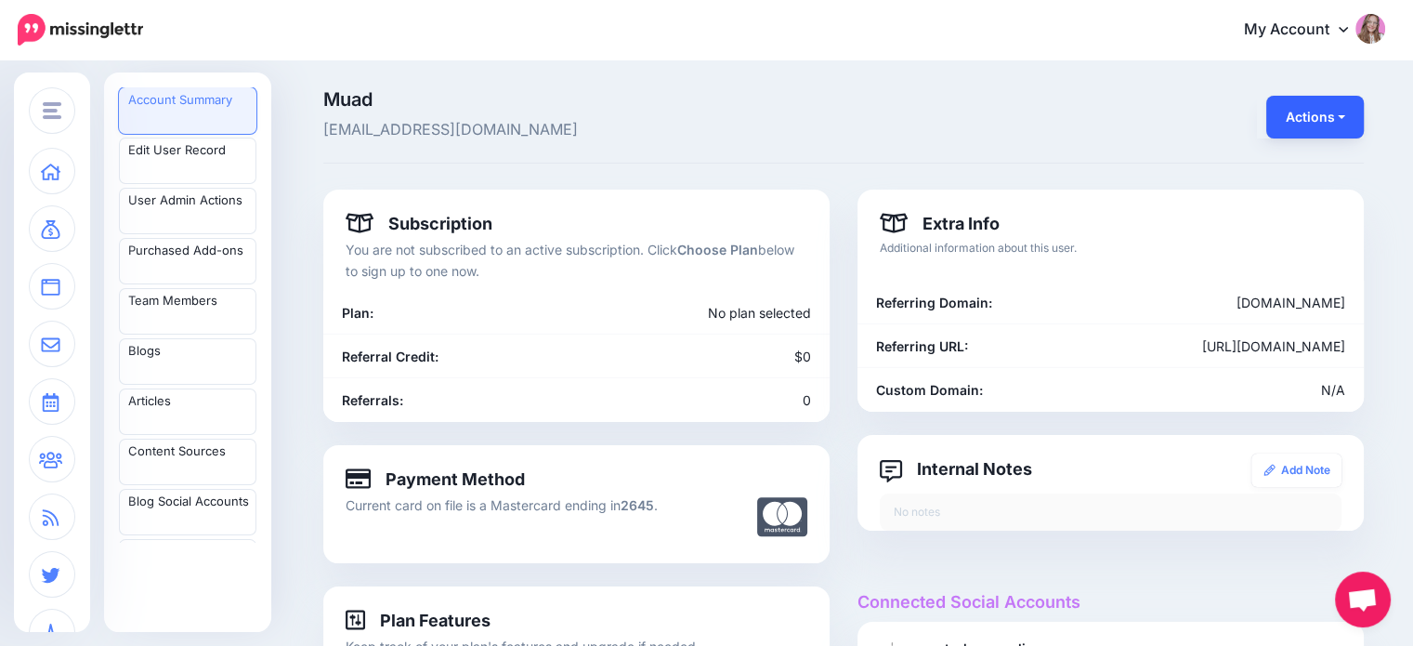
click at [1320, 102] on button "Actions" at bounding box center [1316, 117] width 98 height 43
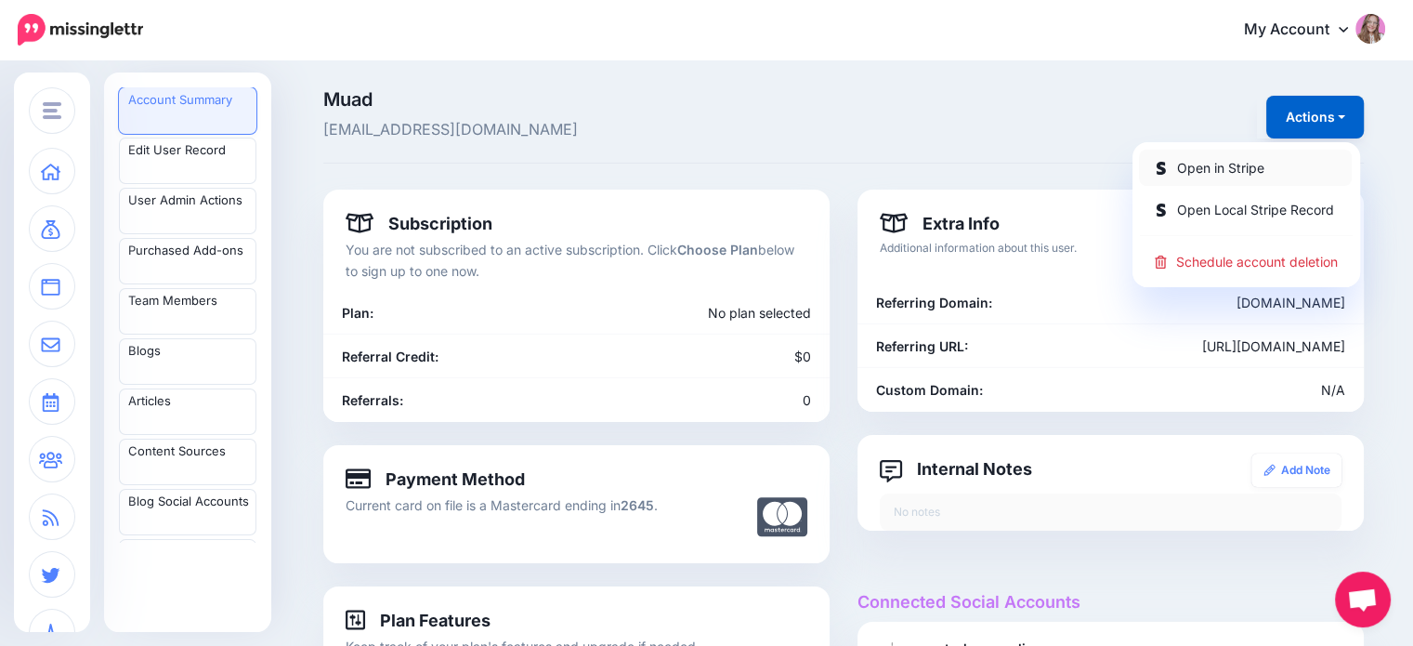
click at [1297, 159] on link "Open in Stripe" at bounding box center [1245, 168] width 213 height 36
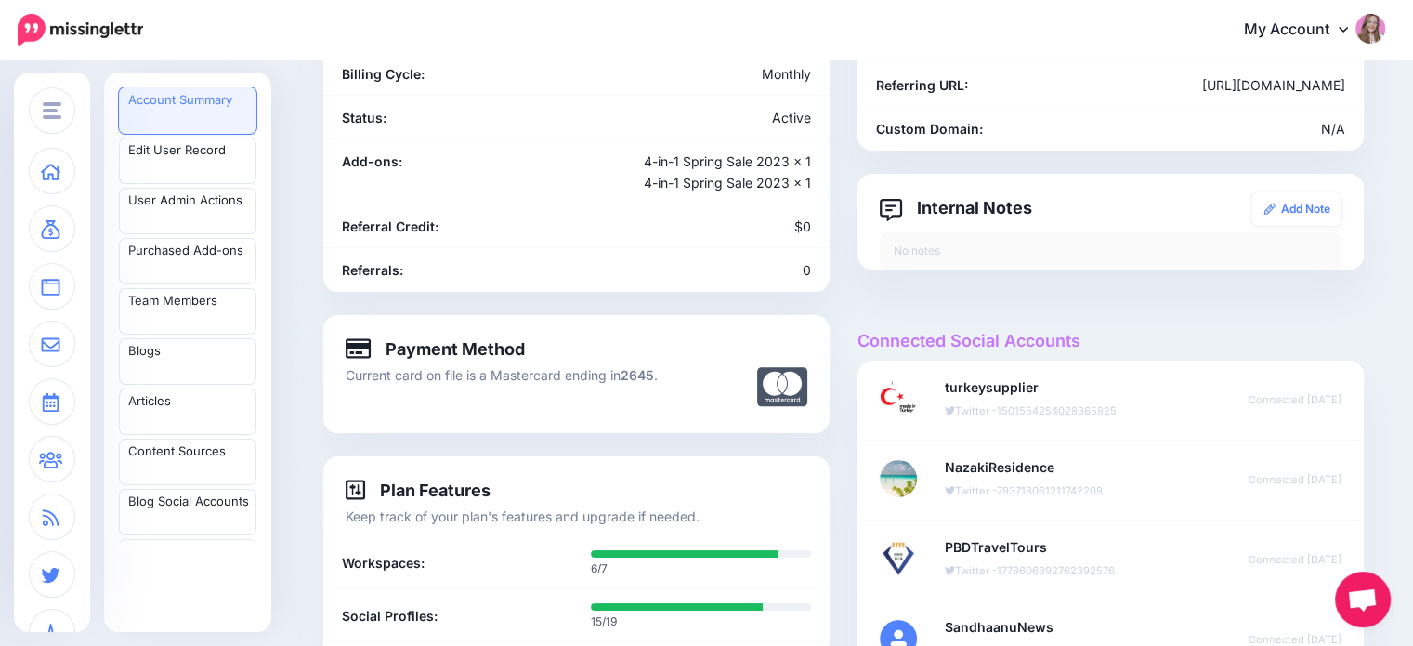
scroll to position [465, 0]
